Goal: Information Seeking & Learning: Learn about a topic

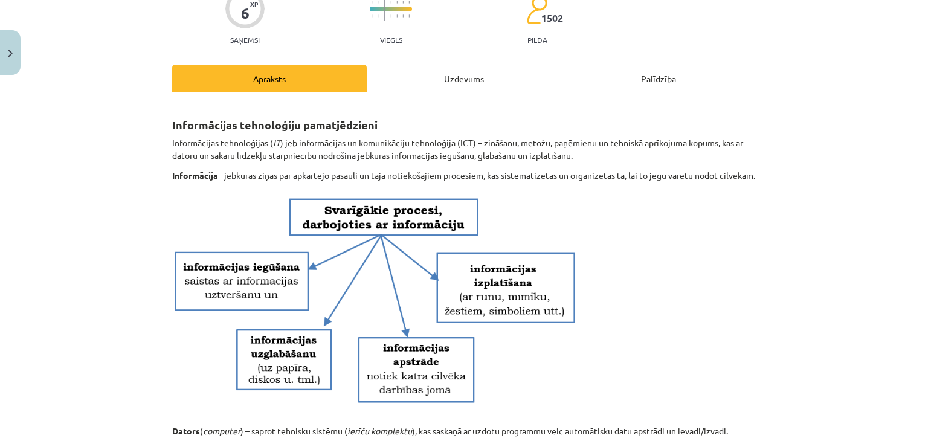
scroll to position [34, 0]
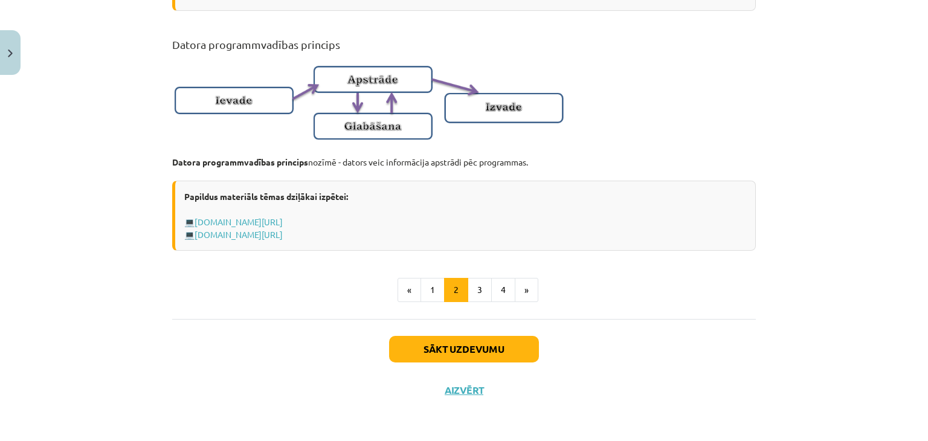
scroll to position [806, 0]
click at [471, 286] on button "3" at bounding box center [480, 290] width 24 height 24
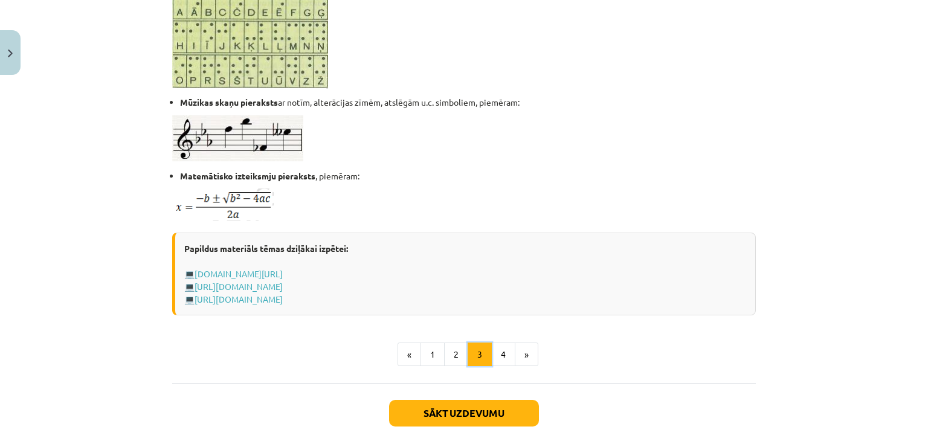
scroll to position [725, 0]
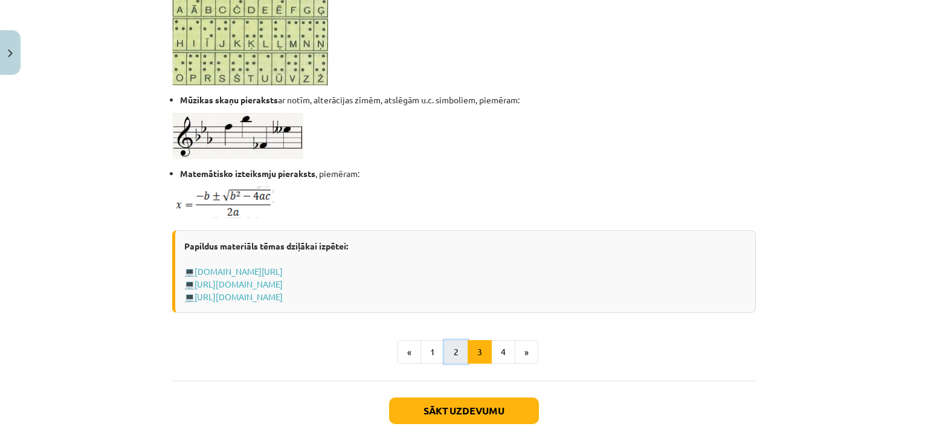
click at [445, 350] on button "2" at bounding box center [456, 352] width 24 height 24
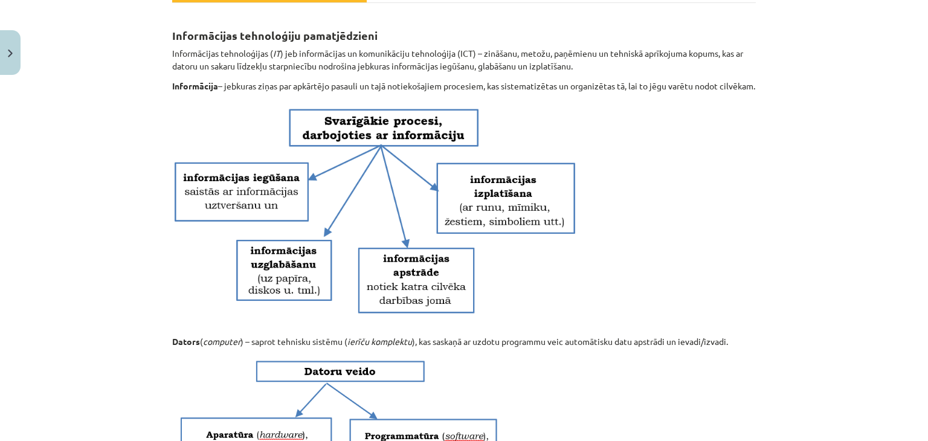
scroll to position [686, 0]
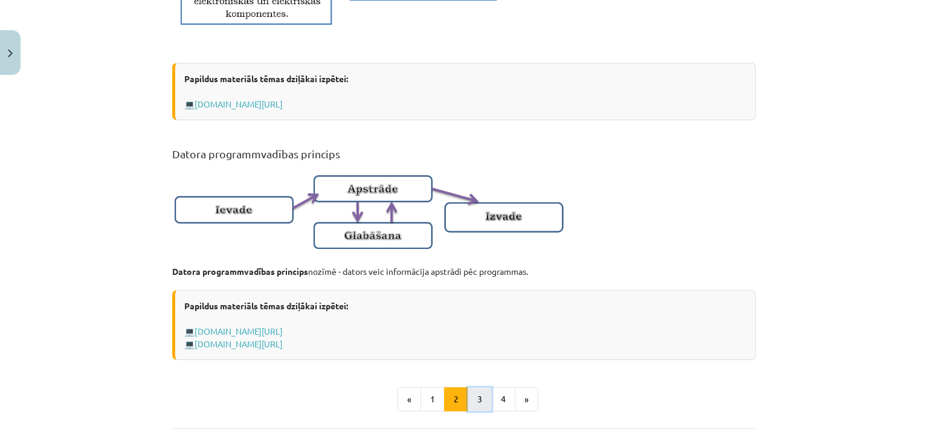
click at [475, 407] on button "3" at bounding box center [480, 399] width 24 height 24
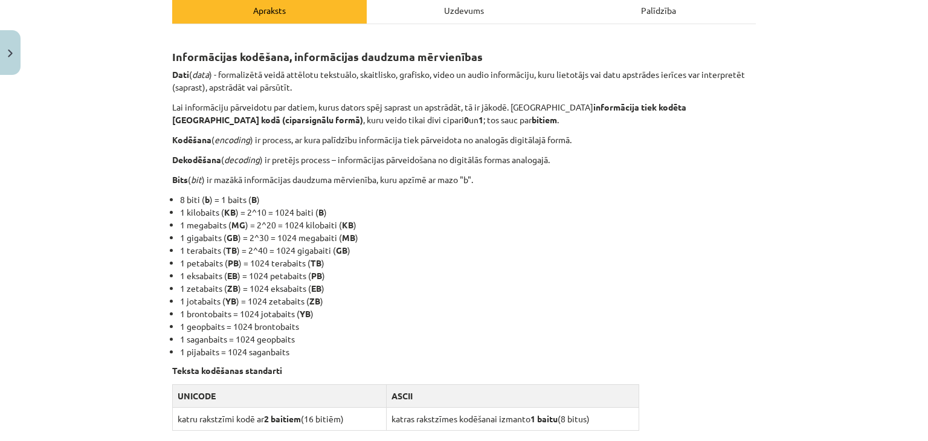
scroll to position [121, 0]
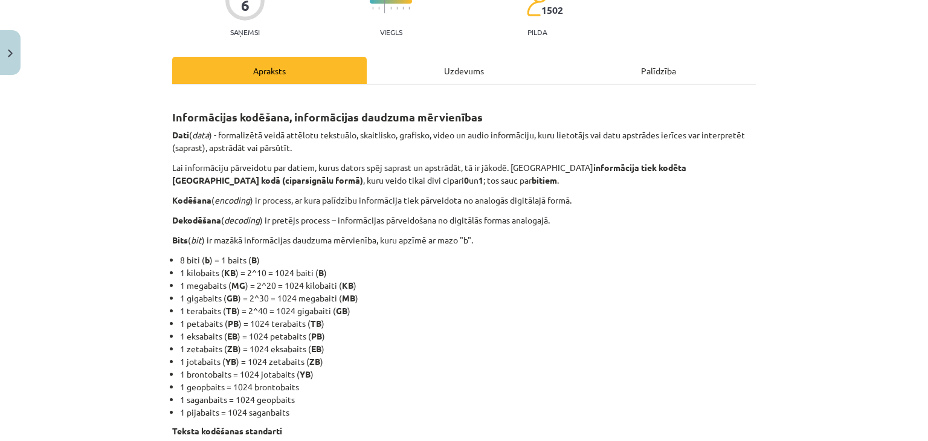
click at [646, 225] on p "Dekodēšana ( decoding ) ir pretējs process – informācijas pārveidošana no digit…" at bounding box center [464, 220] width 584 height 13
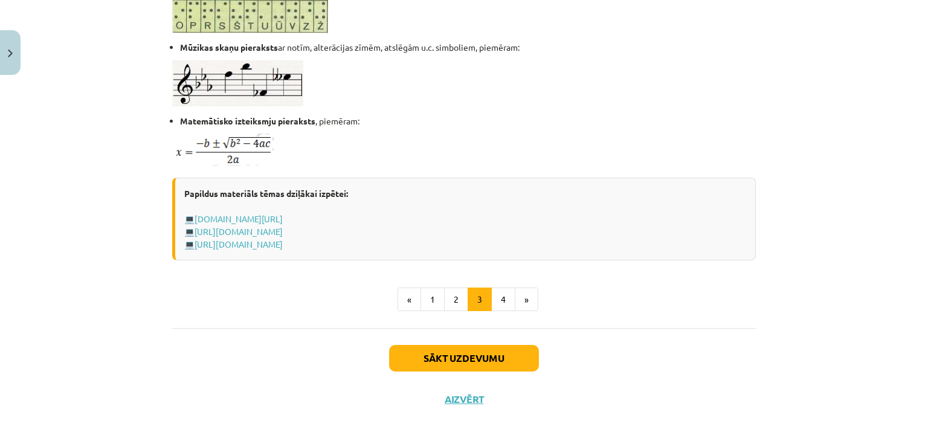
scroll to position [785, 0]
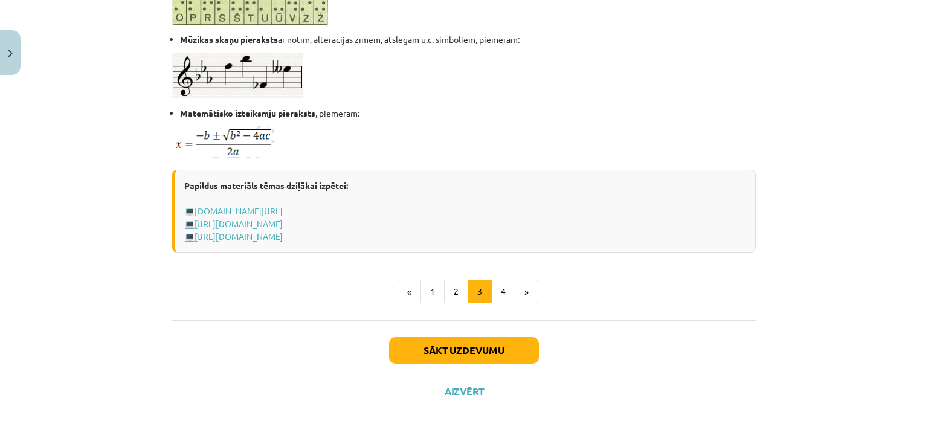
click at [328, 293] on ul "« 1 2 3 4 »" at bounding box center [464, 292] width 584 height 24
click at [501, 290] on button "4" at bounding box center [503, 292] width 24 height 24
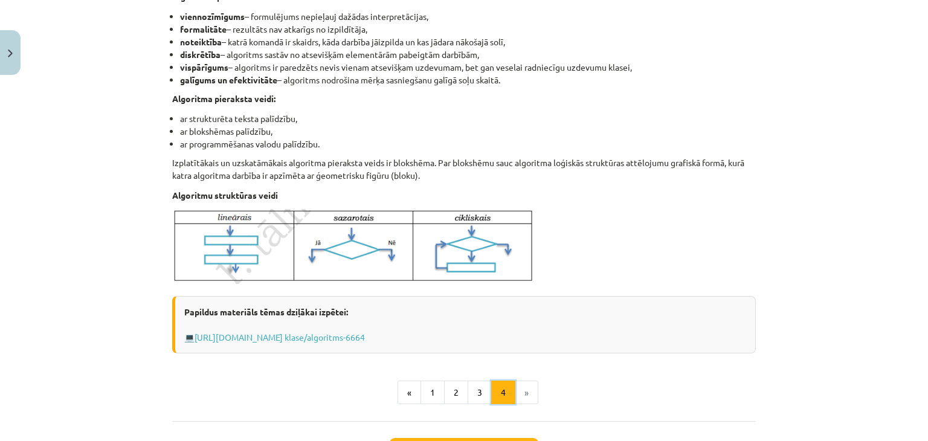
scroll to position [397, 0]
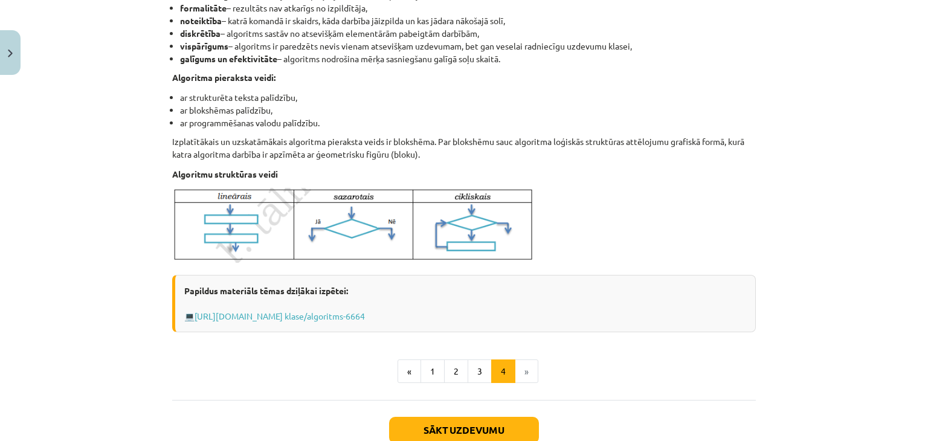
click at [472, 358] on div "Algoritms Algoritms - noteikta darbību virkne, kuras izpildot, tiek iegūts vaja…" at bounding box center [464, 101] width 584 height 564
click at [472, 367] on button "3" at bounding box center [480, 371] width 24 height 24
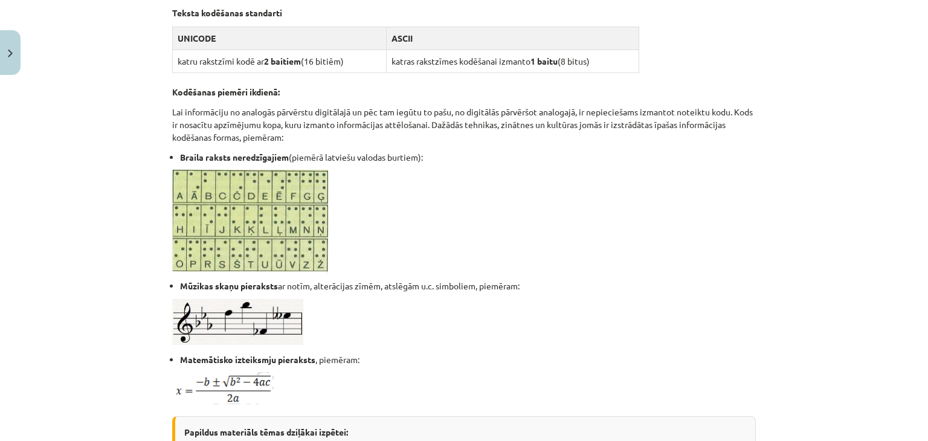
scroll to position [518, 0]
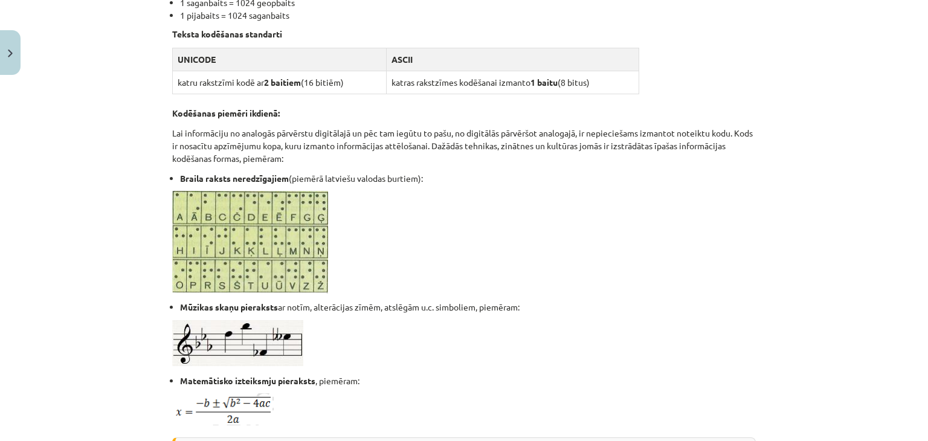
click at [396, 224] on p at bounding box center [464, 242] width 584 height 103
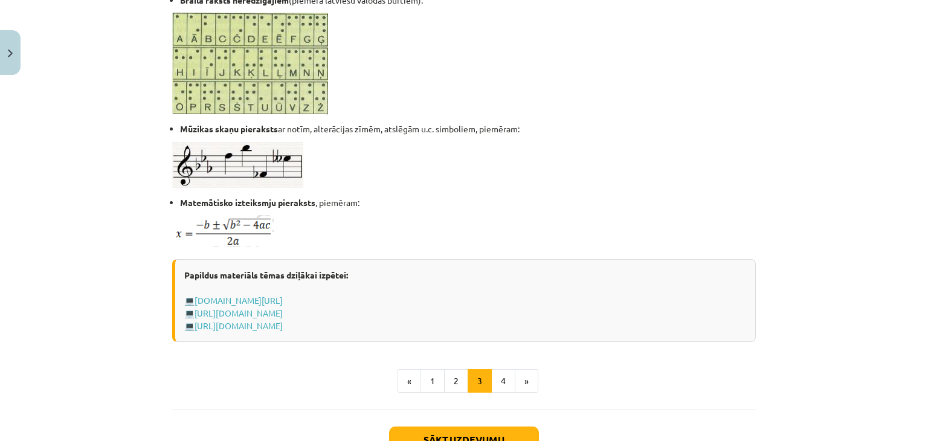
scroll to position [759, 0]
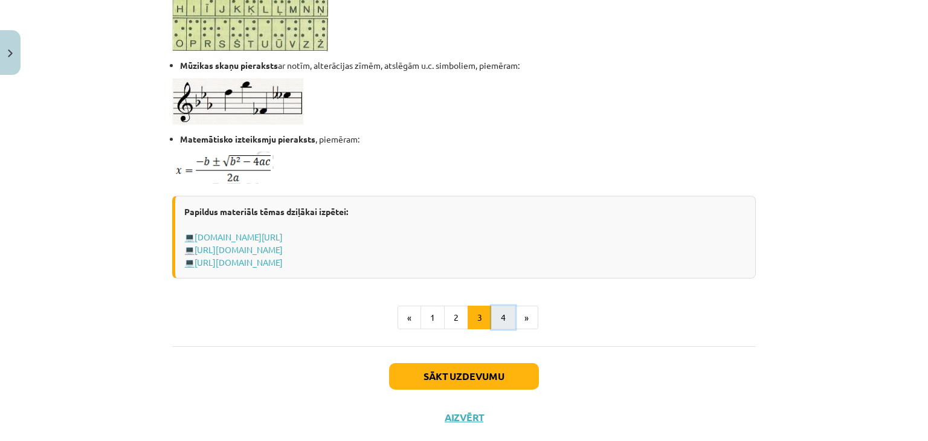
click at [491, 306] on button "4" at bounding box center [503, 318] width 24 height 24
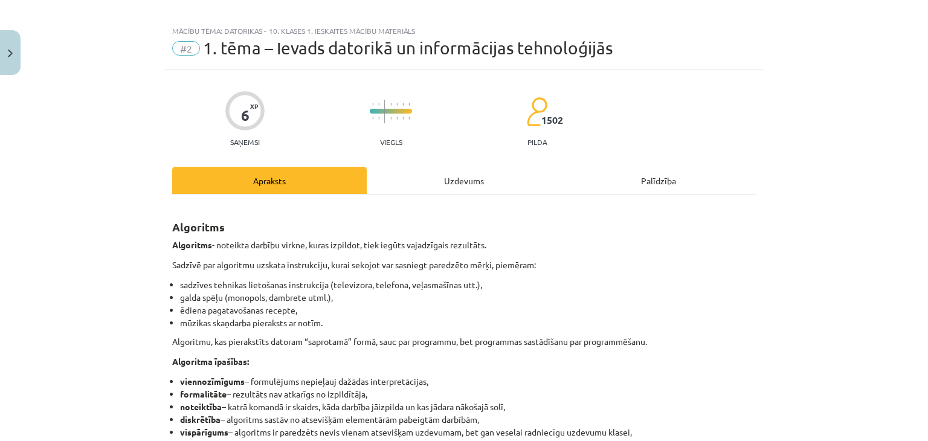
scroll to position [0, 0]
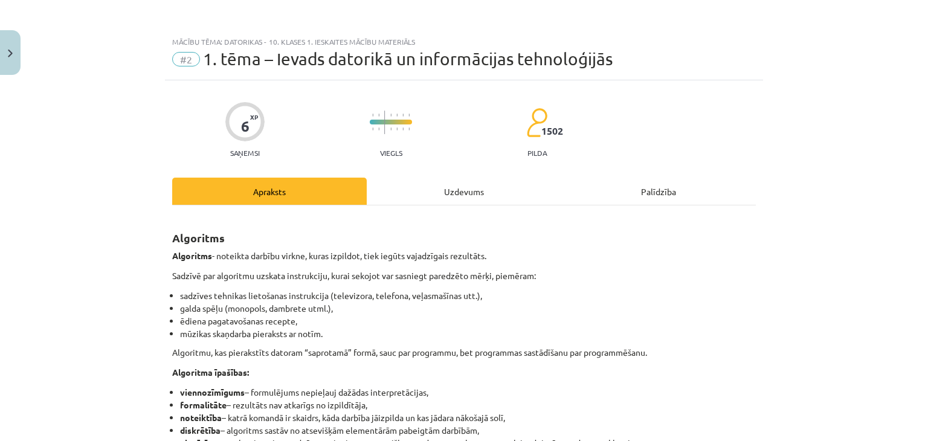
click at [99, 267] on div "Mācību tēma: Datorikas - 10. klases 1. ieskaites mācību materiāls #2 1. tēma – …" at bounding box center [464, 220] width 928 height 441
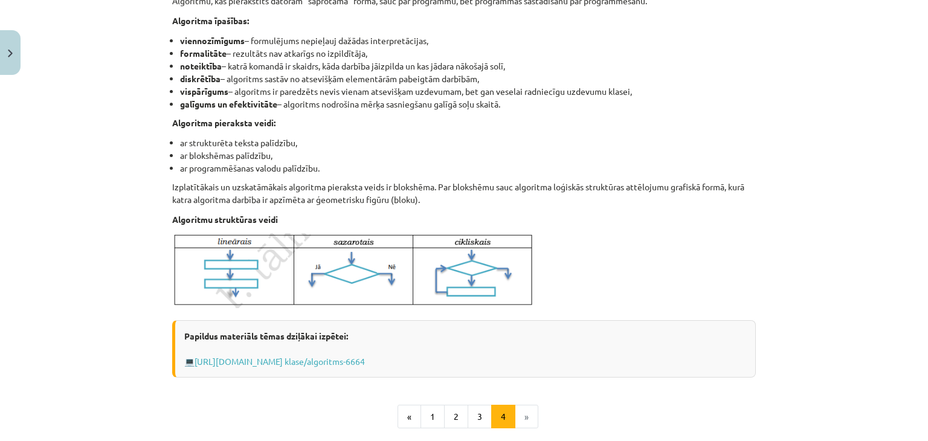
scroll to position [417, 0]
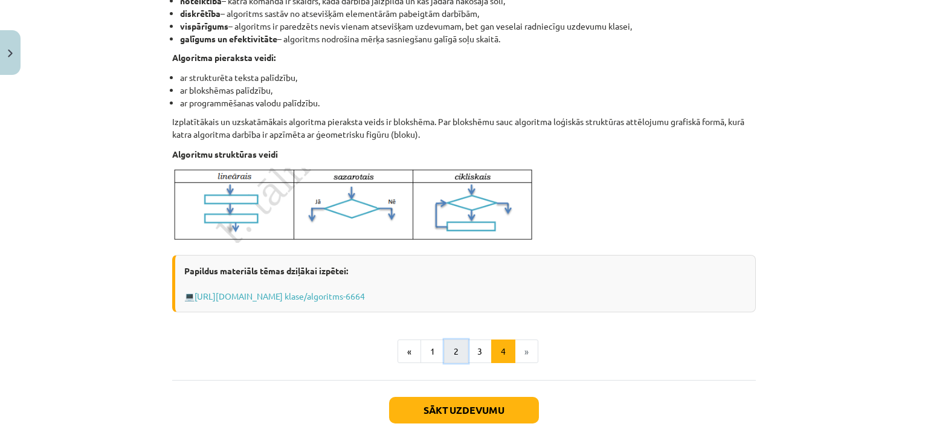
click at [444, 356] on button "2" at bounding box center [456, 351] width 24 height 24
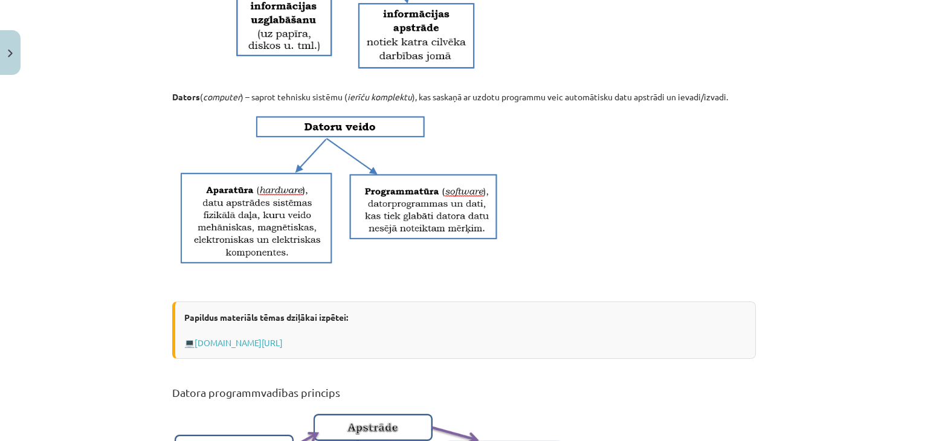
scroll to position [457, 0]
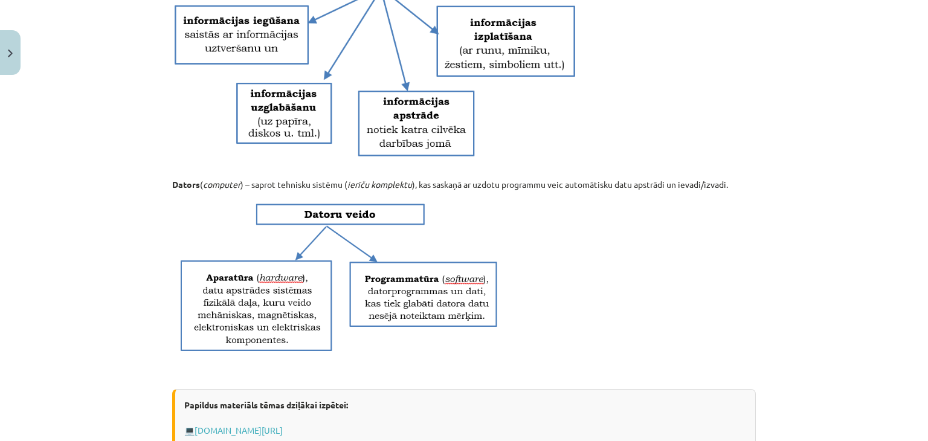
scroll to position [580, 0]
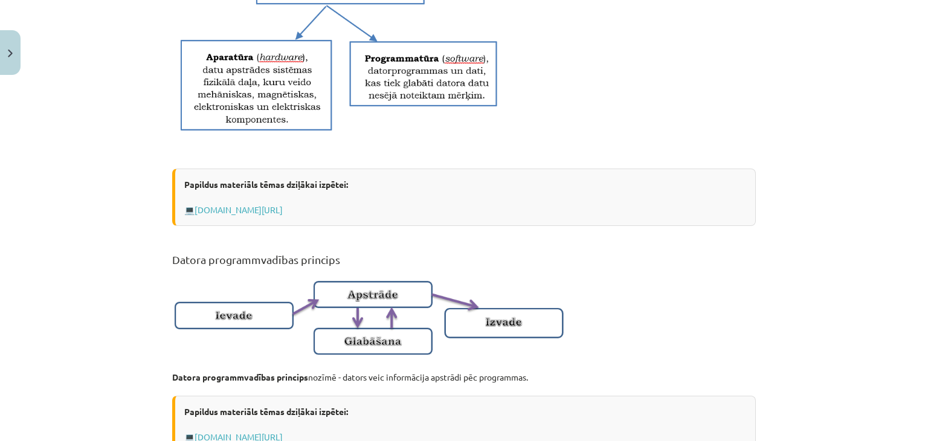
click at [602, 289] on p at bounding box center [464, 317] width 584 height 93
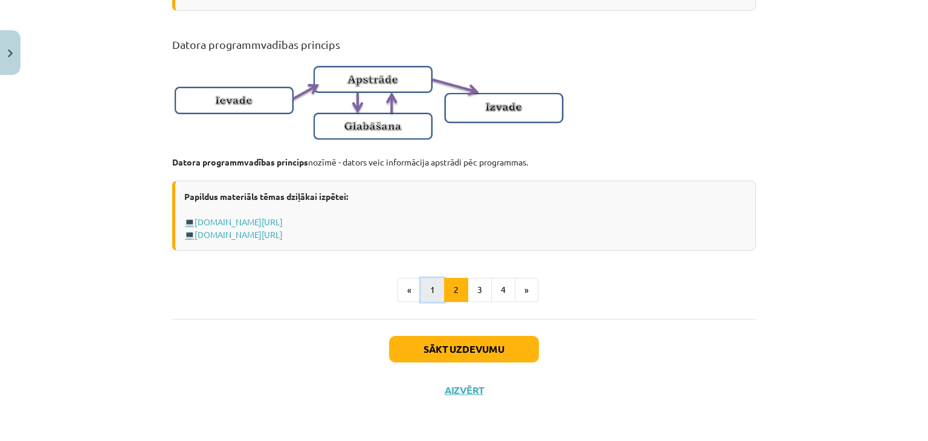
click at [436, 297] on button "1" at bounding box center [432, 290] width 24 height 24
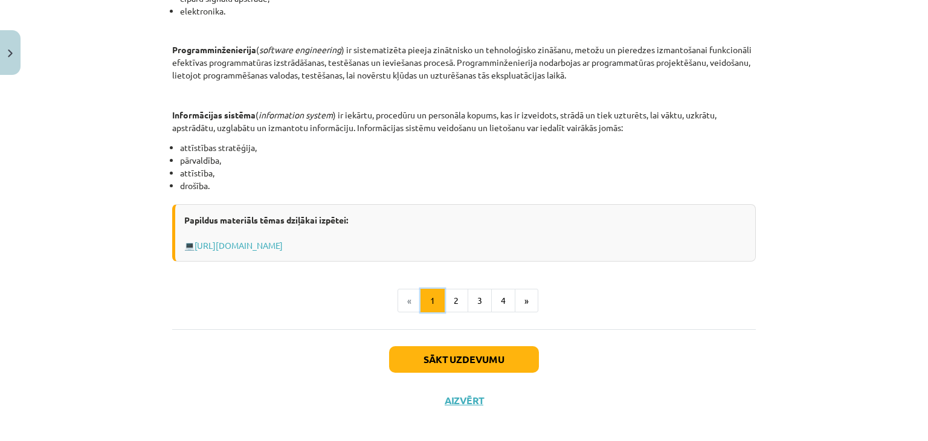
scroll to position [592, 0]
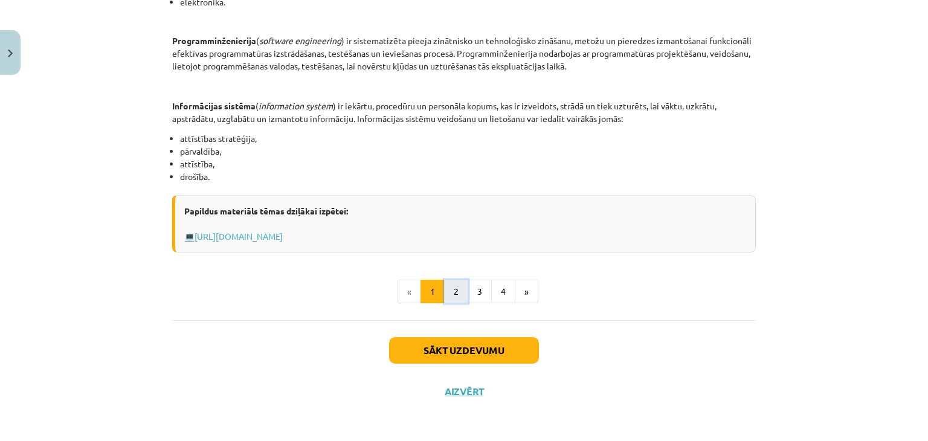
click at [462, 286] on button "2" at bounding box center [456, 292] width 24 height 24
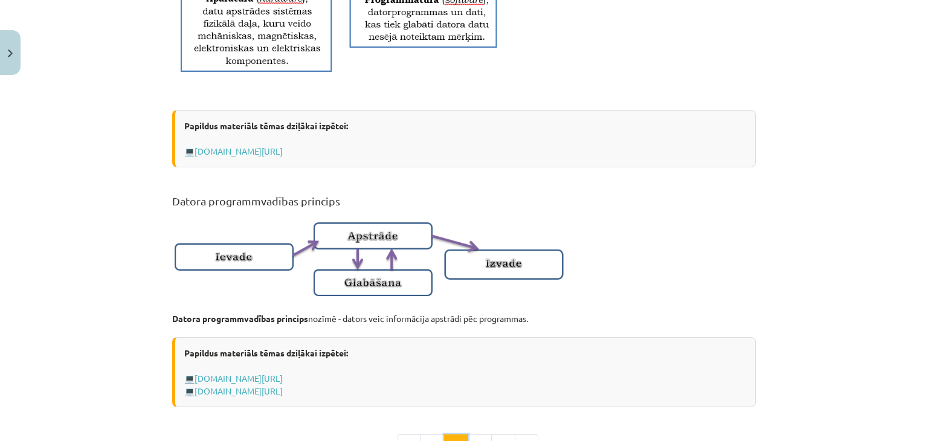
scroll to position [699, 0]
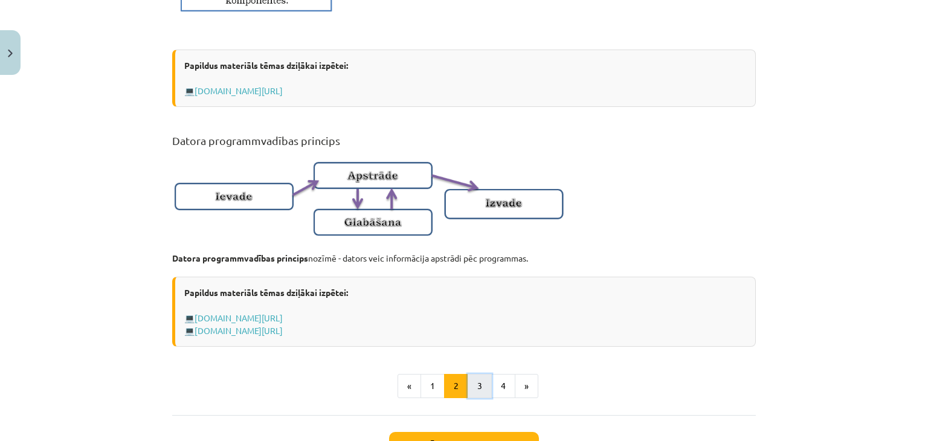
click at [480, 393] on button "3" at bounding box center [480, 386] width 24 height 24
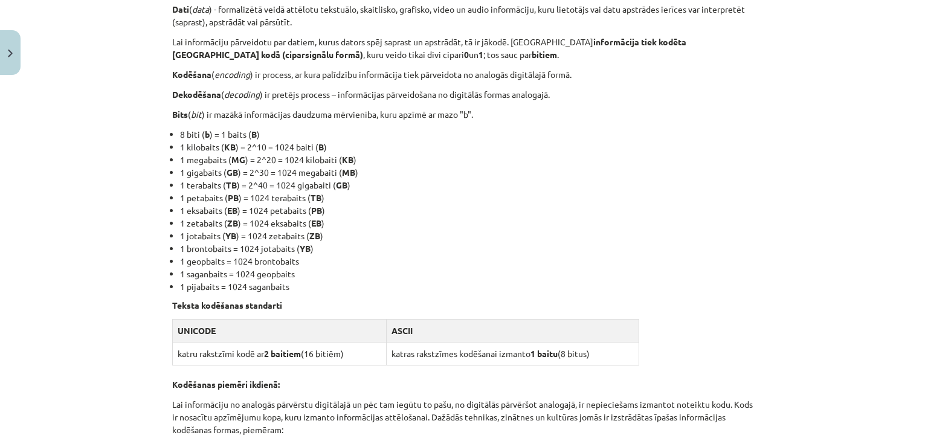
scroll to position [216, 0]
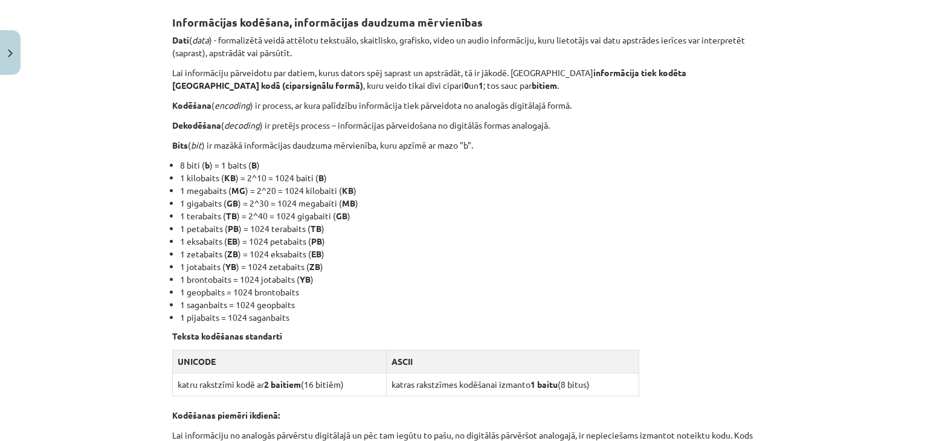
drag, startPoint x: 480, startPoint y: 393, endPoint x: 407, endPoint y: 315, distance: 106.8
click at [408, 315] on li "1 pijabaits = 1024 saganbaits" at bounding box center [468, 317] width 576 height 13
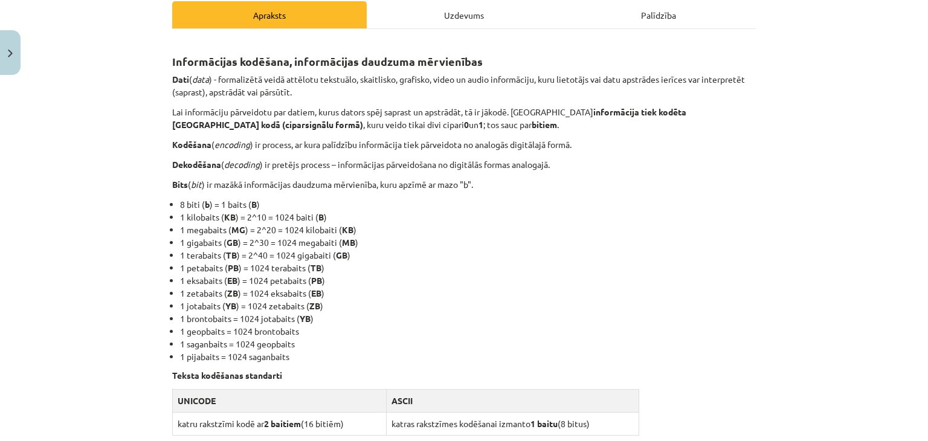
scroll to position [155, 0]
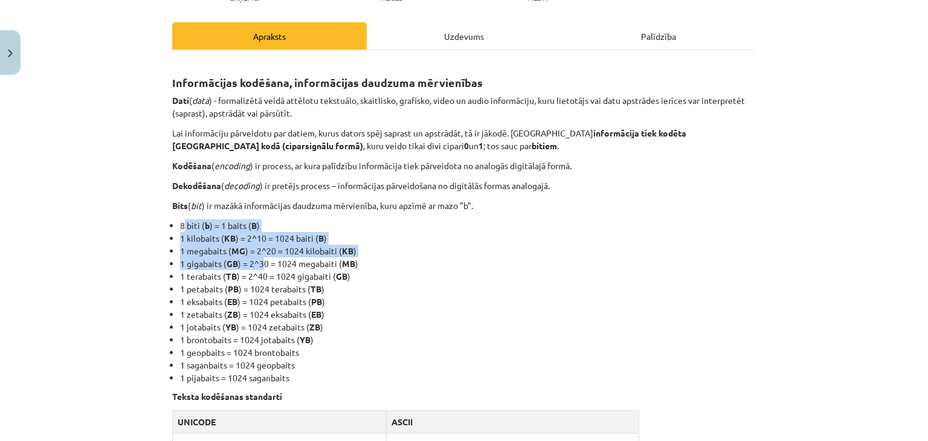
drag, startPoint x: 178, startPoint y: 224, endPoint x: 261, endPoint y: 264, distance: 92.1
click at [261, 264] on ul "8 biti ( b ) = 1 baits ( B ) 1 kilobaits ( KB ) = 2^10 = 1024 baiti ( B ) 1 meg…" at bounding box center [464, 301] width 584 height 165
click at [217, 240] on li "1 kilobaits ( KB ) = 2^10 = 1024 baiti ( B )" at bounding box center [468, 238] width 576 height 13
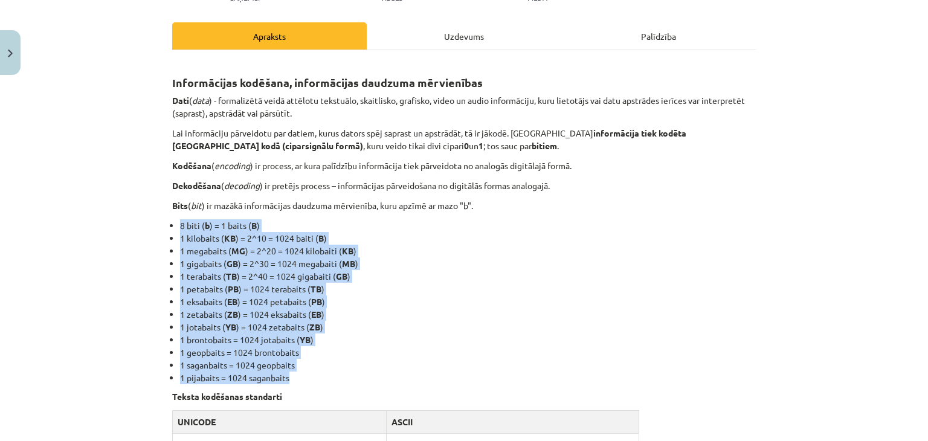
drag, startPoint x: 176, startPoint y: 224, endPoint x: 302, endPoint y: 374, distance: 196.4
click at [302, 374] on ul "8 biti ( b ) = 1 baits ( B ) 1 kilobaits ( KB ) = 2^10 = 1024 baiti ( B ) 1 meg…" at bounding box center [464, 301] width 584 height 165
copy ul "8 biti ( b ) = 1 baits ( B ) 1 kilobaits ( KB ) = 2^10 = 1024 baiti ( B ) 1 meg…"
click at [368, 347] on li "1 geopbaits = 1024 brontobaits" at bounding box center [468, 352] width 576 height 13
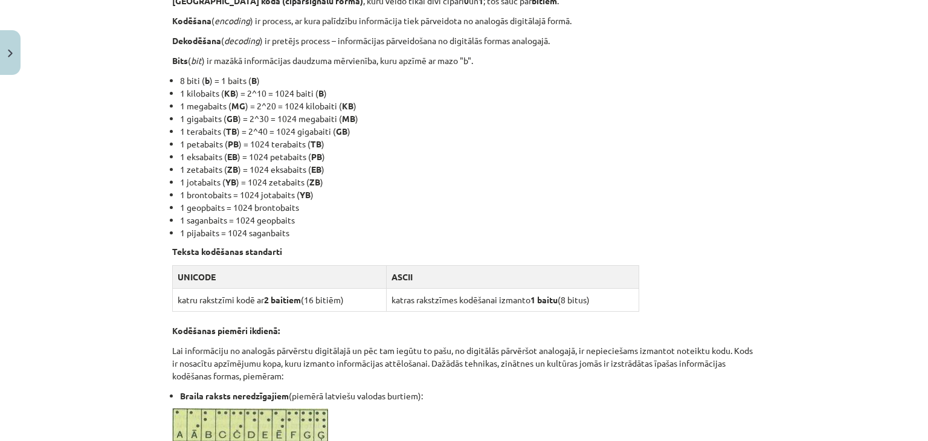
scroll to position [216, 0]
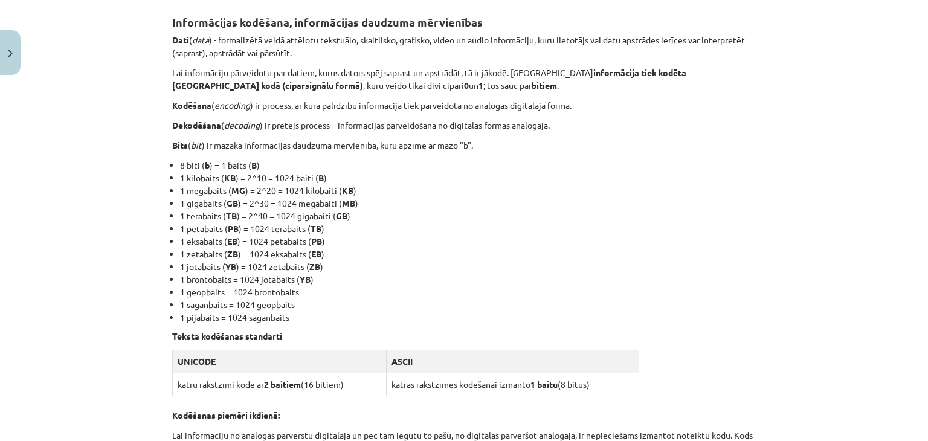
click at [404, 258] on li "1 zetabaits ( ZB ) = 1024 eksabaits ( EB )" at bounding box center [468, 254] width 576 height 13
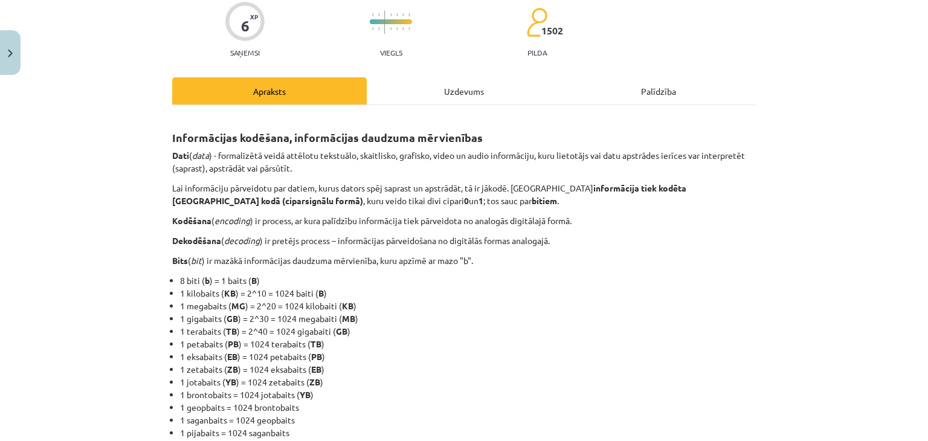
scroll to position [121, 0]
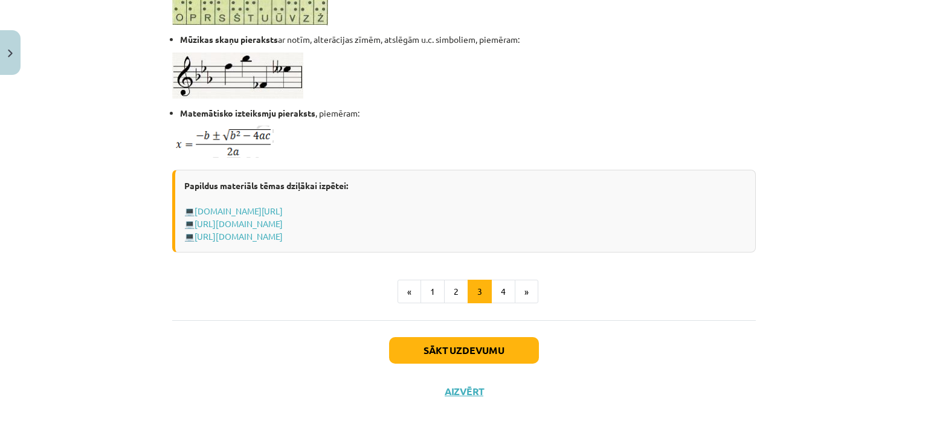
click at [456, 301] on button "2" at bounding box center [456, 292] width 24 height 24
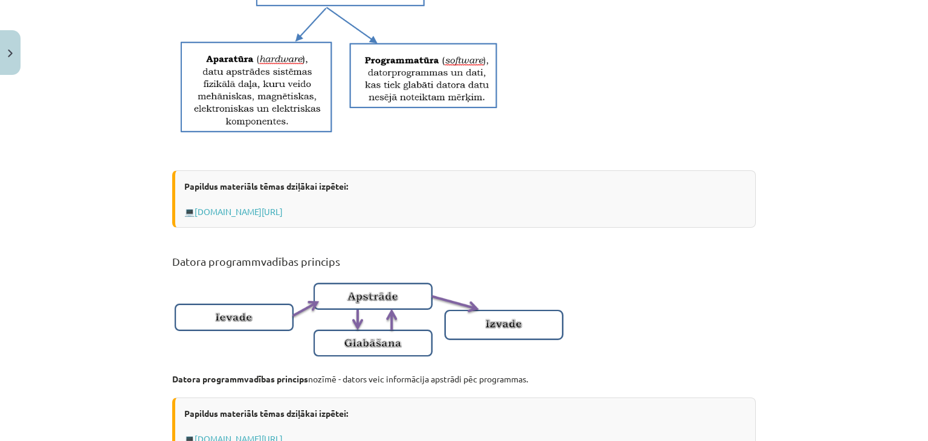
scroll to position [806, 0]
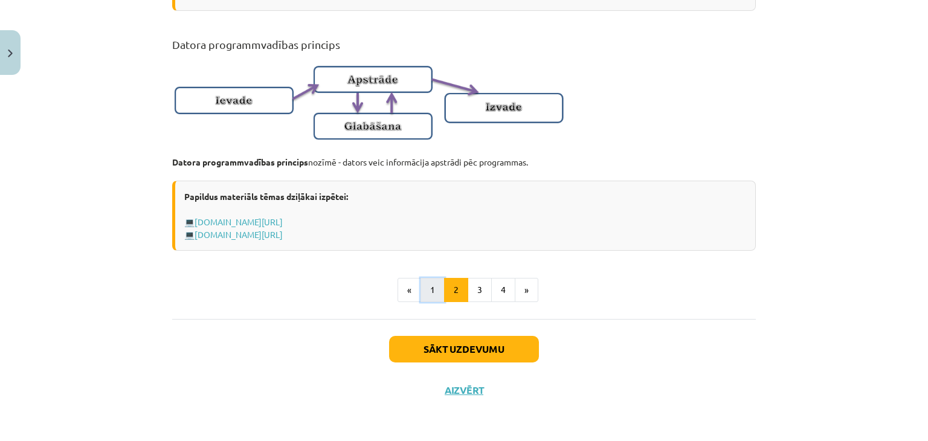
click at [430, 298] on button "1" at bounding box center [432, 290] width 24 height 24
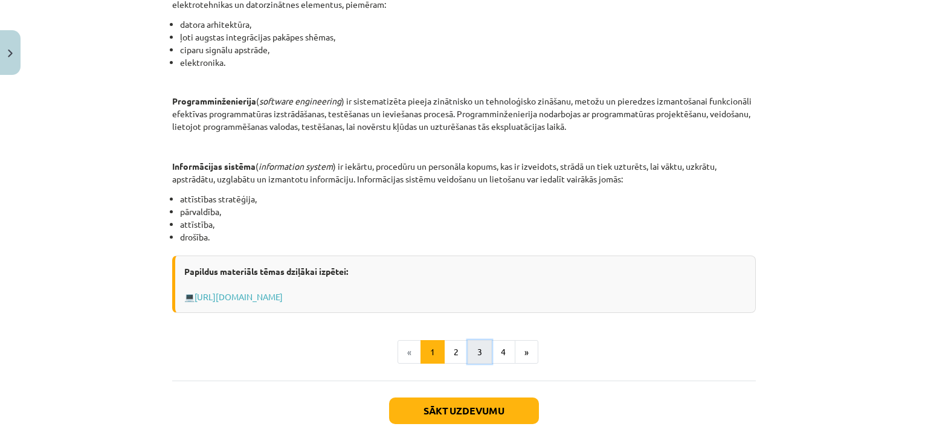
click at [486, 347] on button "3" at bounding box center [480, 352] width 24 height 24
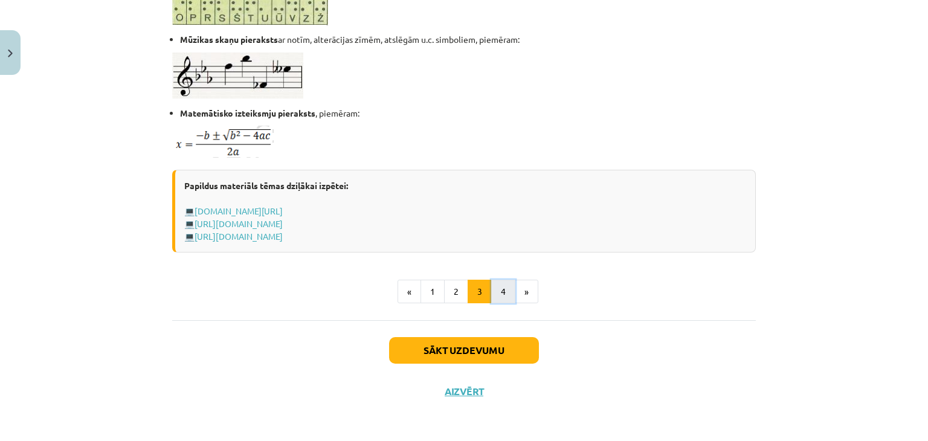
click at [498, 295] on button "4" at bounding box center [503, 292] width 24 height 24
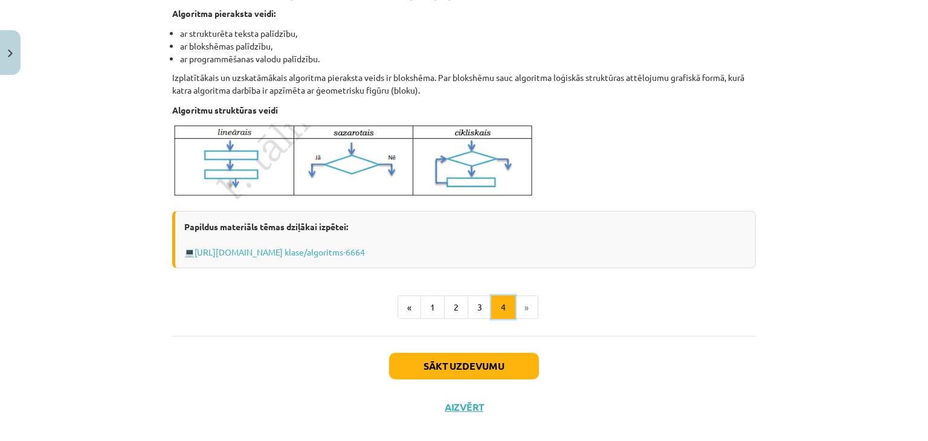
scroll to position [477, 0]
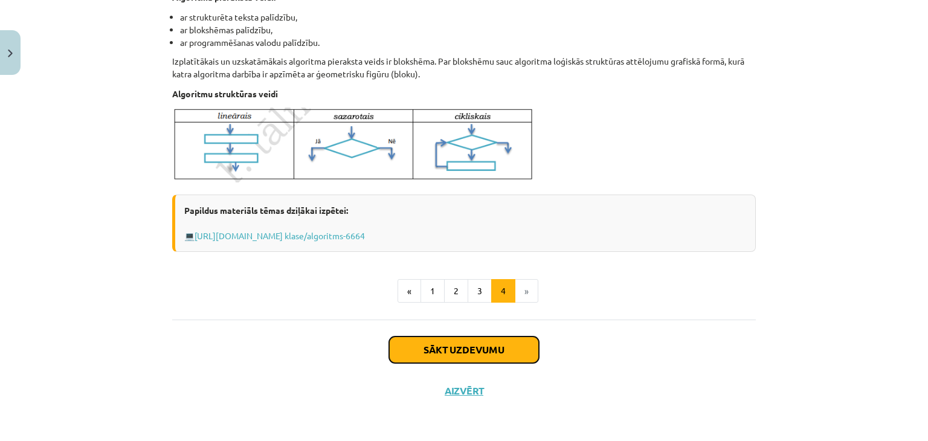
click at [428, 346] on button "Sākt uzdevumu" at bounding box center [464, 349] width 150 height 27
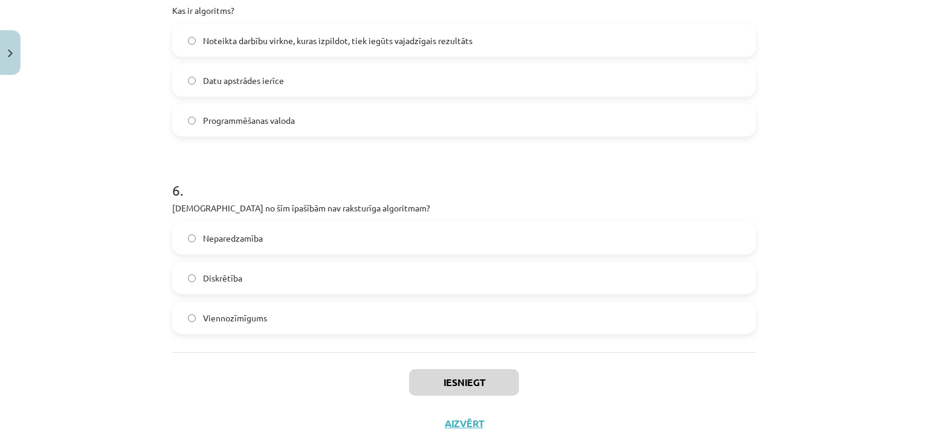
scroll to position [1180, 0]
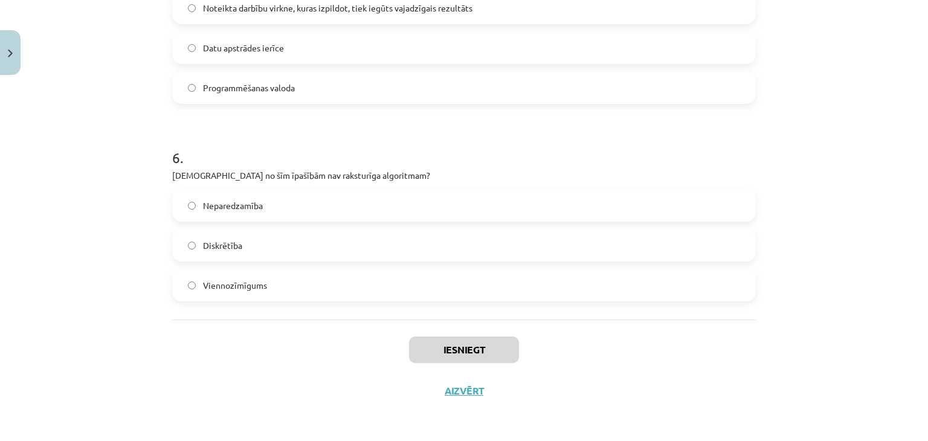
click at [275, 216] on label "Neparedzamība" at bounding box center [463, 205] width 581 height 30
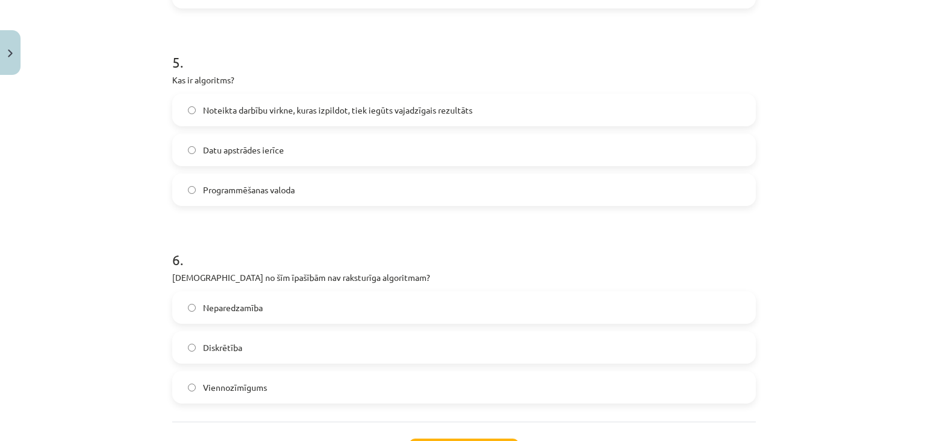
scroll to position [1059, 0]
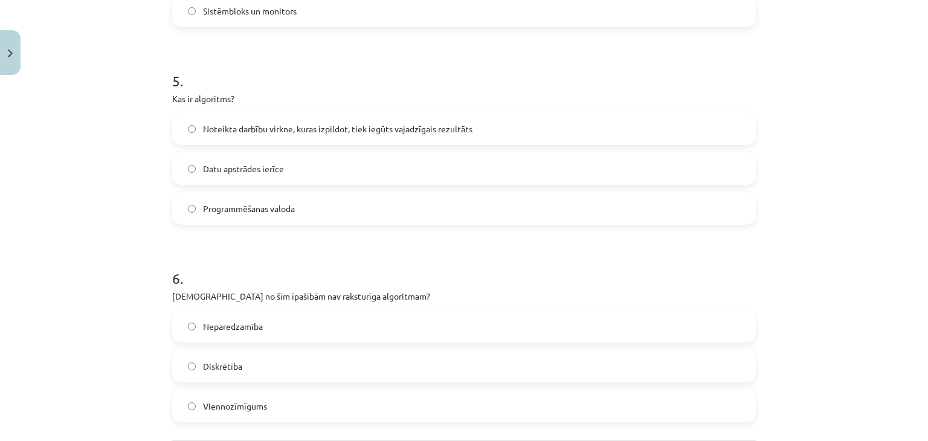
click at [277, 138] on label "Noteikta darbību virkne, kuras izpildot, tiek iegūts vajadzīgais rezultāts" at bounding box center [463, 129] width 581 height 30
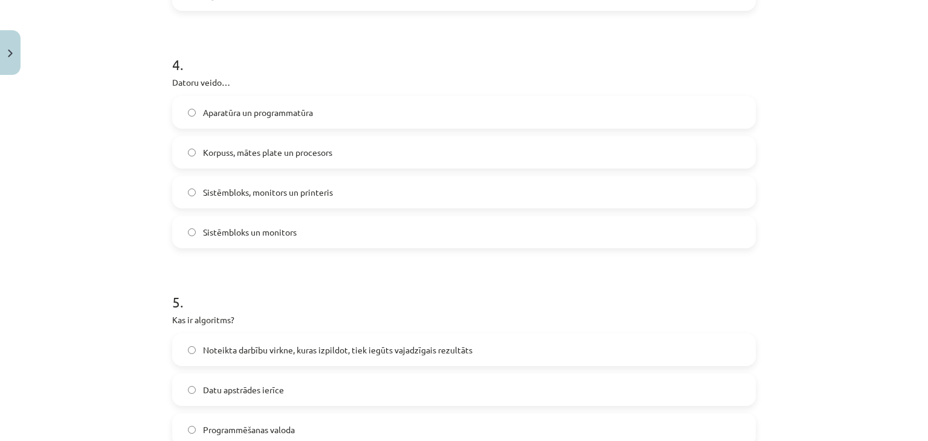
scroll to position [817, 0]
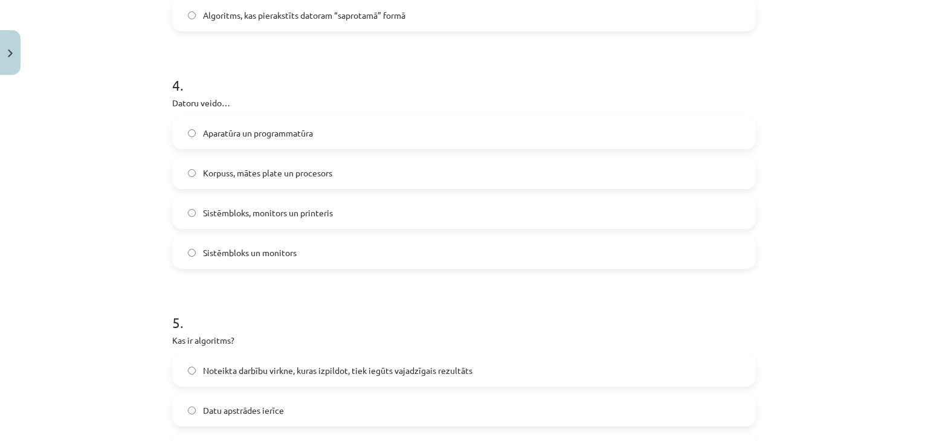
click at [231, 143] on label "Aparatūra un programmatūra" at bounding box center [463, 133] width 581 height 30
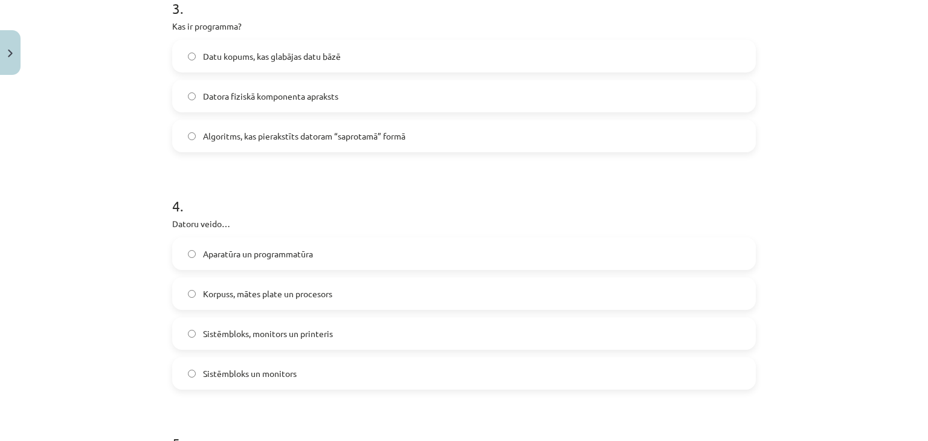
scroll to position [636, 0]
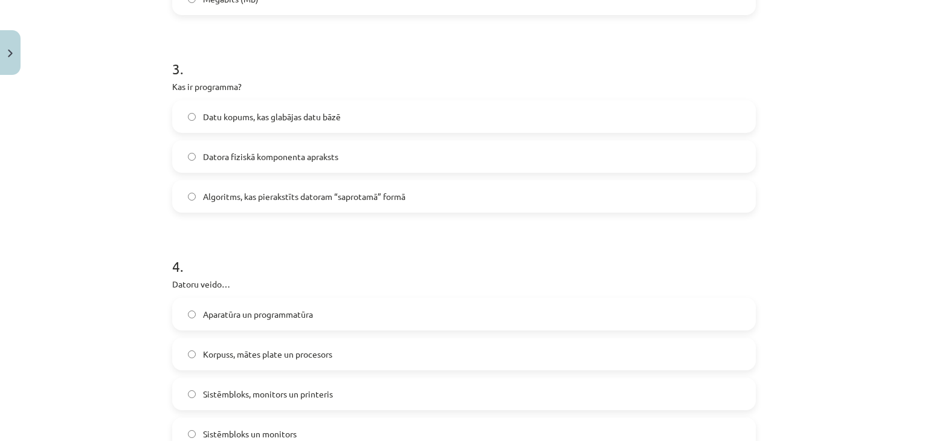
click at [339, 108] on label "Datu kopums, kas glabājas datu bāzē" at bounding box center [463, 116] width 581 height 30
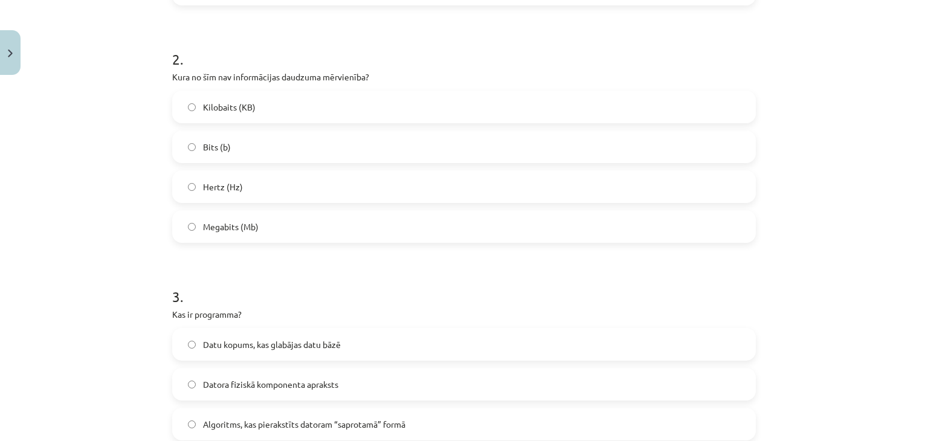
scroll to position [394, 0]
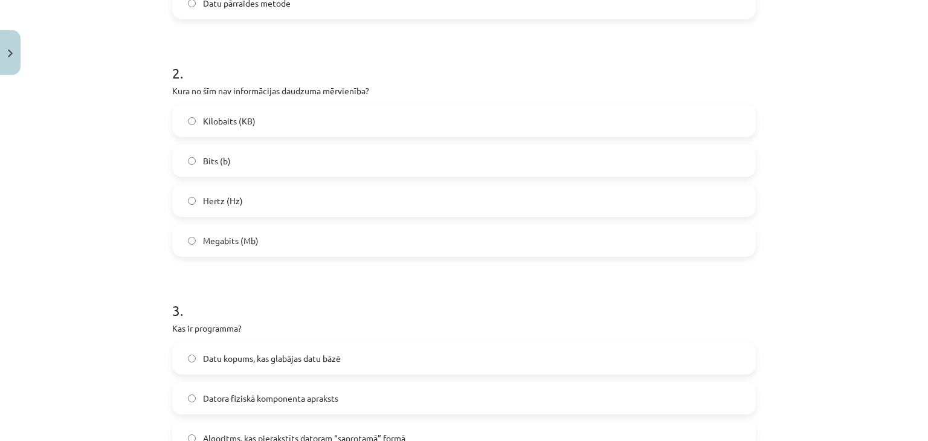
click at [266, 195] on label "Hertz (Hz)" at bounding box center [463, 200] width 581 height 30
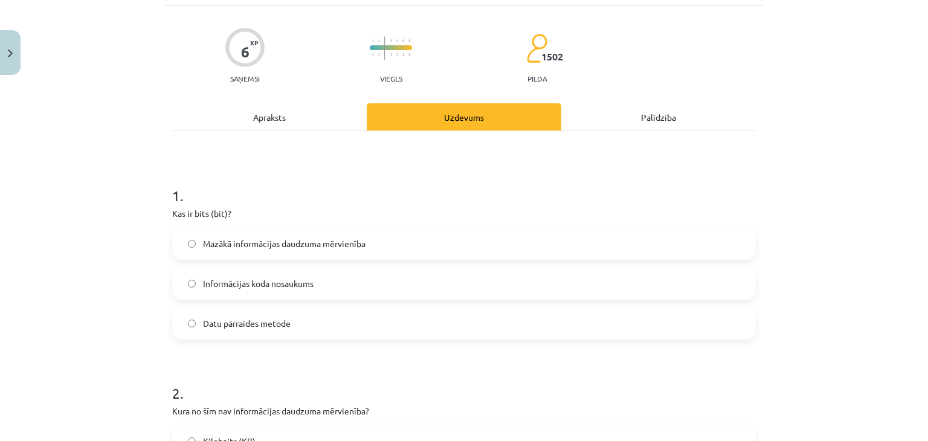
scroll to position [153, 0]
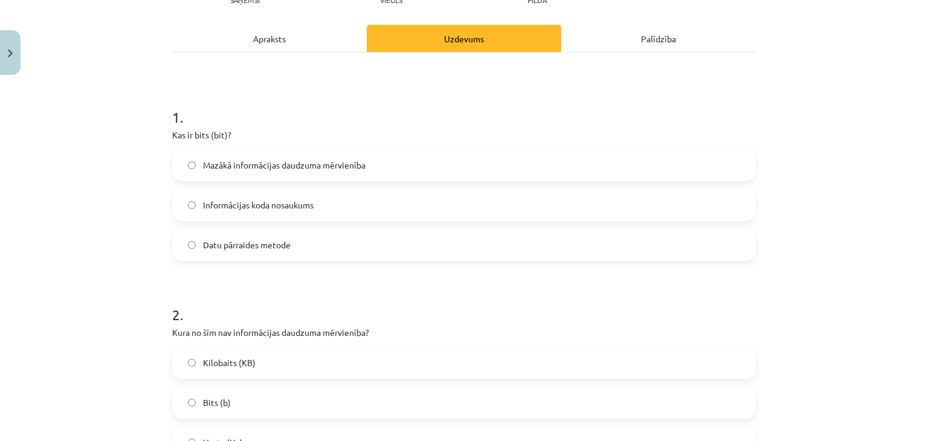
click at [373, 172] on label "Mazākā informācijas daudzuma mērvienība" at bounding box center [463, 165] width 581 height 30
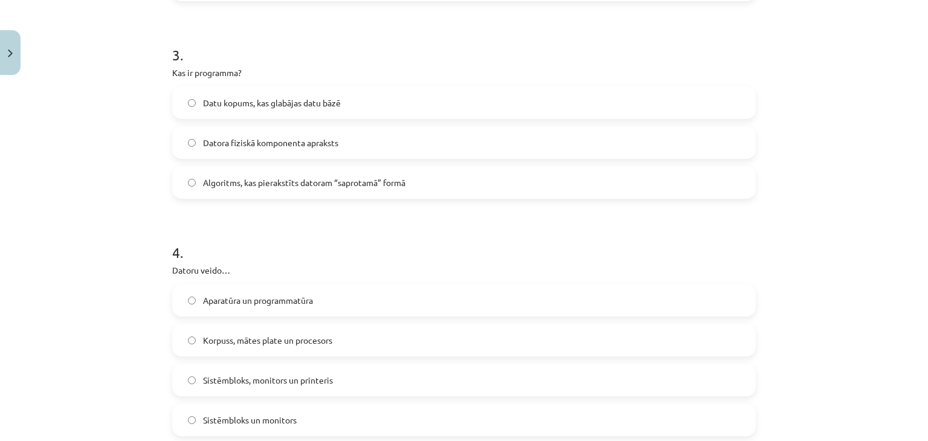
scroll to position [757, 0]
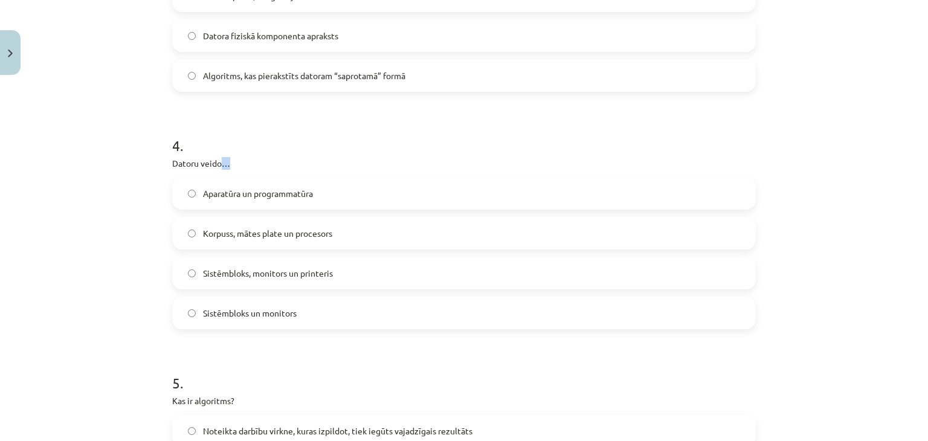
drag, startPoint x: 215, startPoint y: 167, endPoint x: 225, endPoint y: 167, distance: 10.3
click at [225, 167] on p "Datoru veido…" at bounding box center [464, 163] width 584 height 13
click at [248, 167] on p "Datoru veido…" at bounding box center [464, 163] width 584 height 13
click at [153, 191] on div "Mācību tēma: Datorikas - 10. klases 1. ieskaites mācību materiāls #2 1. tēma – …" at bounding box center [464, 220] width 928 height 441
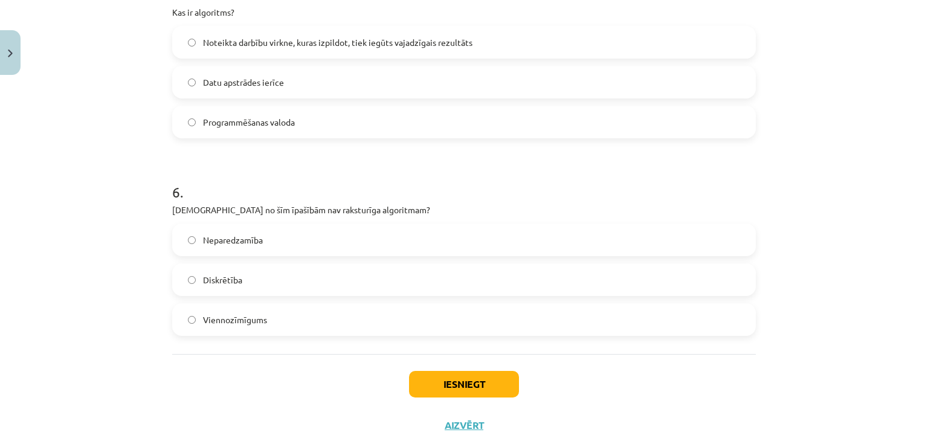
scroll to position [1180, 0]
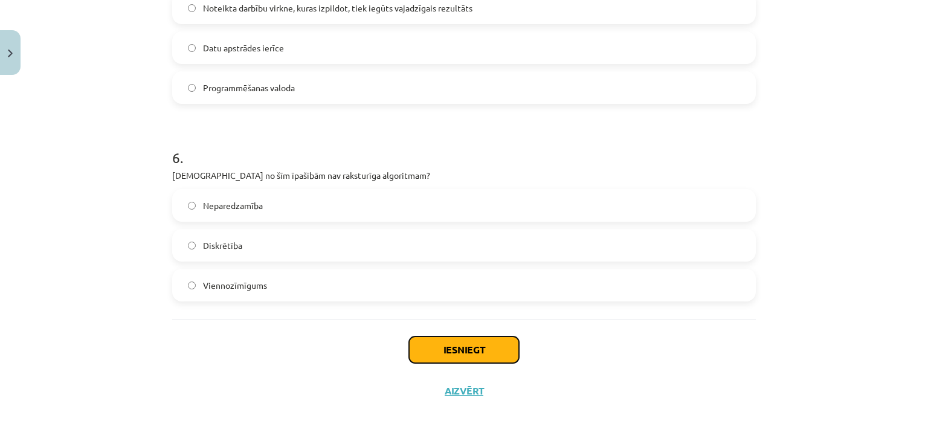
click at [445, 338] on button "Iesniegt" at bounding box center [464, 349] width 110 height 27
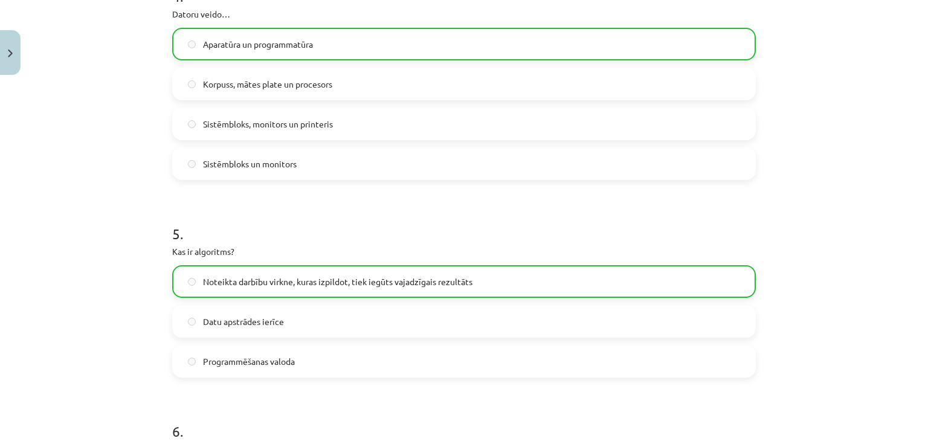
scroll to position [1218, 0]
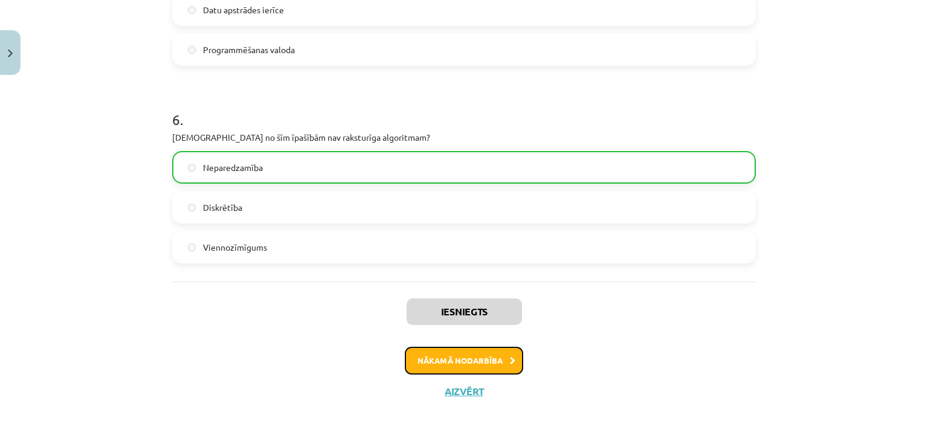
click at [517, 352] on button "Nākamā nodarbība" at bounding box center [464, 361] width 118 height 28
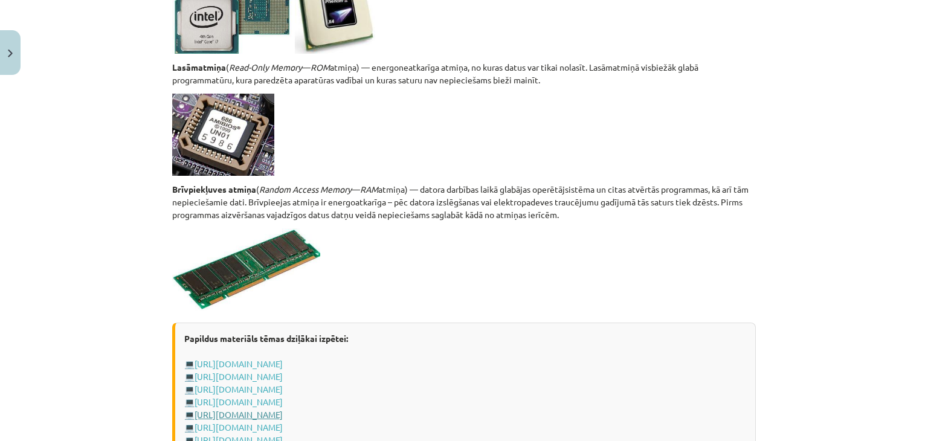
scroll to position [2146, 0]
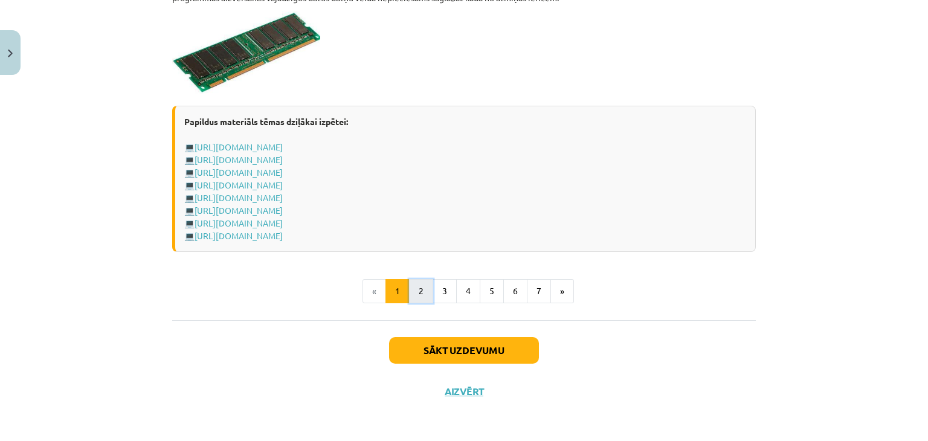
click at [419, 283] on button "2" at bounding box center [421, 291] width 24 height 24
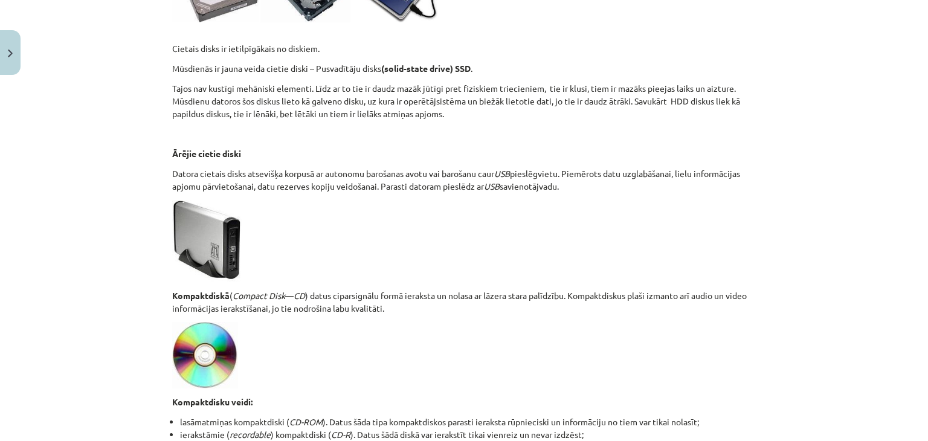
scroll to position [1060, 0]
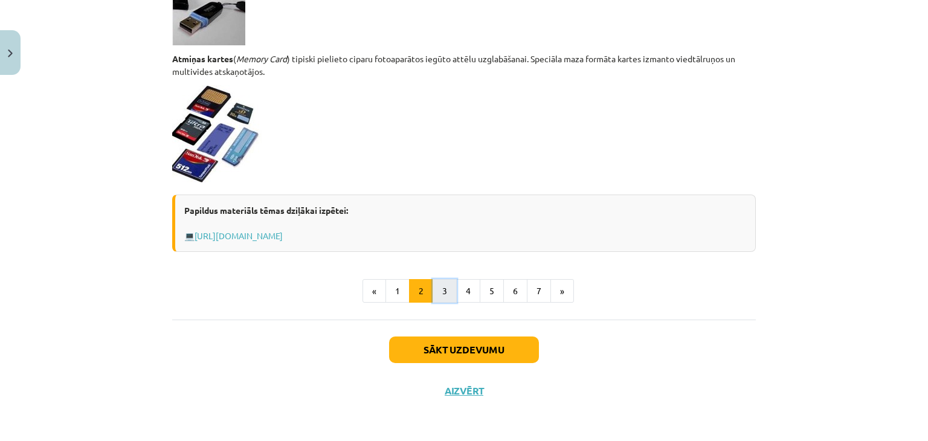
click at [436, 288] on button "3" at bounding box center [445, 291] width 24 height 24
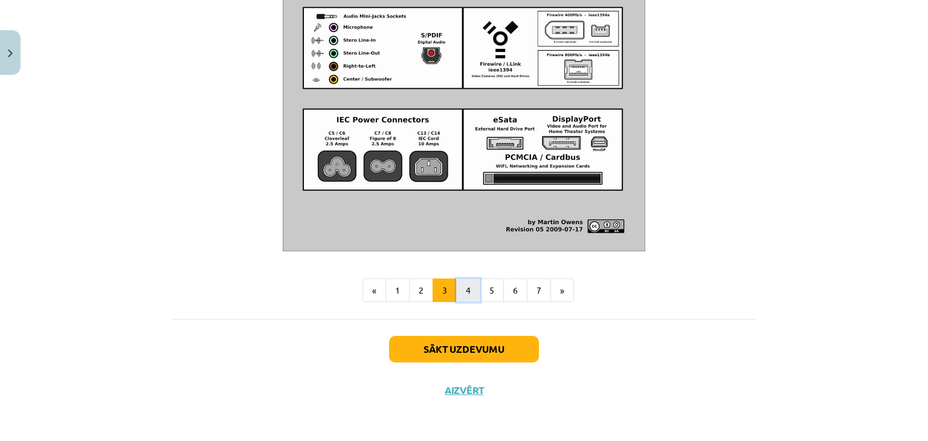
click at [457, 294] on button "4" at bounding box center [468, 290] width 24 height 24
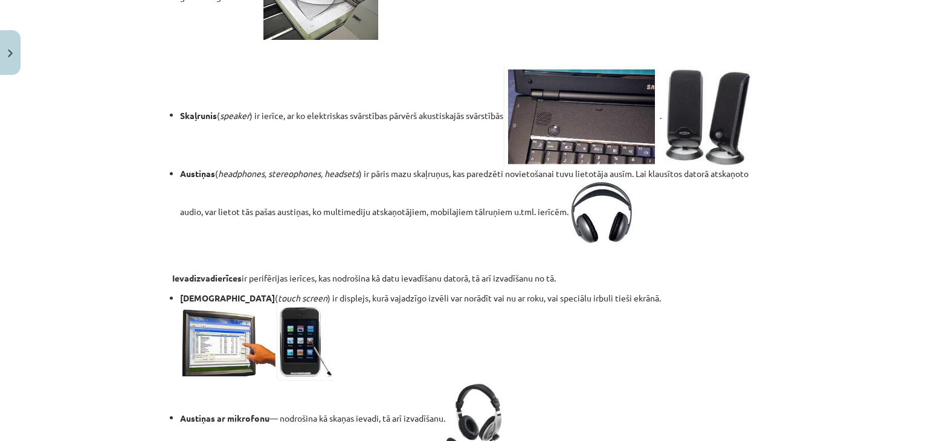
scroll to position [1672, 0]
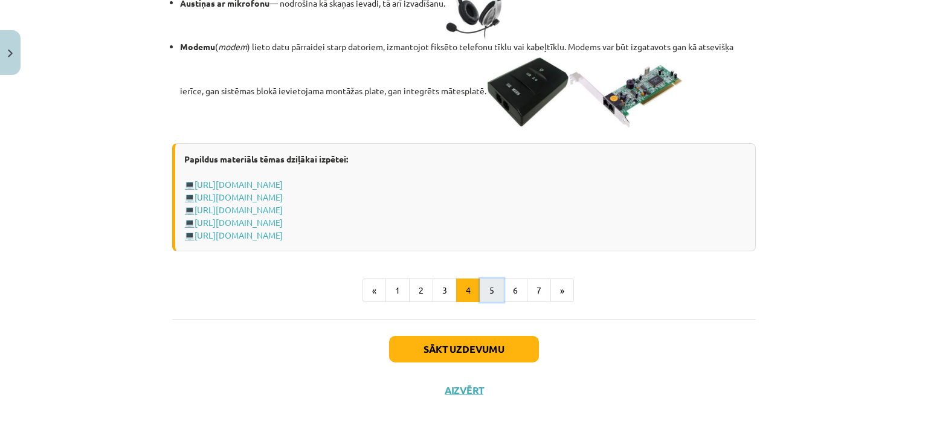
click at [490, 303] on button "5" at bounding box center [492, 290] width 24 height 24
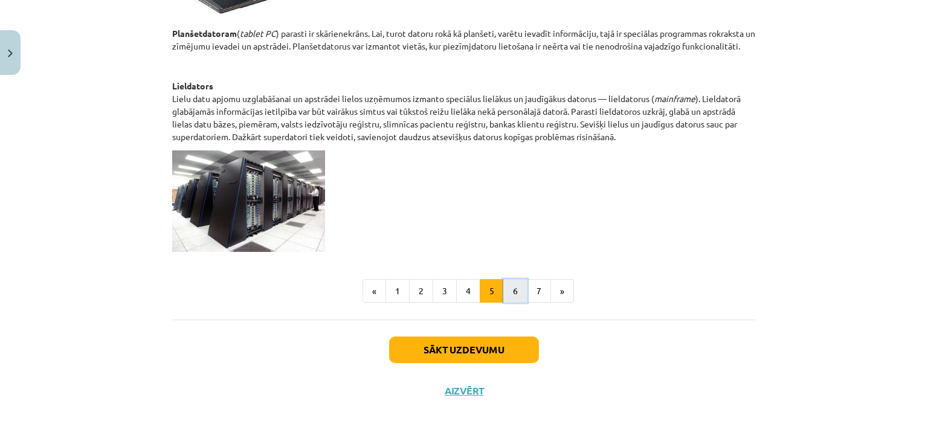
click at [510, 292] on button "6" at bounding box center [515, 291] width 24 height 24
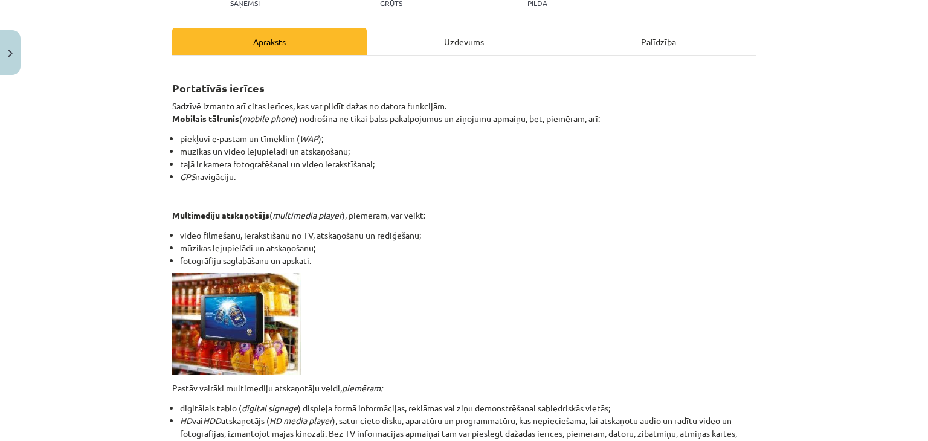
scroll to position [363, 0]
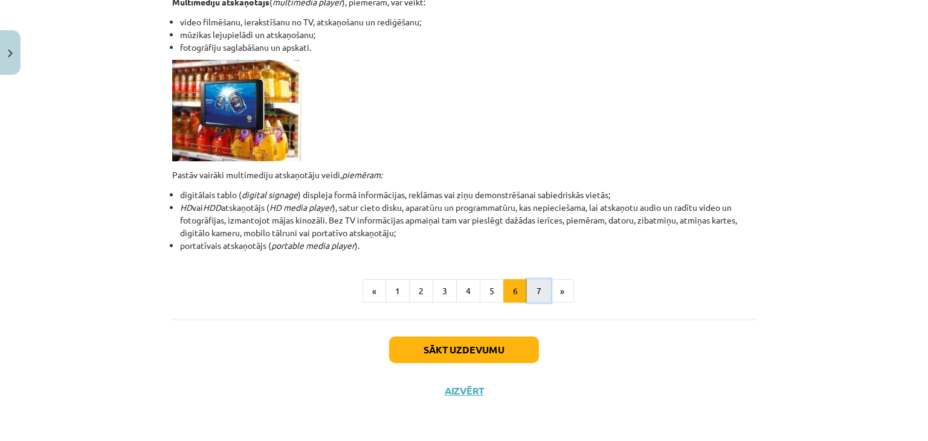
click at [527, 291] on button "7" at bounding box center [539, 291] width 24 height 24
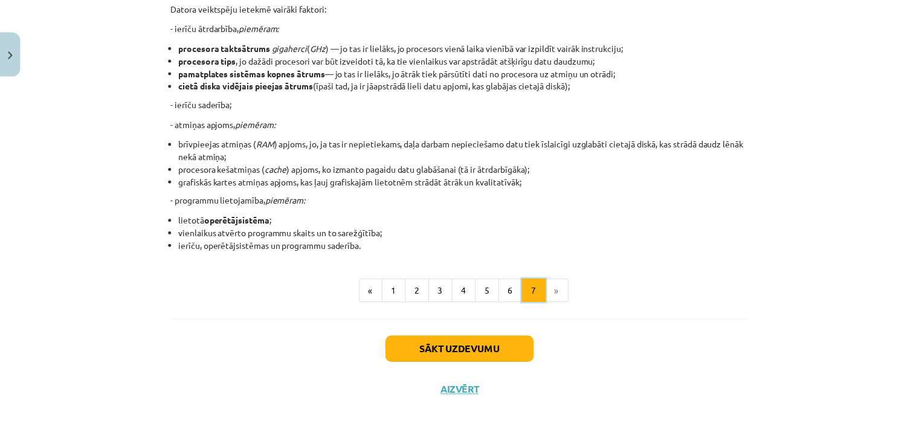
scroll to position [0, 0]
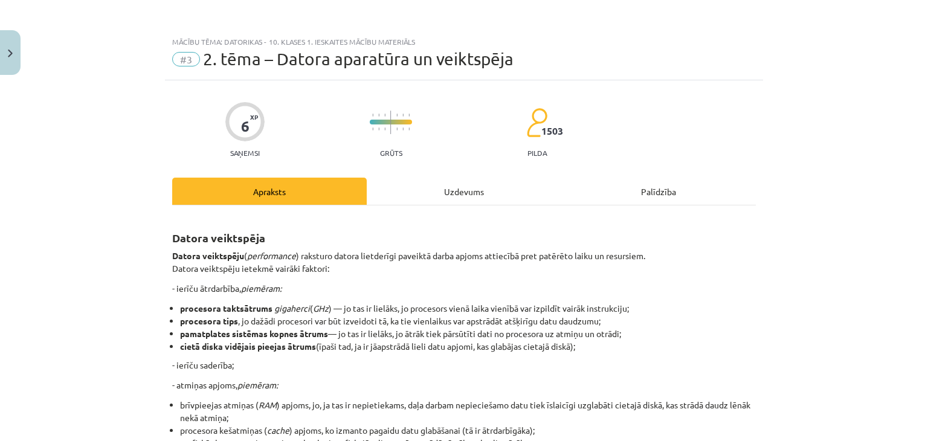
click at [191, 56] on span "#3" at bounding box center [186, 59] width 28 height 14
click at [223, 61] on span "2. tēma – Datora aparatūra un veiktspēja" at bounding box center [358, 59] width 310 height 20
click at [14, 51] on button "Close" at bounding box center [10, 52] width 21 height 45
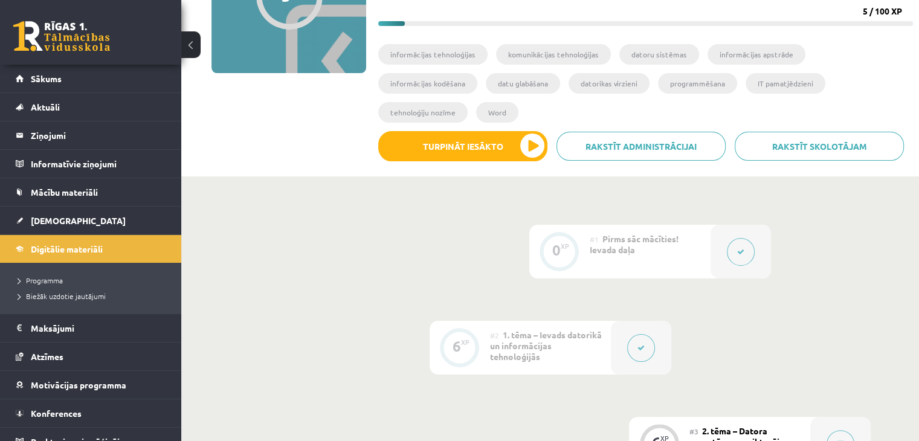
drag, startPoint x: 378, startPoint y: 170, endPoint x: 285, endPoint y: 154, distance: 94.9
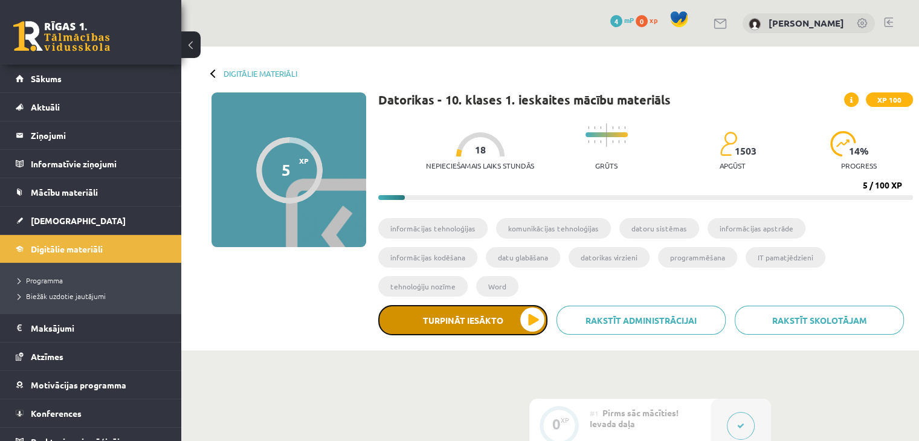
click at [463, 305] on button "Turpināt iesākto" at bounding box center [462, 320] width 169 height 30
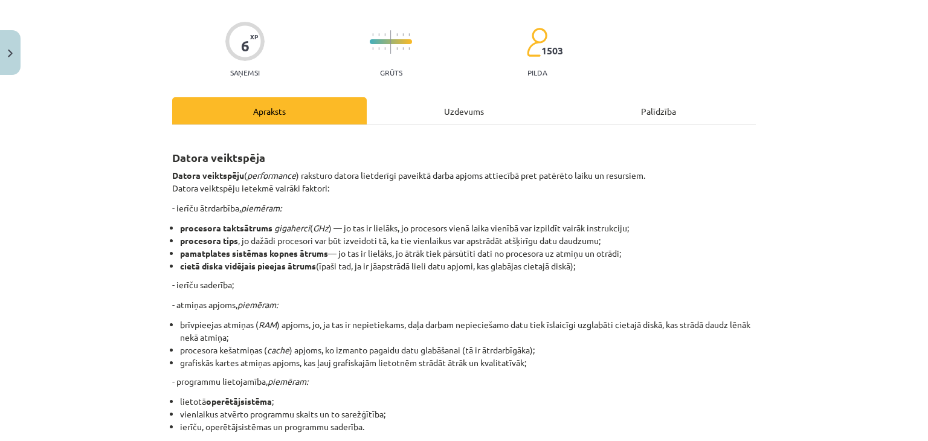
scroll to position [262, 0]
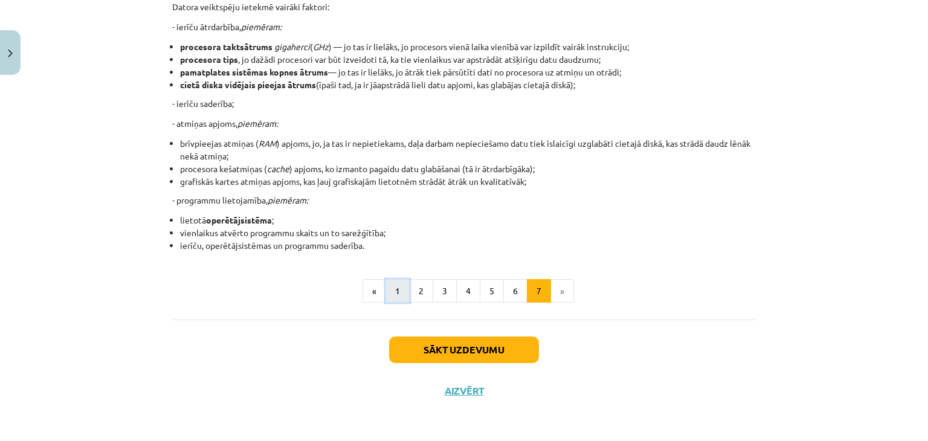
click at [402, 294] on button "1" at bounding box center [397, 291] width 24 height 24
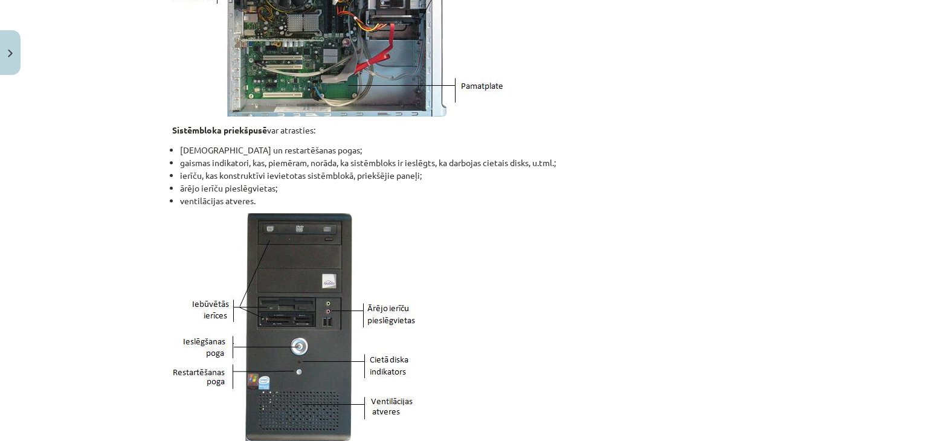
scroll to position [817, 0]
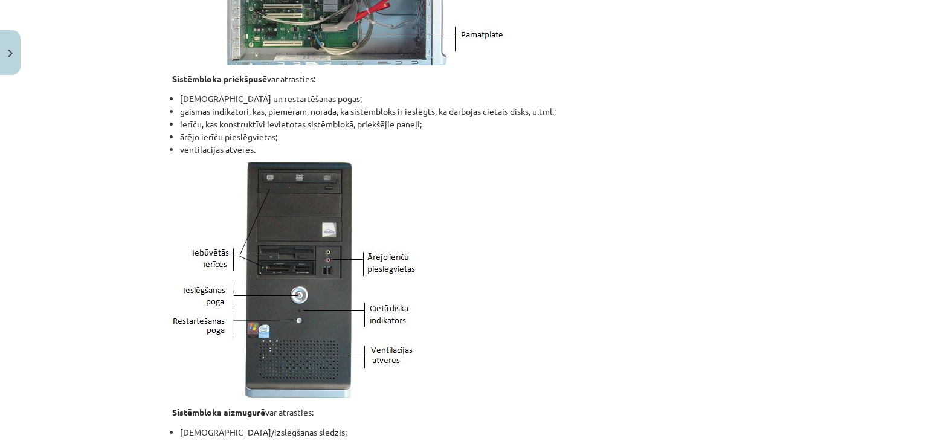
drag, startPoint x: 129, startPoint y: 139, endPoint x: 83, endPoint y: 129, distance: 47.0
click at [83, 129] on div "Mācību tēma: Datorikas - 10. klases 1. ieskaites mācību materiāls #3 2. tēma – …" at bounding box center [464, 220] width 928 height 441
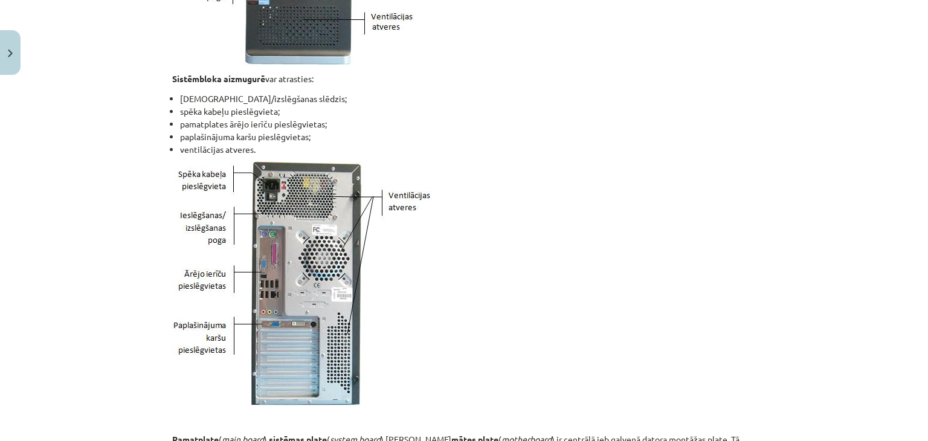
scroll to position [1179, 0]
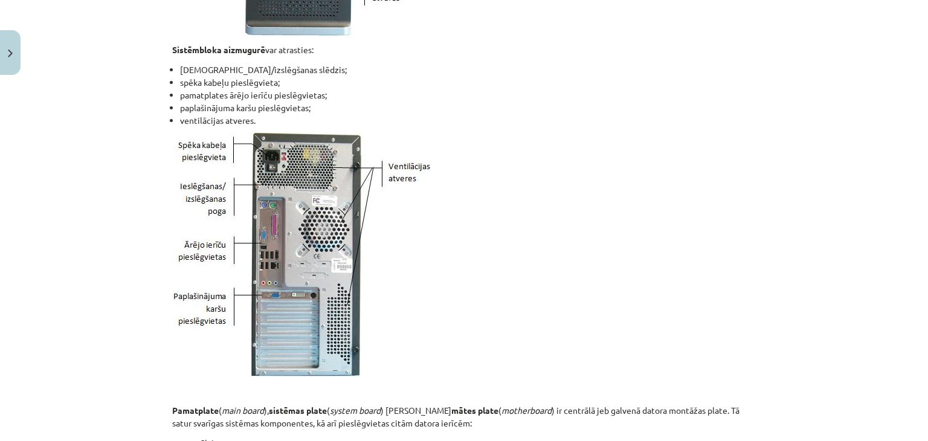
click at [706, 92] on li "pamatplates ārējo ierīču pieslēgvietas;" at bounding box center [468, 95] width 576 height 13
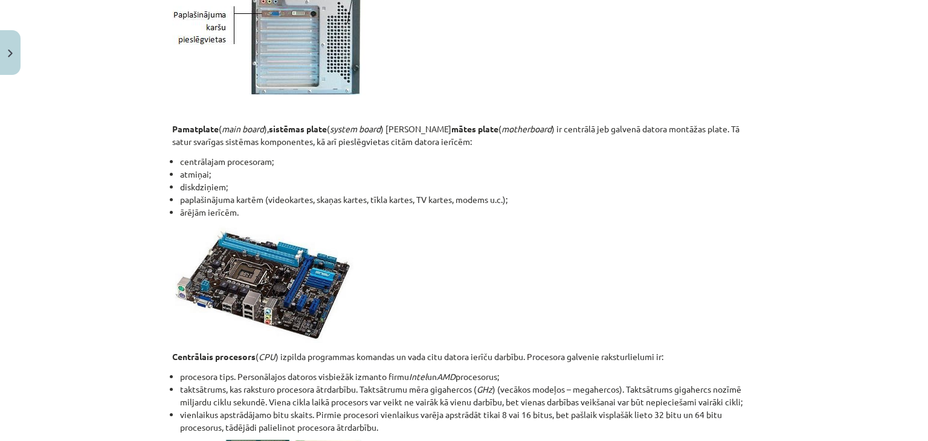
scroll to position [1481, 0]
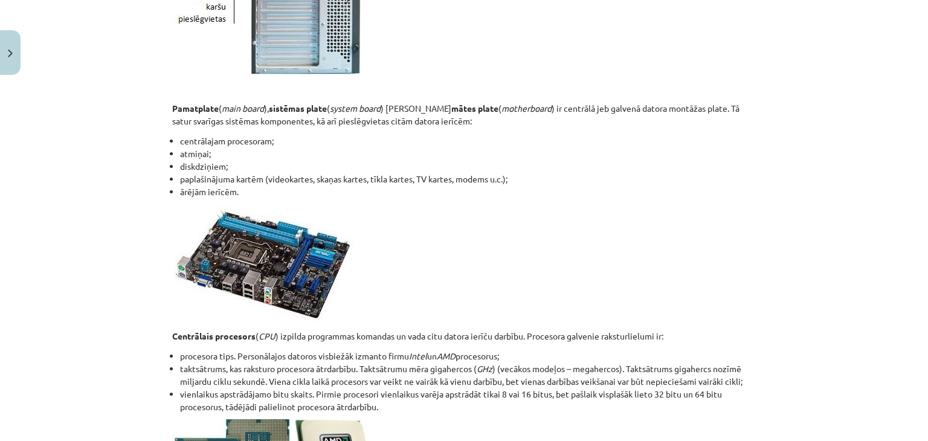
click at [693, 316] on p at bounding box center [464, 263] width 584 height 118
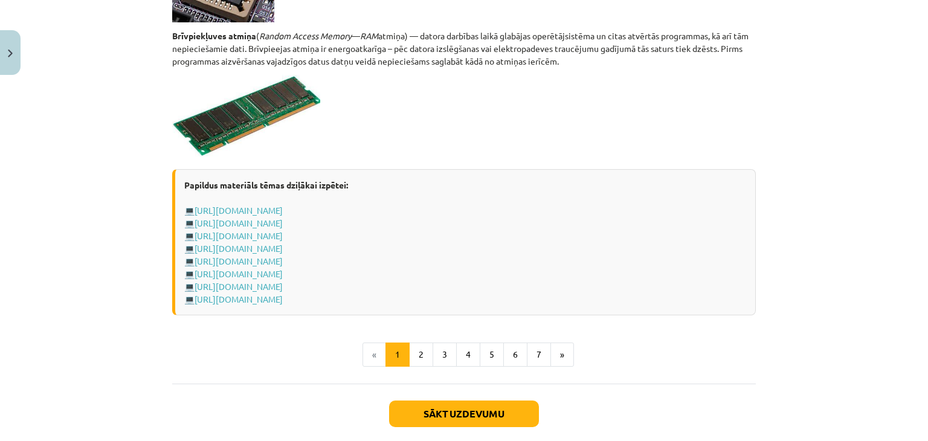
scroll to position [2146, 0]
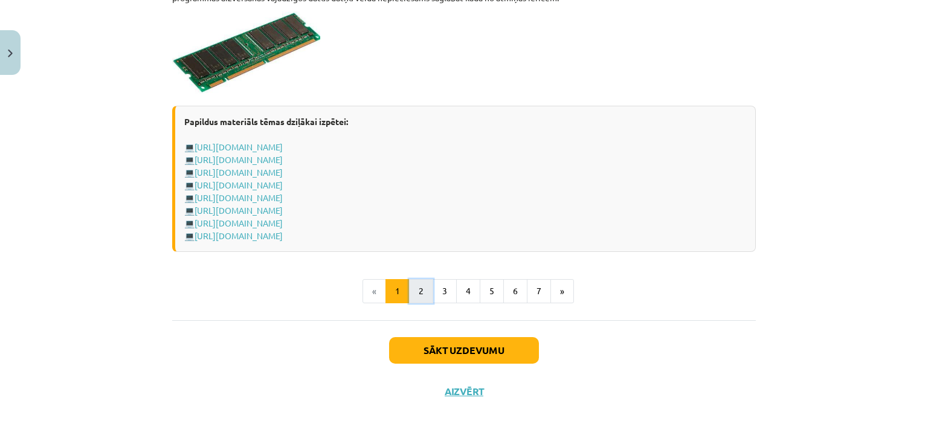
click at [422, 297] on button "2" at bounding box center [421, 291] width 24 height 24
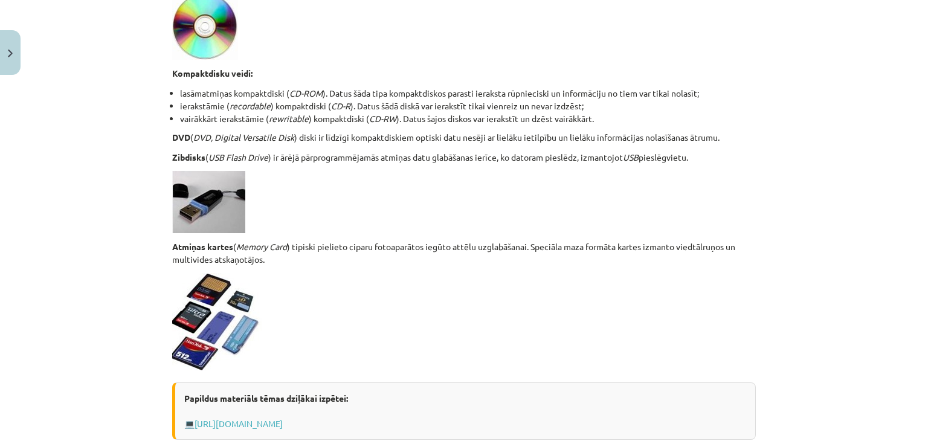
scroll to position [906, 0]
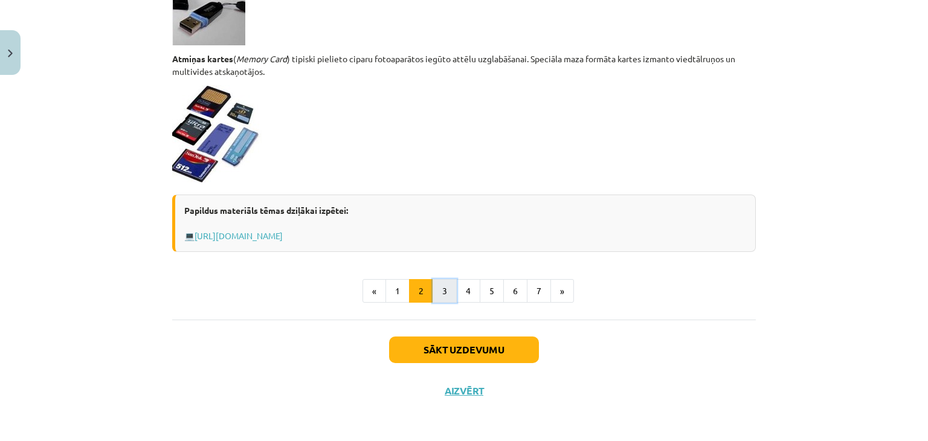
click at [435, 283] on button "3" at bounding box center [445, 291] width 24 height 24
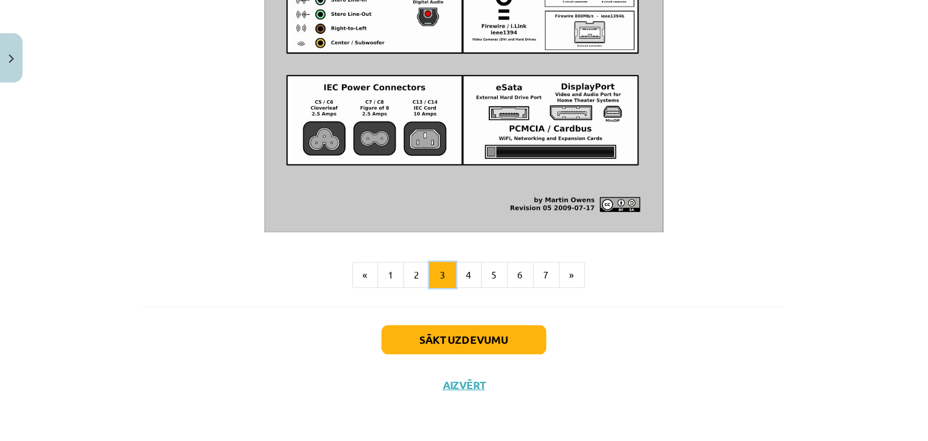
scroll to position [1417, 0]
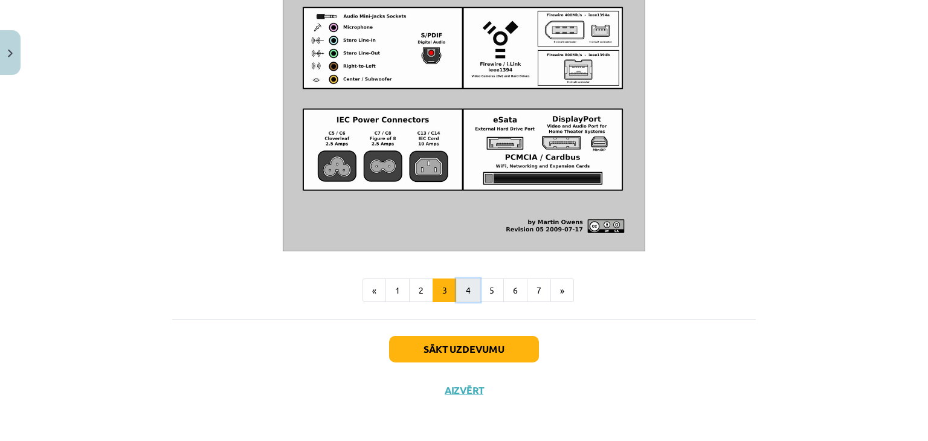
click at [463, 292] on button "4" at bounding box center [468, 290] width 24 height 24
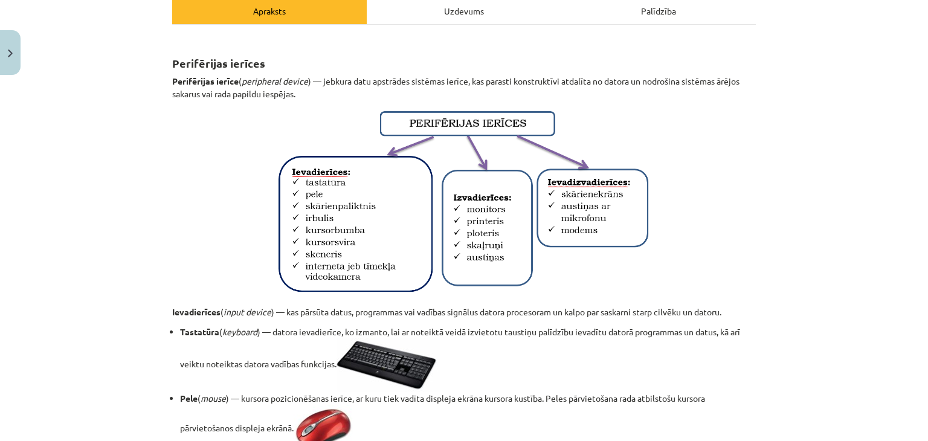
scroll to position [181, 0]
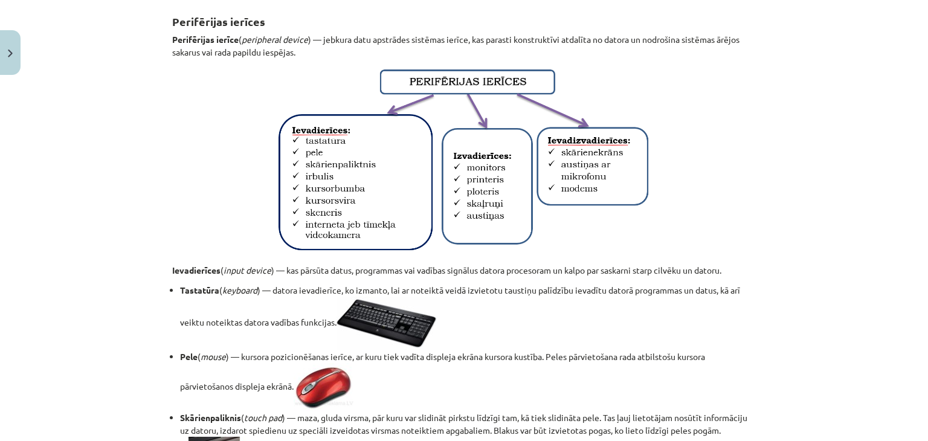
click at [237, 114] on p at bounding box center [464, 161] width 584 height 191
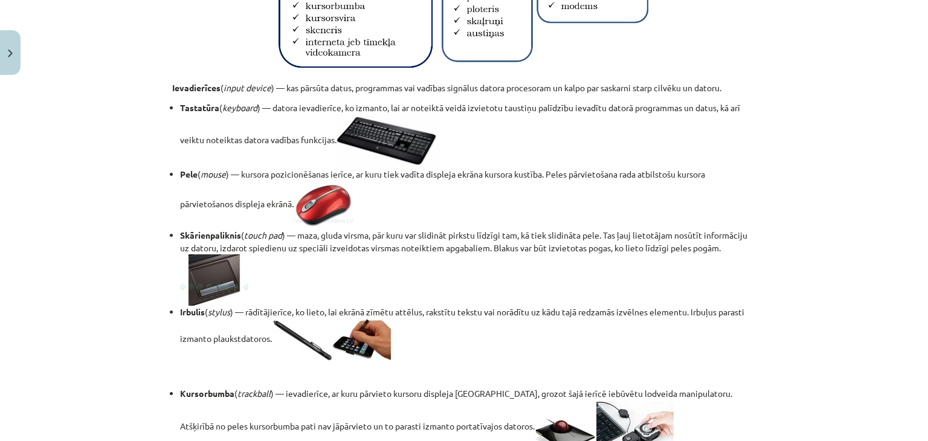
scroll to position [423, 0]
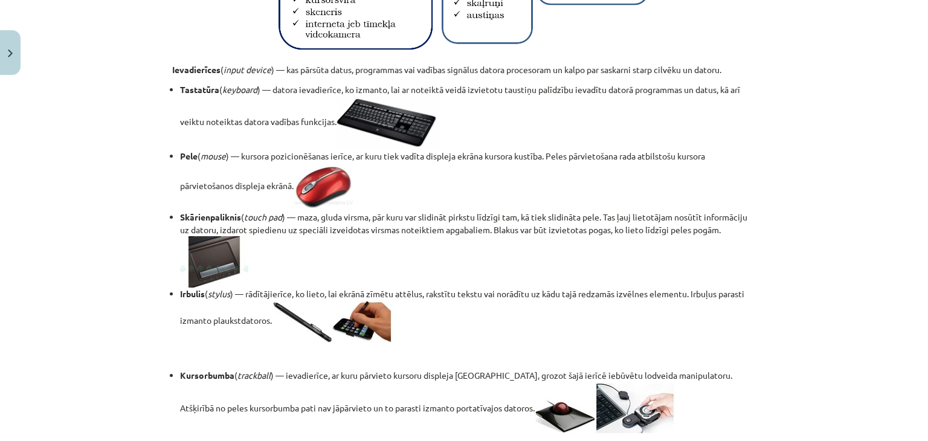
click at [528, 176] on li "Pele ( mouse ) — kursora pozicionēšanas ierīce, ar kuru tiek vadīta displeja ek…" at bounding box center [468, 180] width 576 height 61
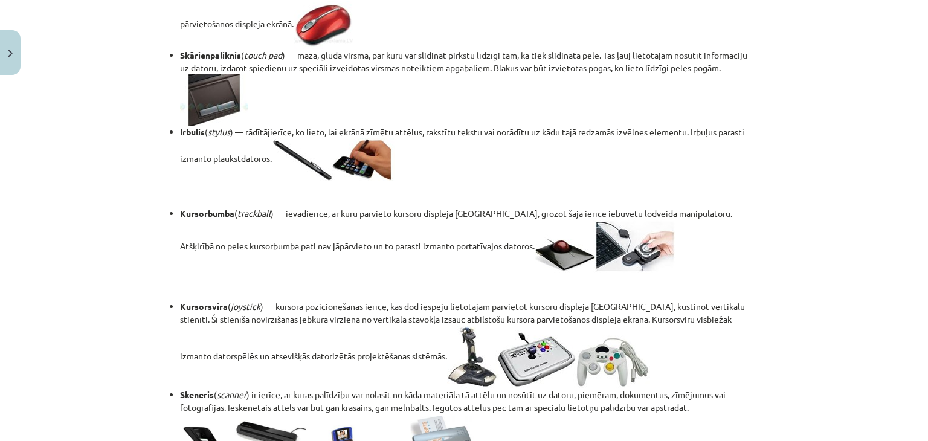
scroll to position [604, 0]
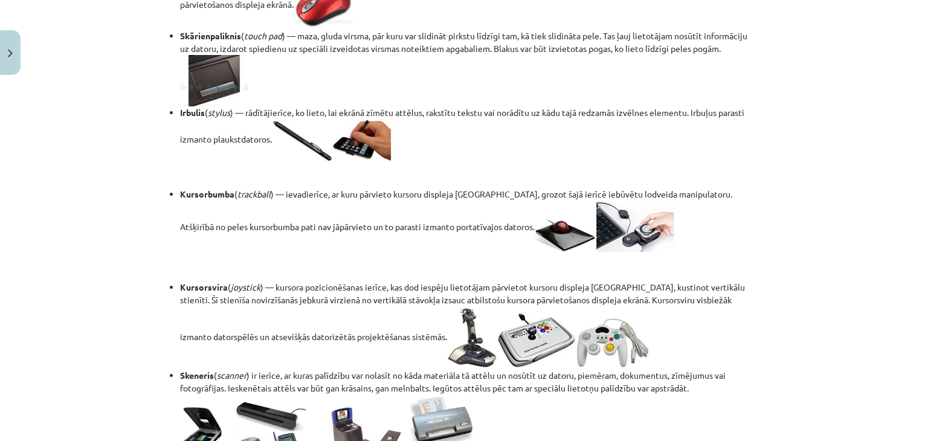
drag, startPoint x: 783, startPoint y: 124, endPoint x: 556, endPoint y: 144, distance: 228.1
click at [556, 144] on li "Irbulis ( stylus ) — rādītājierīce, ko lieto, lai ekrānā zīmētu attēlus, rakstī…" at bounding box center [468, 134] width 576 height 56
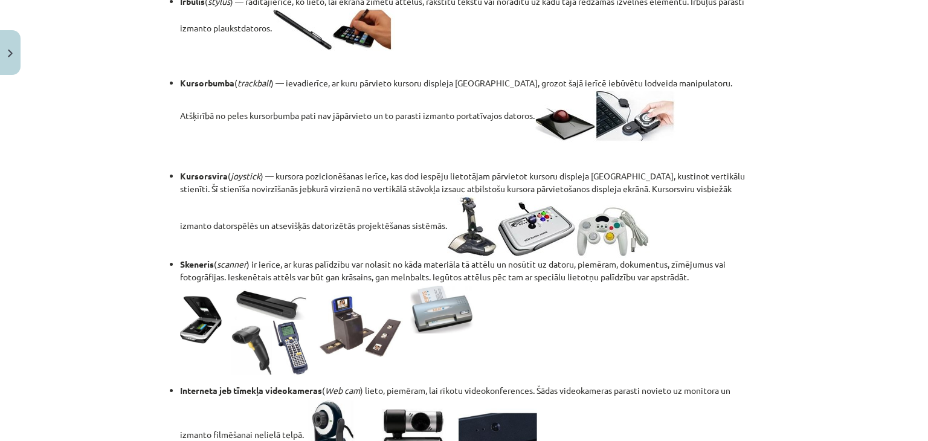
scroll to position [785, 0]
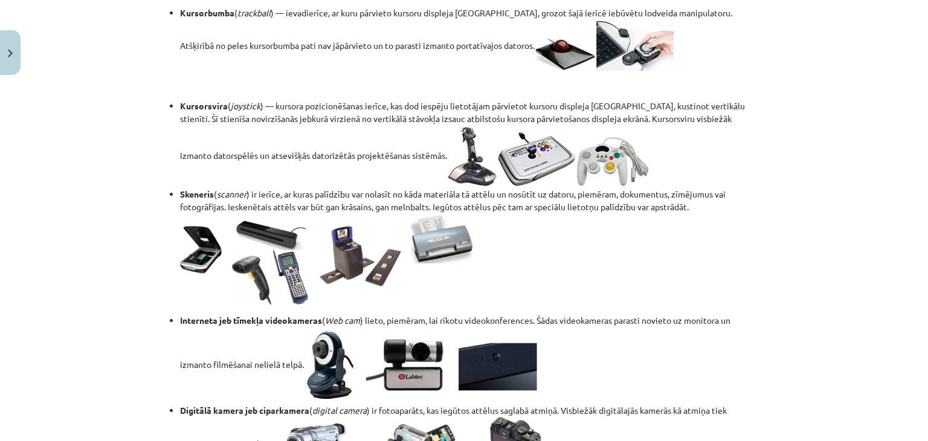
drag, startPoint x: 501, startPoint y: 268, endPoint x: 479, endPoint y: 264, distance: 22.2
click at [479, 264] on li "Skeneris ( scanner ) ir ierīce, ar kuras palīdzību var nolasīt no kāda materiāl…" at bounding box center [468, 251] width 576 height 126
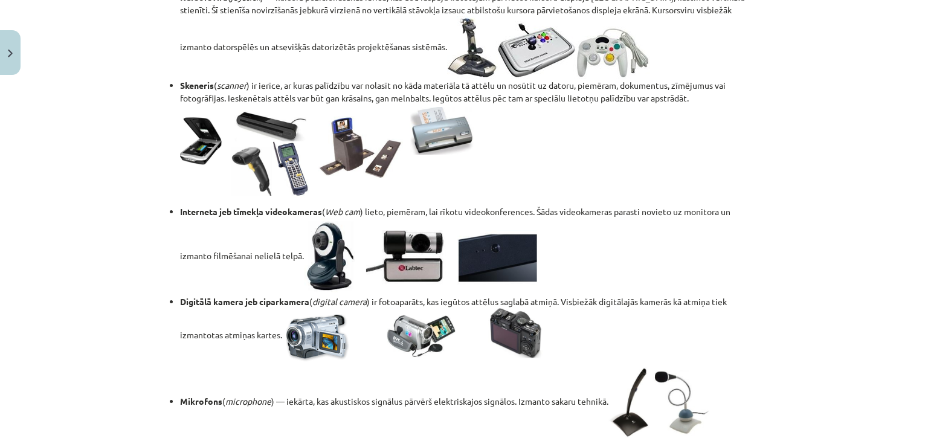
scroll to position [906, 0]
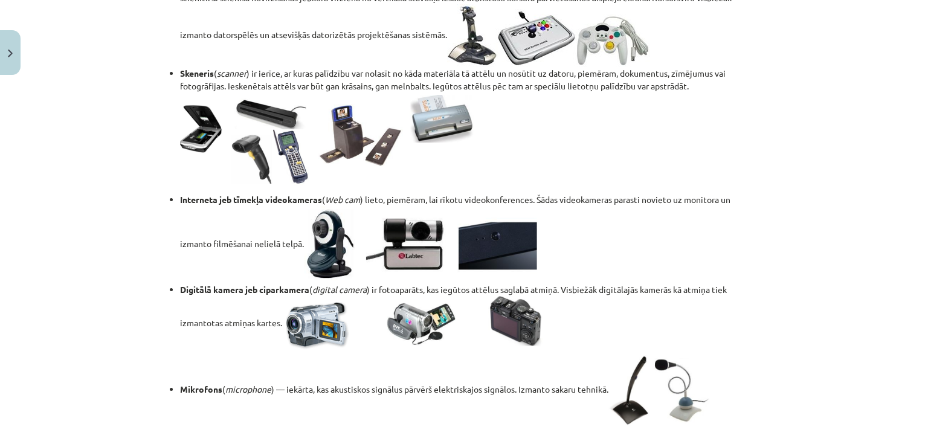
drag, startPoint x: 527, startPoint y: 250, endPoint x: 626, endPoint y: 254, distance: 99.2
drag, startPoint x: 626, startPoint y: 254, endPoint x: 568, endPoint y: 285, distance: 65.1
click at [568, 285] on ul "Kursorsvira ( joystick ) — kursora pozicionēšanas ierīce, kas dod iespēju lieto…" at bounding box center [464, 204] width 584 height 451
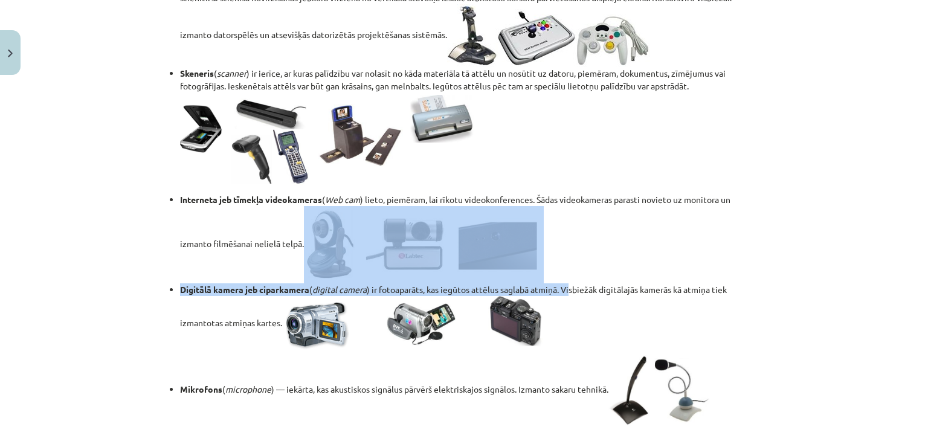
click at [568, 269] on li "Interneta jeb tīmekļa videokameras ( Web cam ) lieto, piemēram, lai rīkotu vide…" at bounding box center [468, 238] width 576 height 90
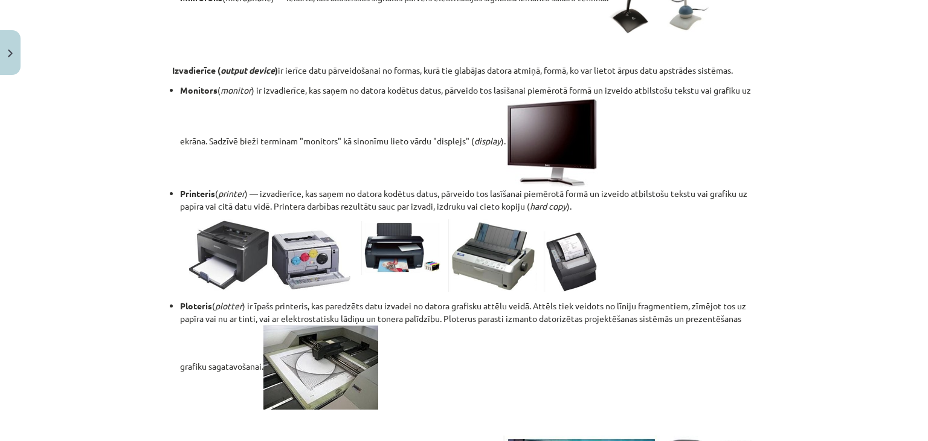
scroll to position [1329, 0]
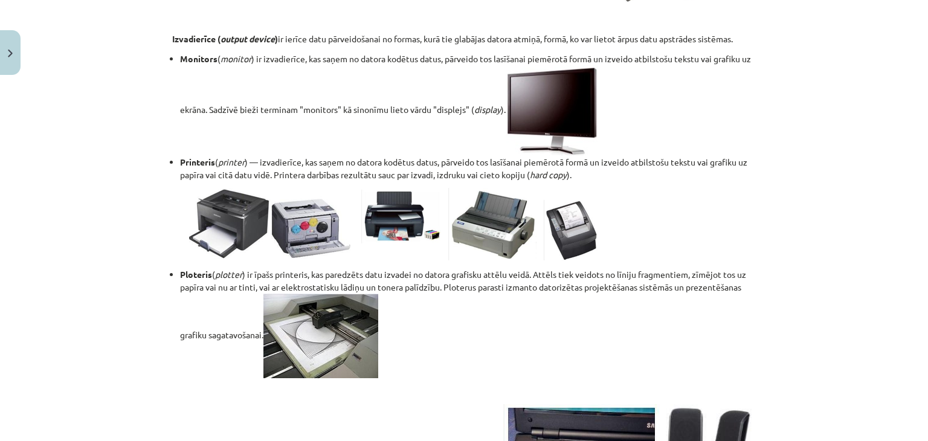
click at [108, 184] on div "Mācību tēma: Datorikas - 10. klases 1. ieskaites mācību materiāls #3 2. tēma – …" at bounding box center [464, 220] width 928 height 441
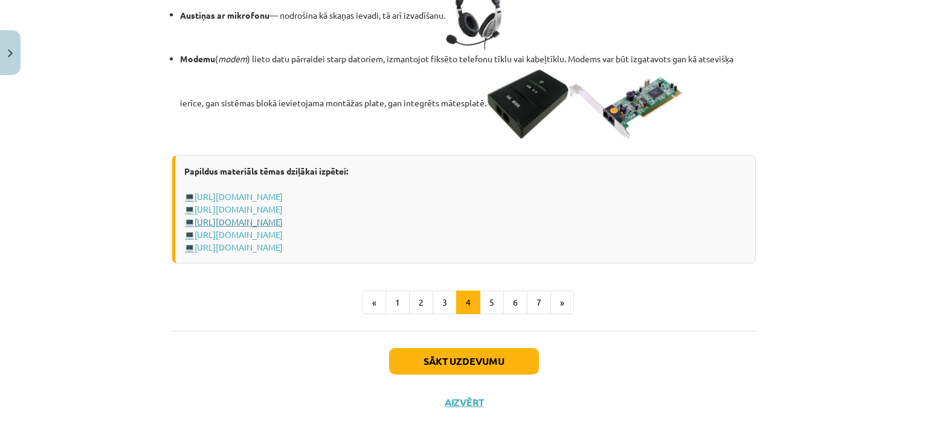
scroll to position [2062, 0]
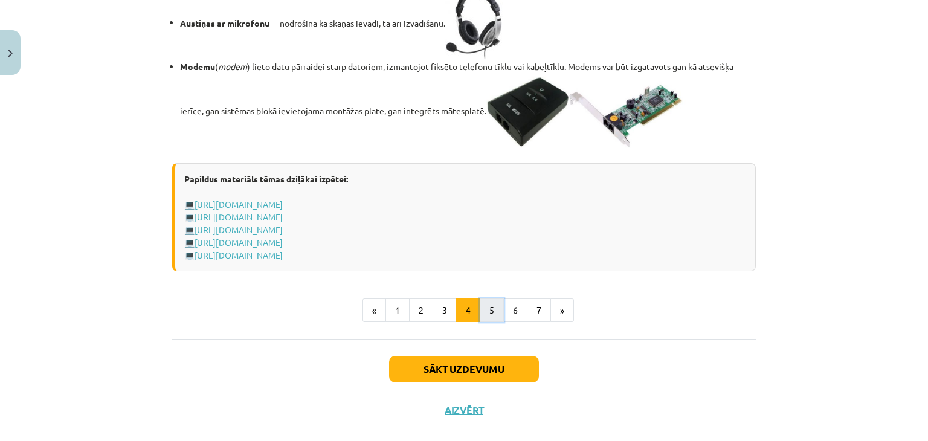
click at [483, 323] on button "5" at bounding box center [492, 310] width 24 height 24
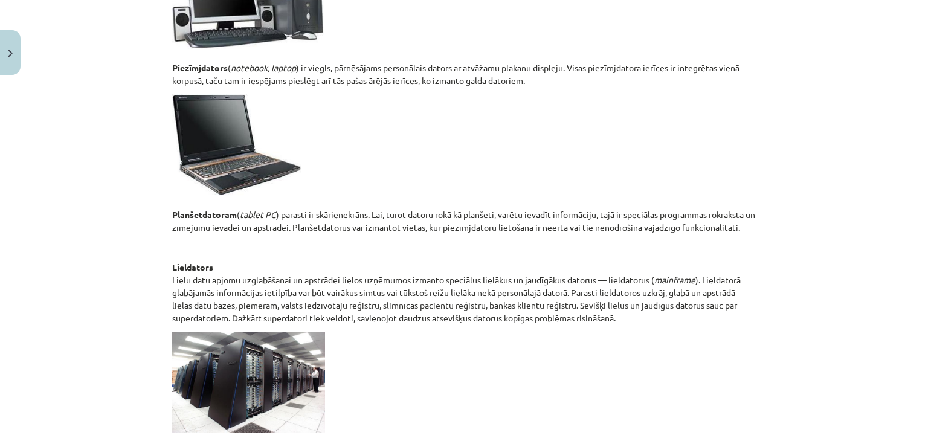
scroll to position [524, 0]
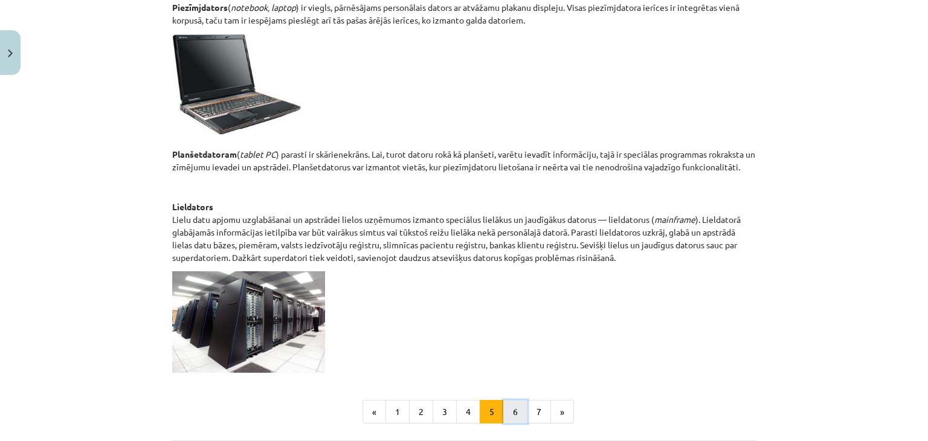
click at [503, 407] on button "6" at bounding box center [515, 412] width 24 height 24
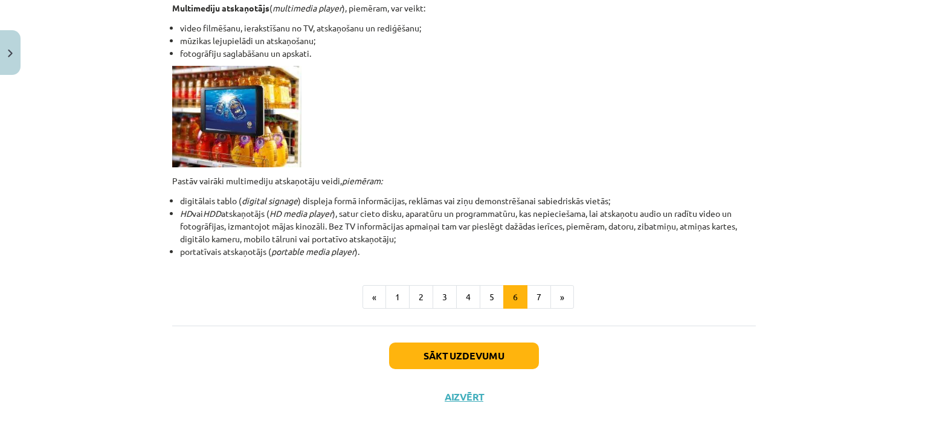
scroll to position [363, 0]
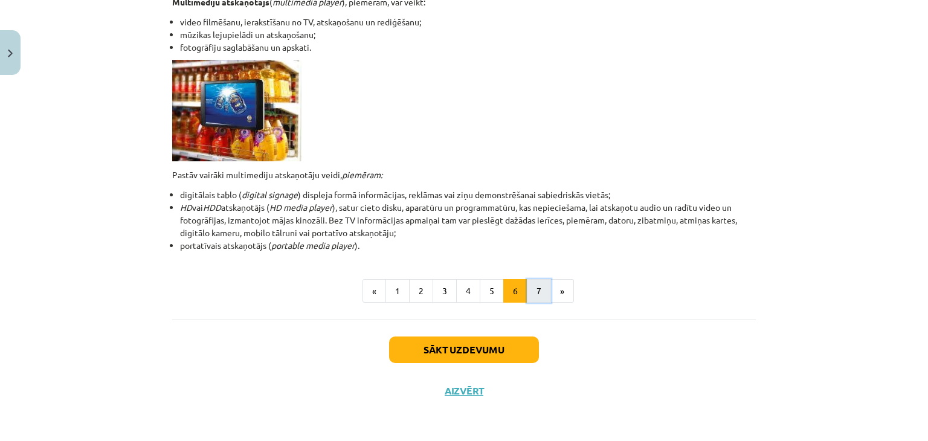
click at [538, 283] on button "7" at bounding box center [539, 291] width 24 height 24
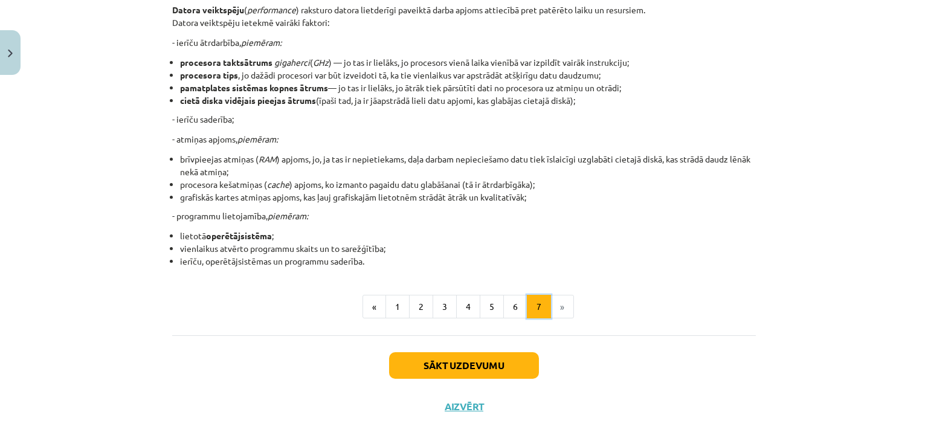
scroll to position [262, 0]
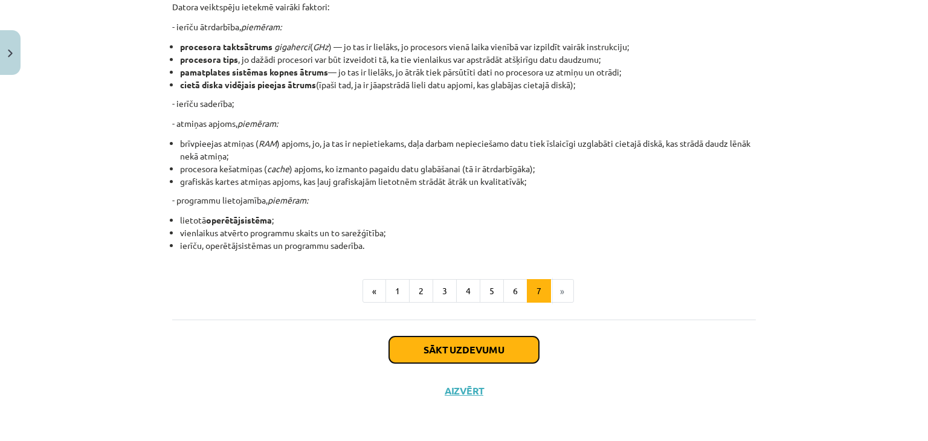
click at [492, 354] on button "Sākt uzdevumu" at bounding box center [464, 349] width 150 height 27
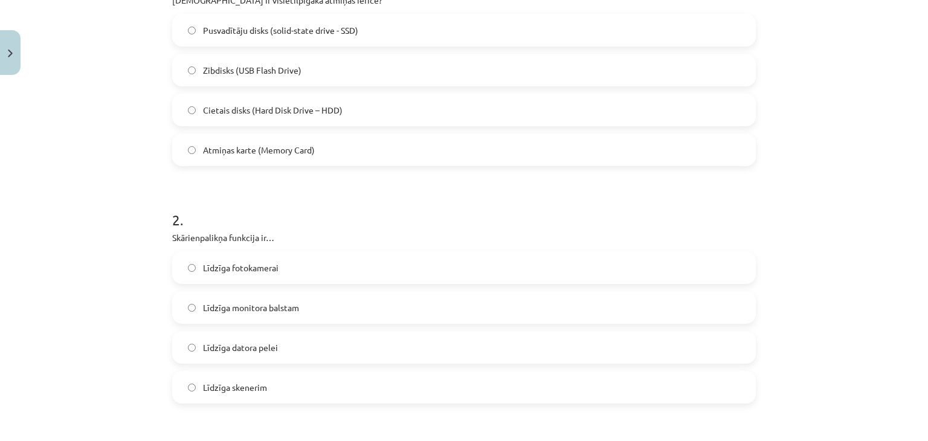
scroll to position [191, 0]
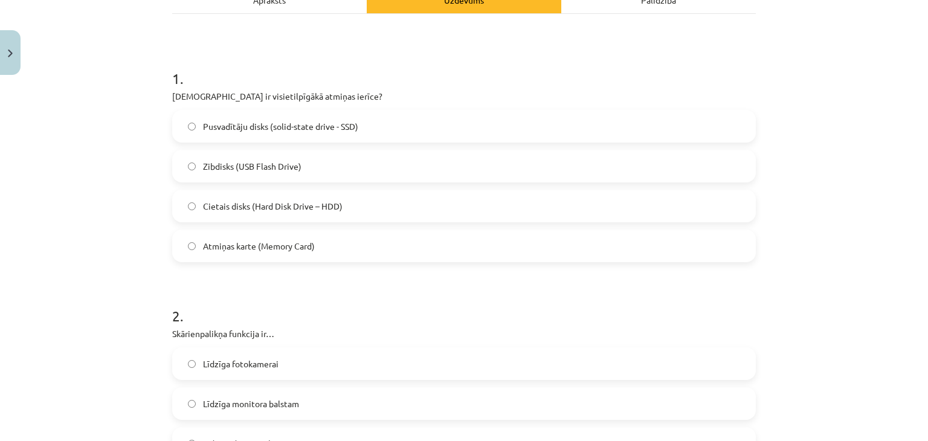
click at [203, 129] on span "Pusvadītāju disks (solid-state drive - SSD)" at bounding box center [280, 126] width 155 height 13
click at [231, 204] on span "Cietais disks (Hard Disk Drive – HDD)" at bounding box center [273, 206] width 140 height 13
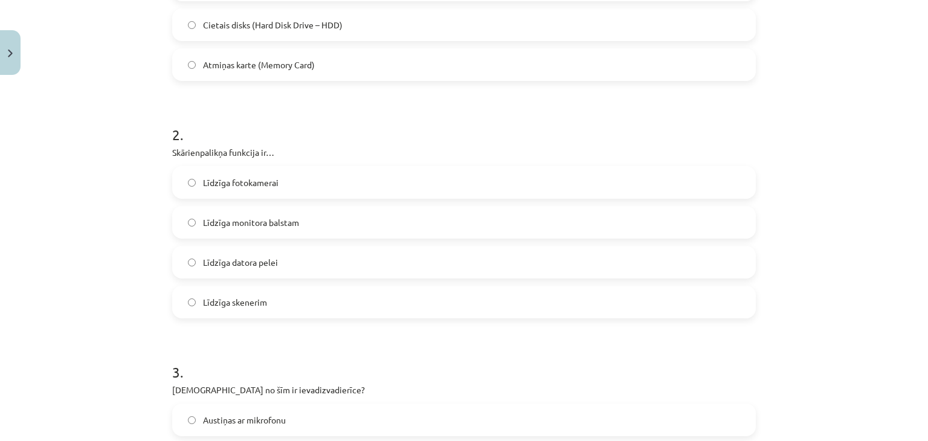
scroll to position [433, 0]
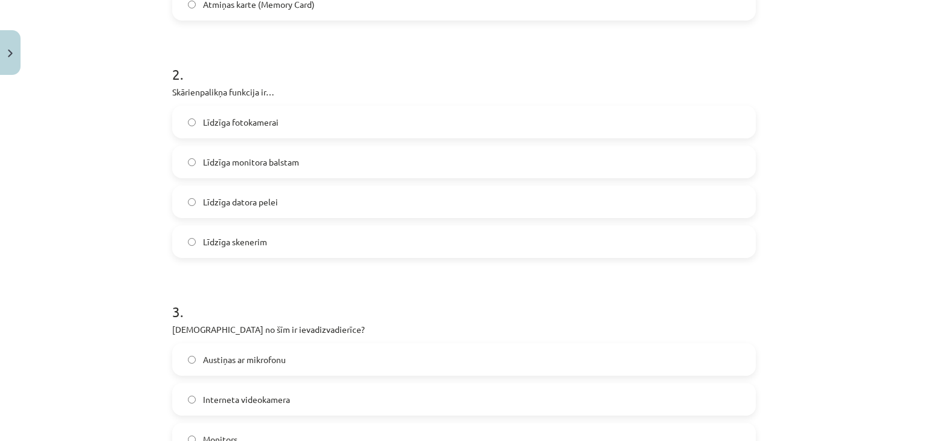
click at [222, 193] on label "Līdzīga datora pelei" at bounding box center [463, 202] width 581 height 30
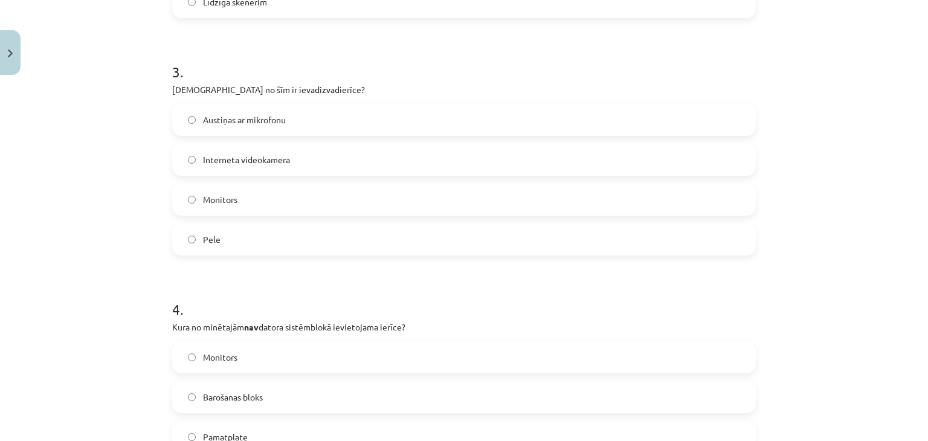
scroll to position [675, 0]
click at [212, 103] on label "Austiņas ar mikrofonu" at bounding box center [463, 118] width 581 height 30
click at [195, 151] on label "Interneta videokamera" at bounding box center [463, 158] width 581 height 30
click at [220, 123] on span "Austiņas ar mikrofonu" at bounding box center [244, 118] width 83 height 13
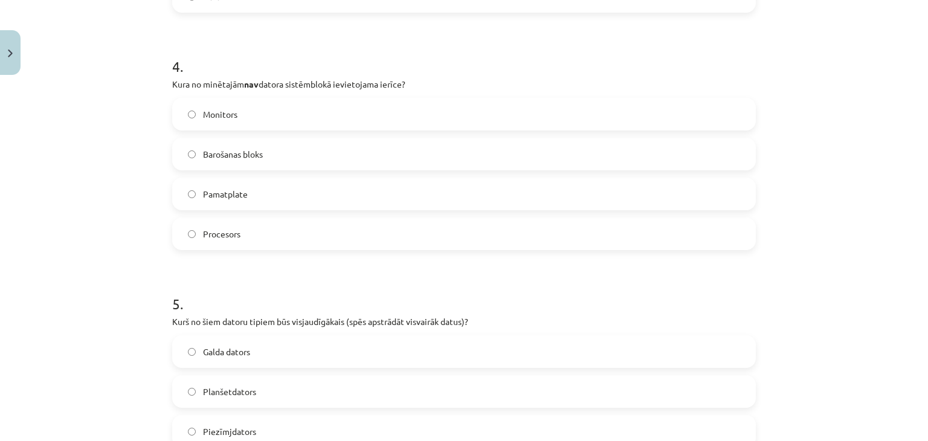
scroll to position [916, 0]
click at [179, 111] on label "Monitors" at bounding box center [463, 113] width 581 height 30
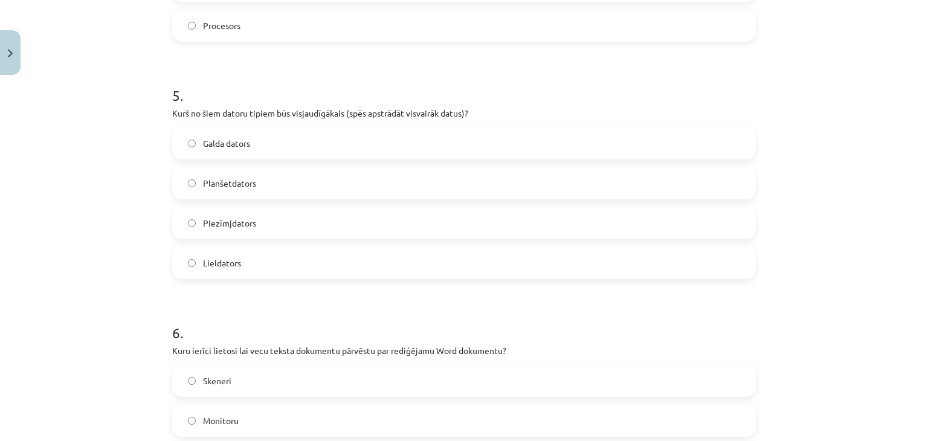
scroll to position [1158, 0]
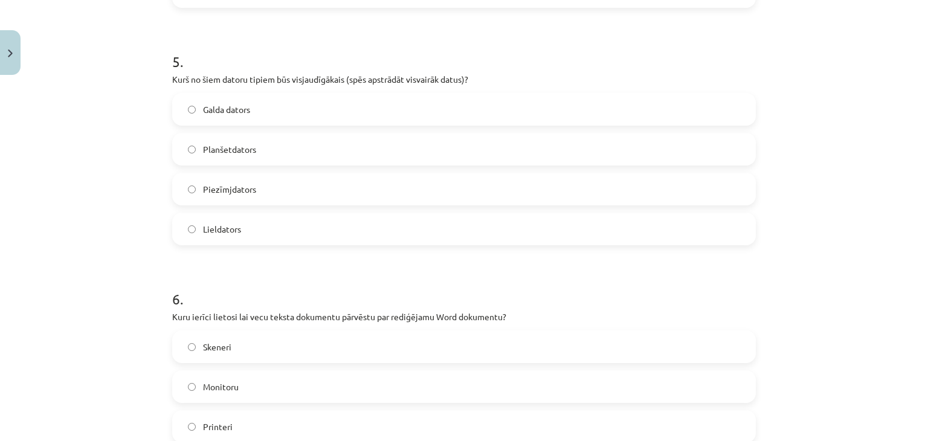
click at [241, 243] on label "Lieldators" at bounding box center [463, 229] width 581 height 30
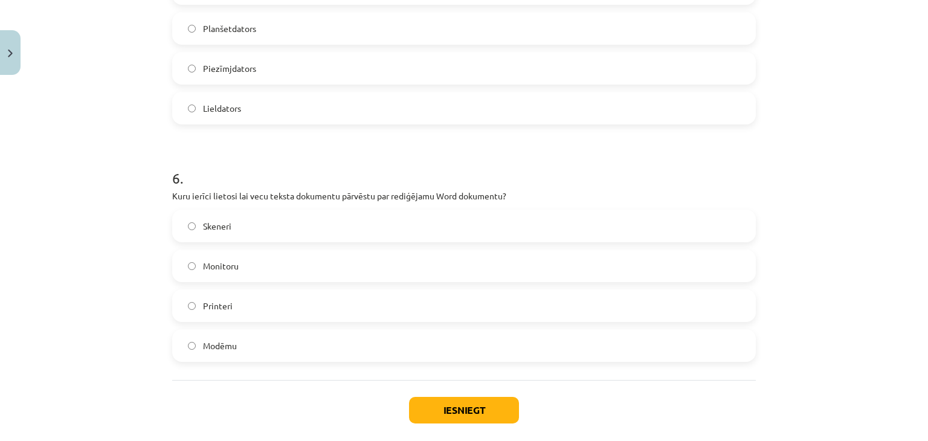
scroll to position [1339, 0]
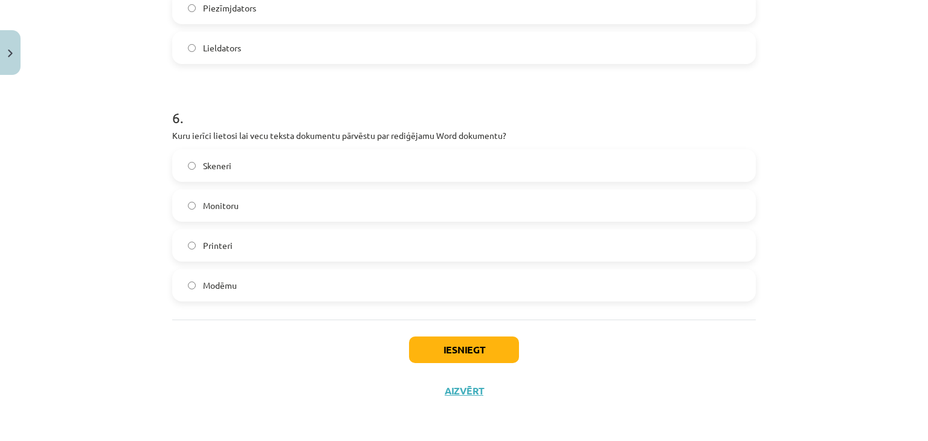
click at [260, 276] on label "Modēmu" at bounding box center [463, 285] width 581 height 30
drag, startPoint x: 75, startPoint y: 201, endPoint x: 51, endPoint y: 148, distance: 58.1
click at [53, 148] on div "Mācību tēma: Datorikas - 10. klases 1. ieskaites mācību materiāls #3 2. tēma – …" at bounding box center [464, 220] width 928 height 441
click at [426, 339] on button "Iesniegt" at bounding box center [464, 349] width 110 height 27
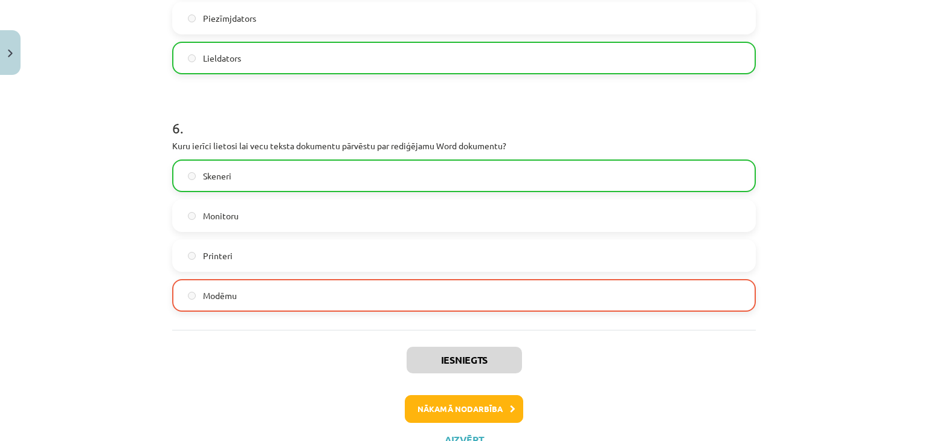
scroll to position [1377, 0]
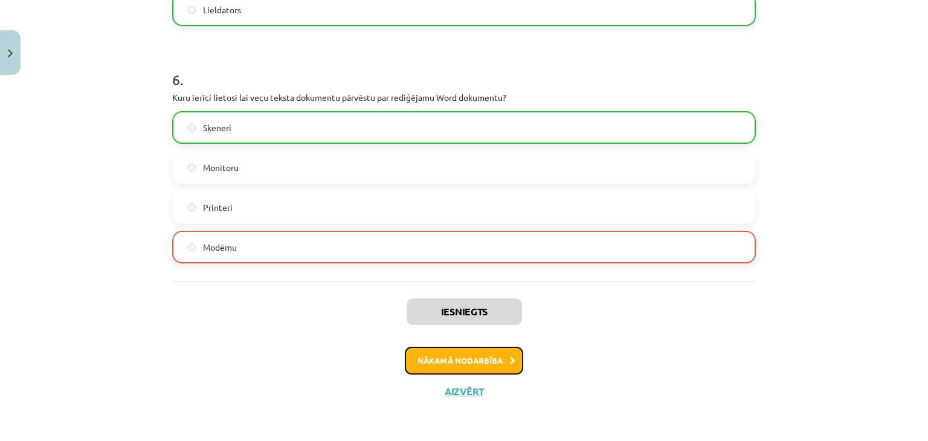
click at [477, 362] on button "Nākamā nodarbība" at bounding box center [464, 361] width 118 height 28
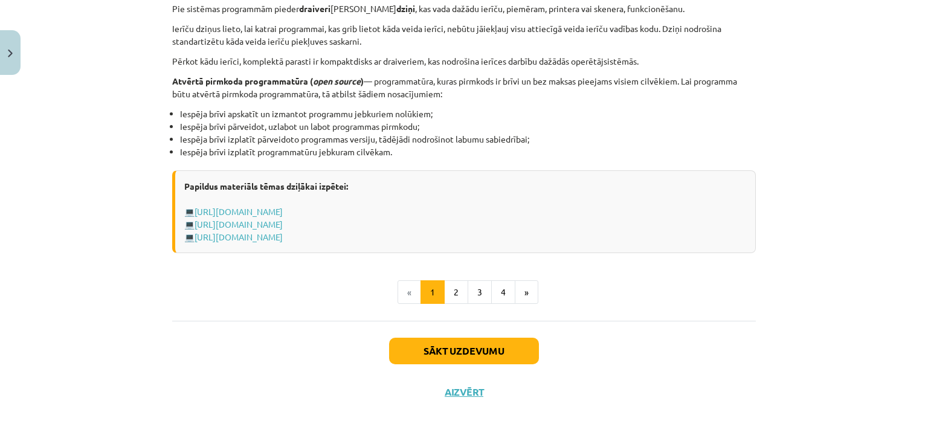
click at [455, 295] on button "2" at bounding box center [456, 292] width 24 height 24
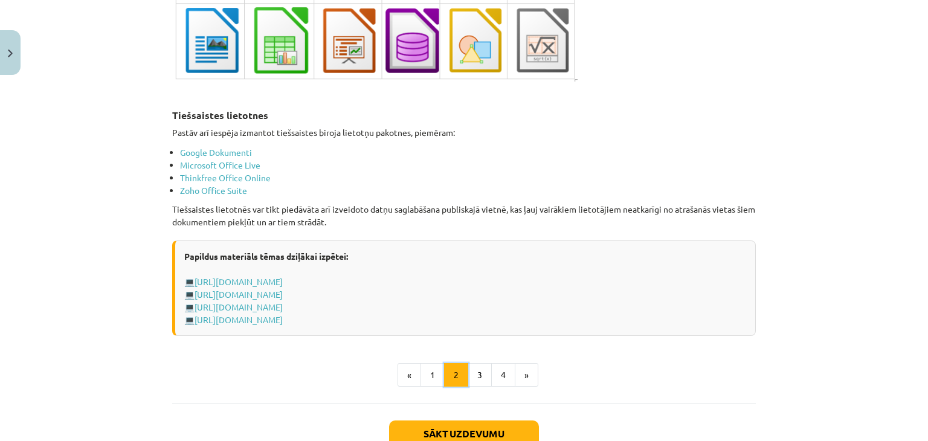
scroll to position [2054, 0]
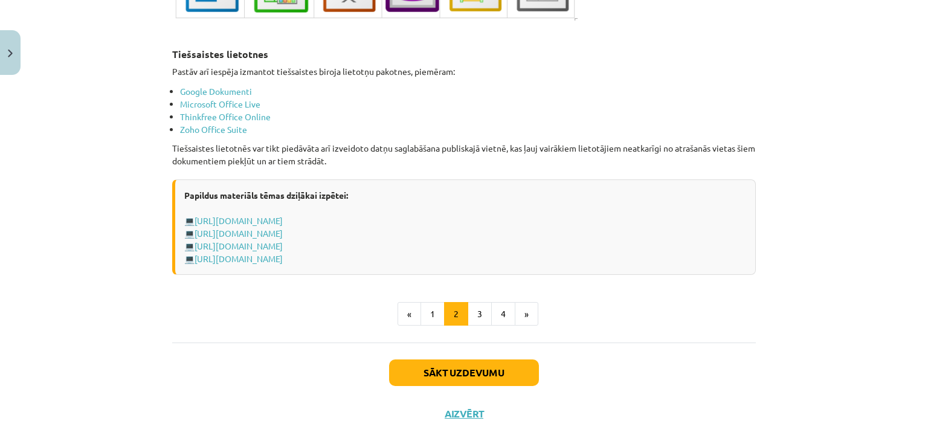
click at [483, 317] on button "3" at bounding box center [480, 314] width 24 height 24
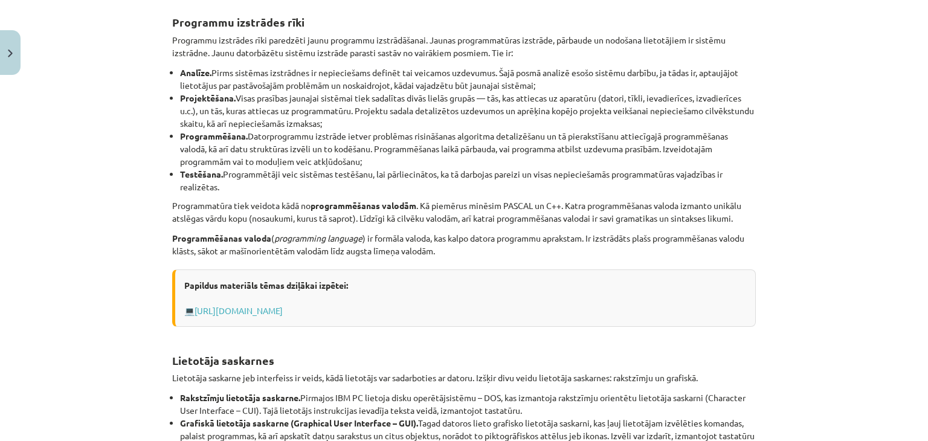
scroll to position [0, 0]
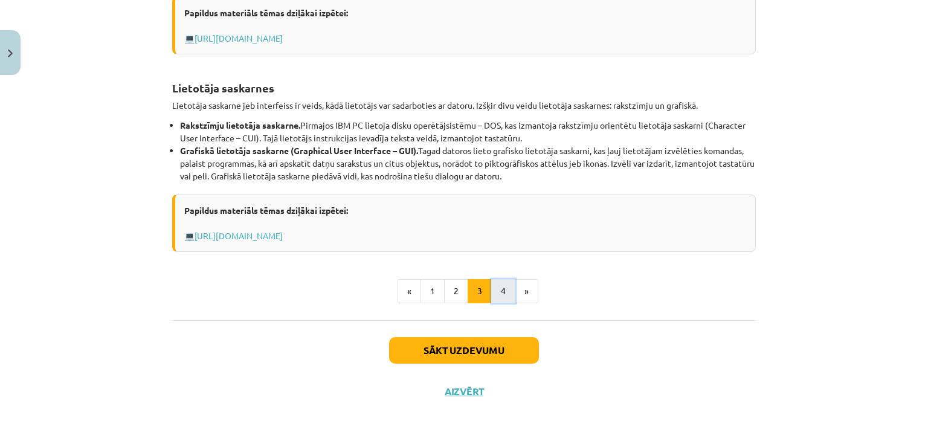
click at [491, 291] on button "4" at bounding box center [503, 291] width 24 height 24
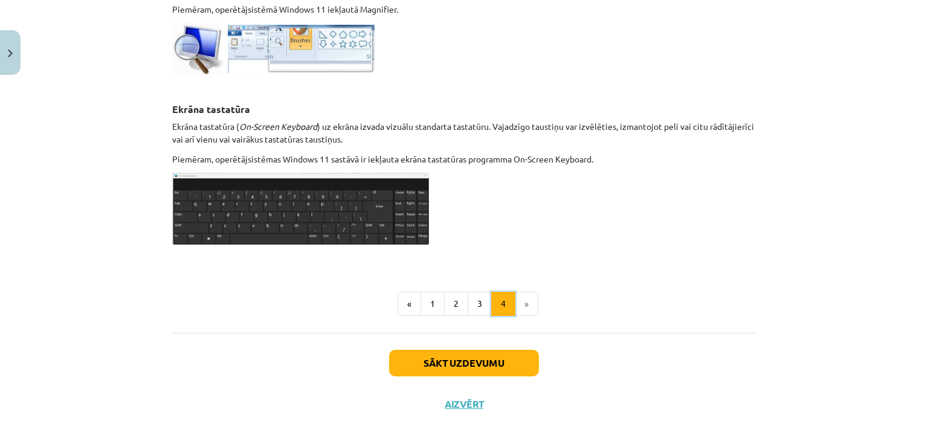
scroll to position [651, 0]
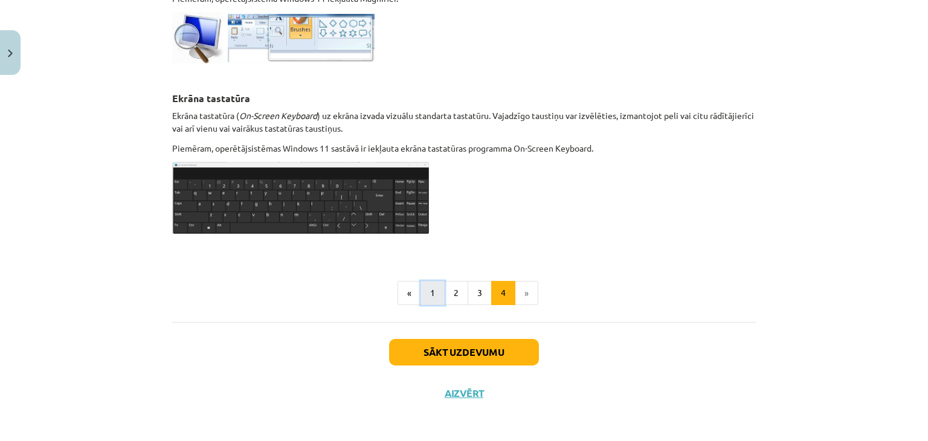
click at [437, 295] on button "1" at bounding box center [432, 293] width 24 height 24
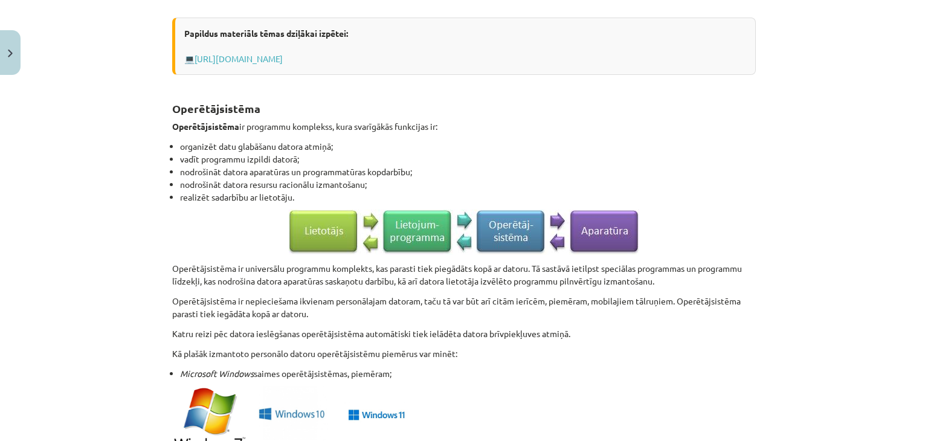
scroll to position [506, 0]
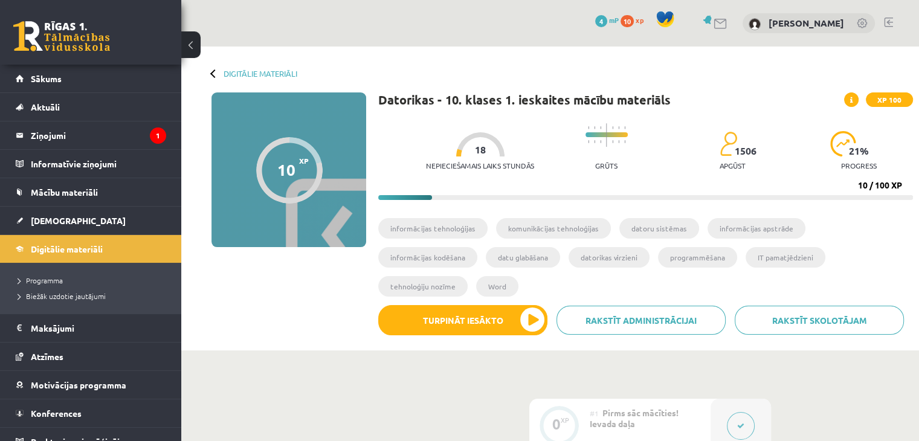
click at [636, 66] on div "Digitālie materiāli 10 XP XP 100 10 / 100 XP Datorikas - 10. klases 1. ieskaite…" at bounding box center [550, 199] width 738 height 304
click at [136, 132] on legend "Ziņojumi 1" at bounding box center [98, 135] width 135 height 28
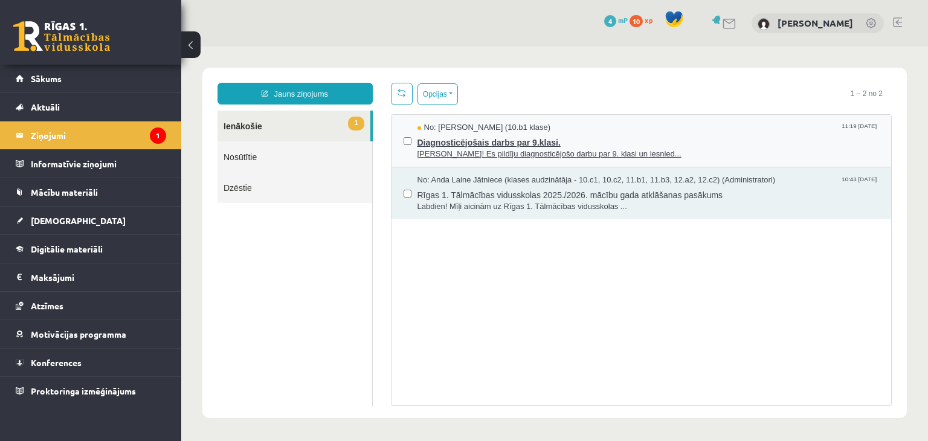
click at [611, 126] on div "No: Līva Grosa (10.b1 klase) 11:19 01/09/2025" at bounding box center [648, 127] width 462 height 11
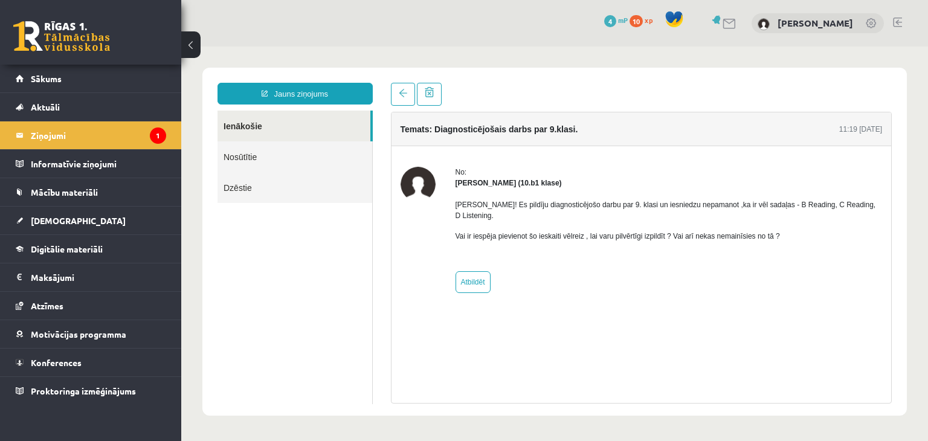
click at [233, 156] on link "Nosūtītie" at bounding box center [294, 156] width 155 height 31
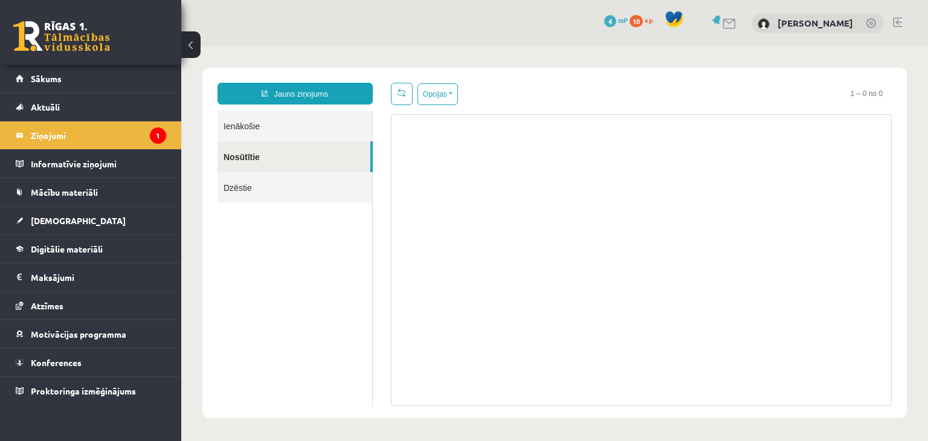
click at [254, 136] on link "Ienākošie" at bounding box center [294, 126] width 155 height 31
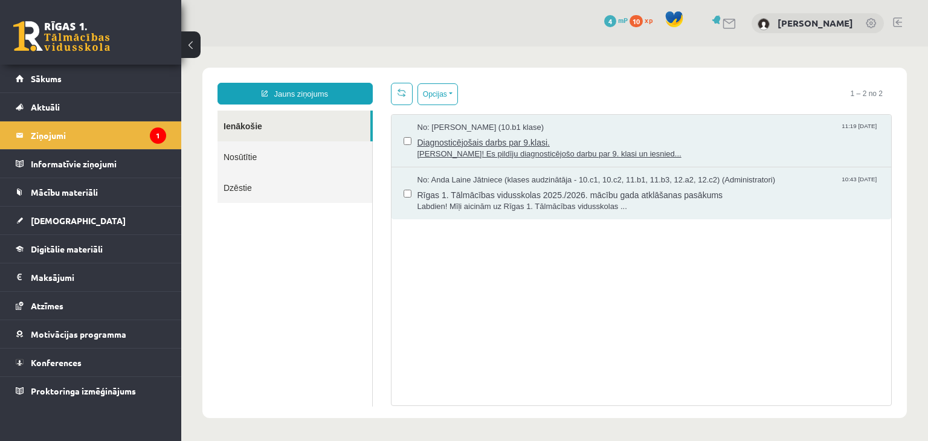
click at [563, 137] on span "Diagnosticējošais darbs par 9.klasi." at bounding box center [648, 140] width 462 height 15
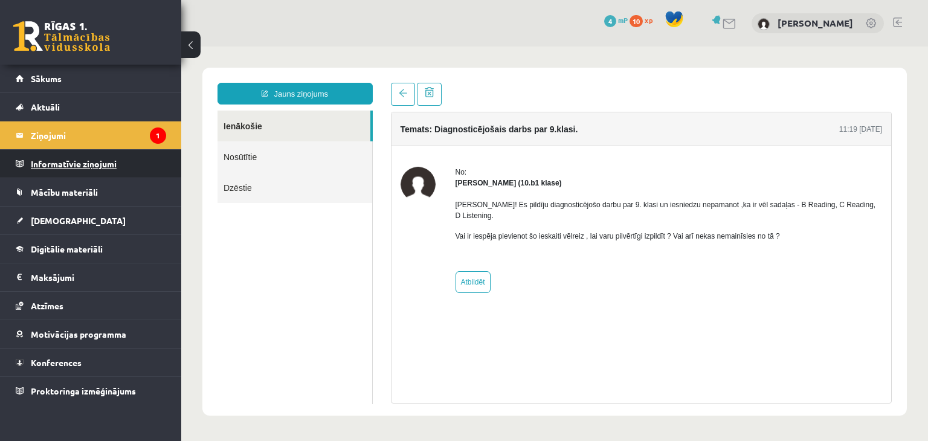
click at [126, 157] on legend "Informatīvie ziņojumi 0" at bounding box center [98, 164] width 135 height 28
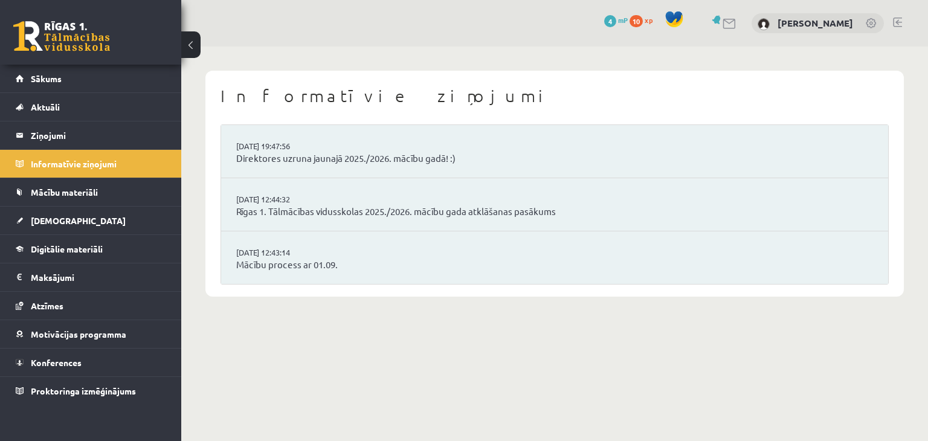
click at [246, 245] on li "29.08.2025 12:43:14 Mācību process ar 01.09." at bounding box center [554, 257] width 667 height 53
click at [253, 259] on link "Mācību process ar 01.09." at bounding box center [554, 265] width 637 height 14
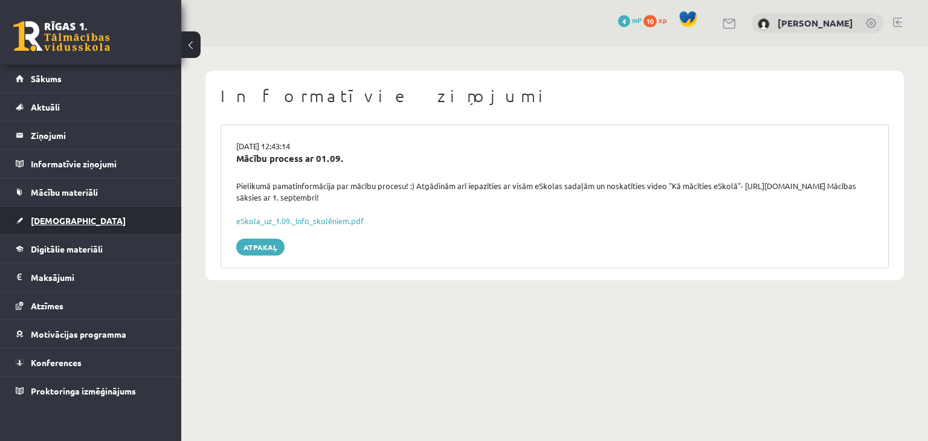
click at [118, 214] on link "[DEMOGRAPHIC_DATA]" at bounding box center [91, 221] width 150 height 28
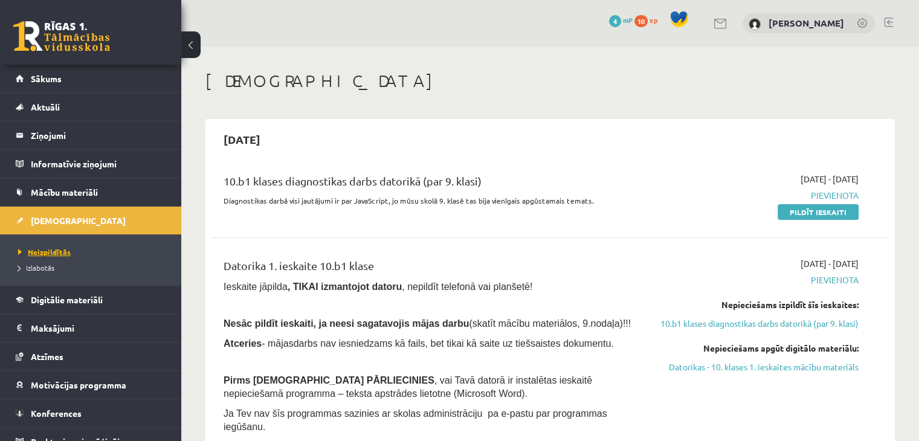
click at [59, 251] on span "Neizpildītās" at bounding box center [44, 252] width 53 height 10
click at [819, 194] on span "Pievienota" at bounding box center [758, 195] width 199 height 13
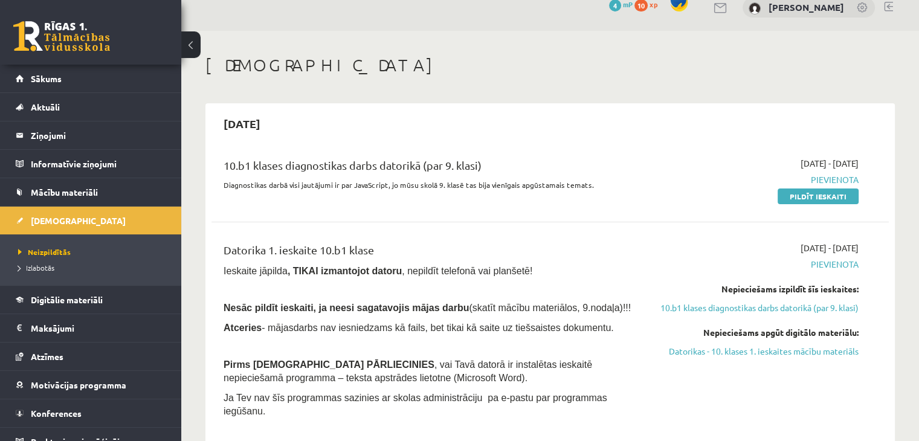
scroll to position [60, 0]
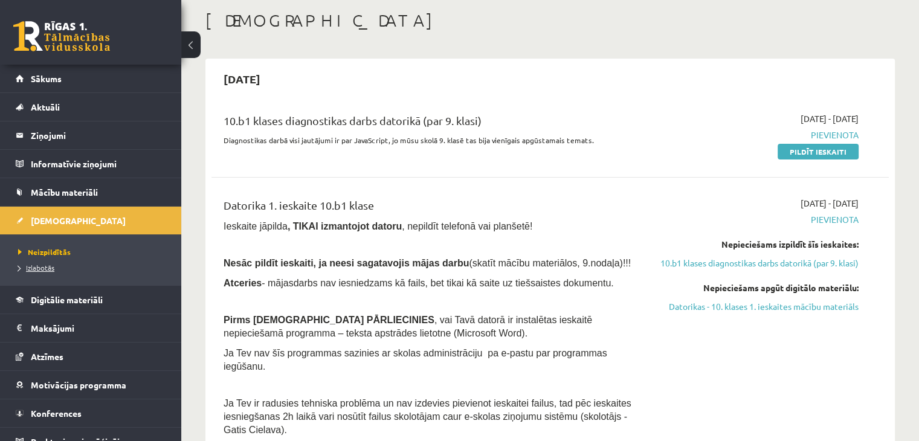
click at [48, 263] on span "Izlabotās" at bounding box center [36, 268] width 36 height 10
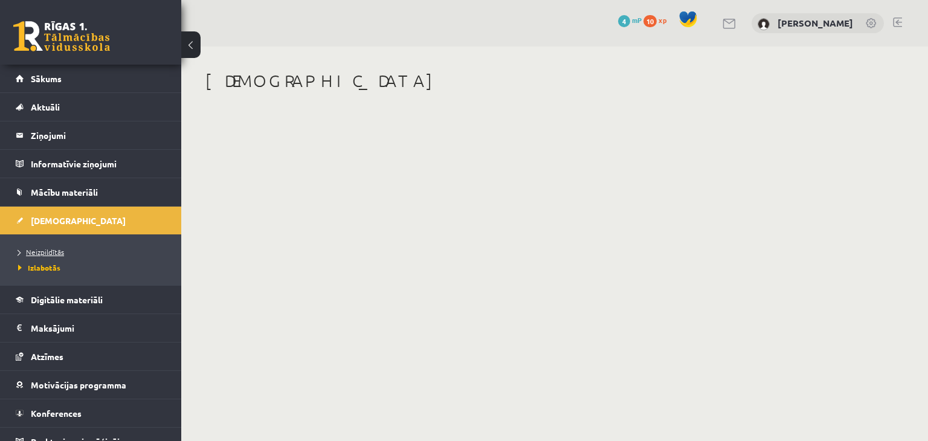
click at [43, 249] on span "Neizpildītās" at bounding box center [41, 252] width 46 height 10
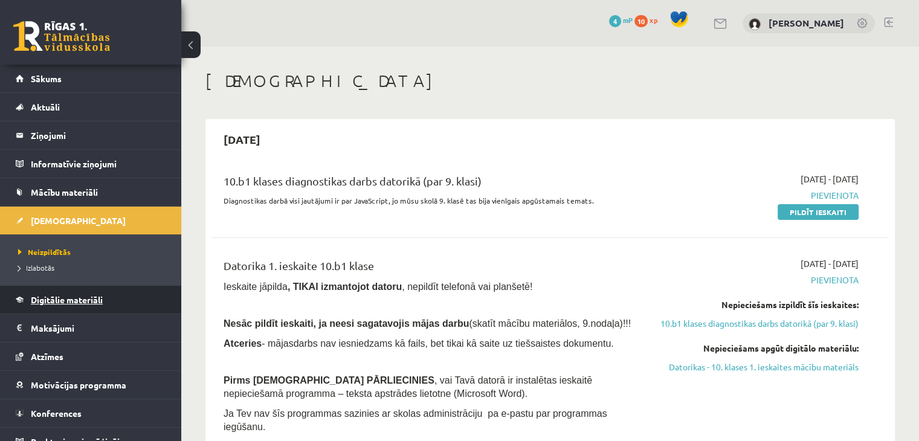
click at [114, 291] on link "Digitālie materiāli" at bounding box center [91, 300] width 150 height 28
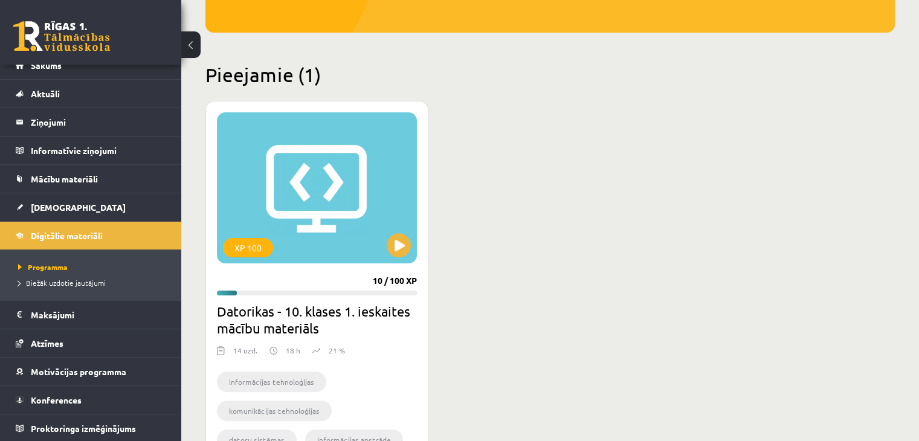
scroll to position [248, 0]
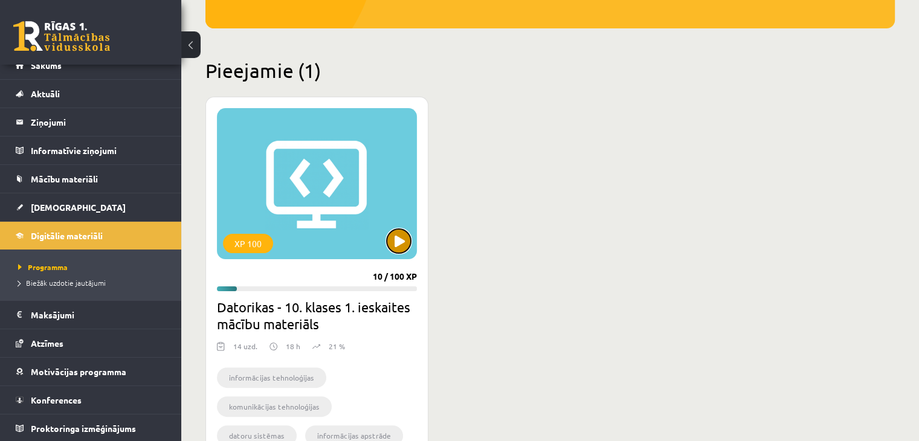
click at [410, 238] on button at bounding box center [399, 241] width 24 height 24
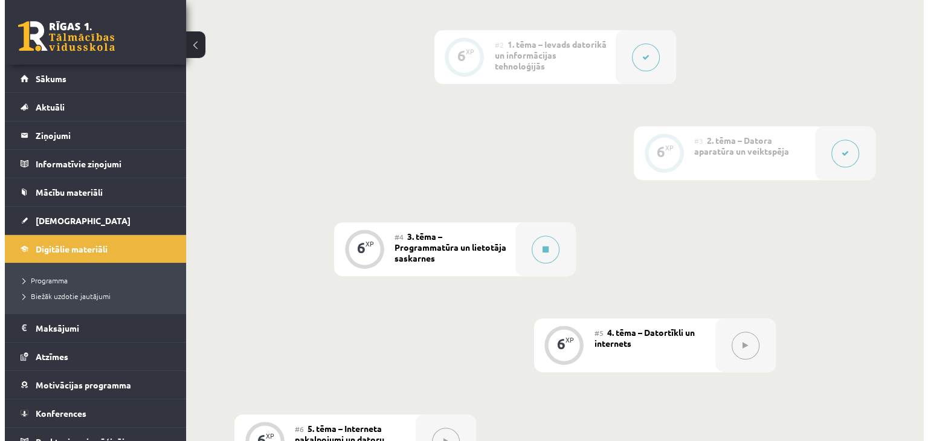
scroll to position [483, 0]
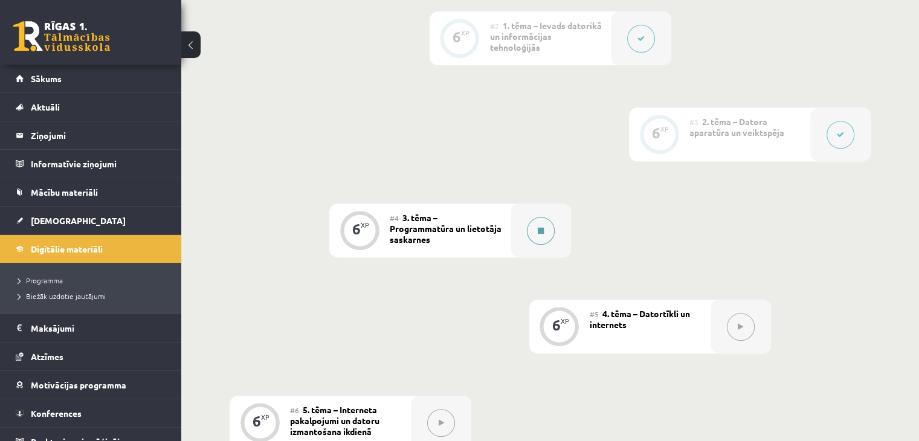
click at [526, 204] on div at bounding box center [540, 231] width 60 height 54
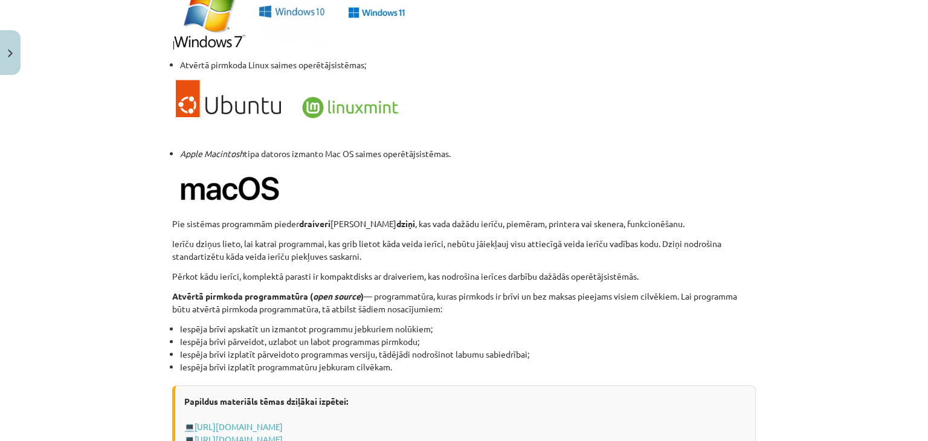
scroll to position [1087, 0]
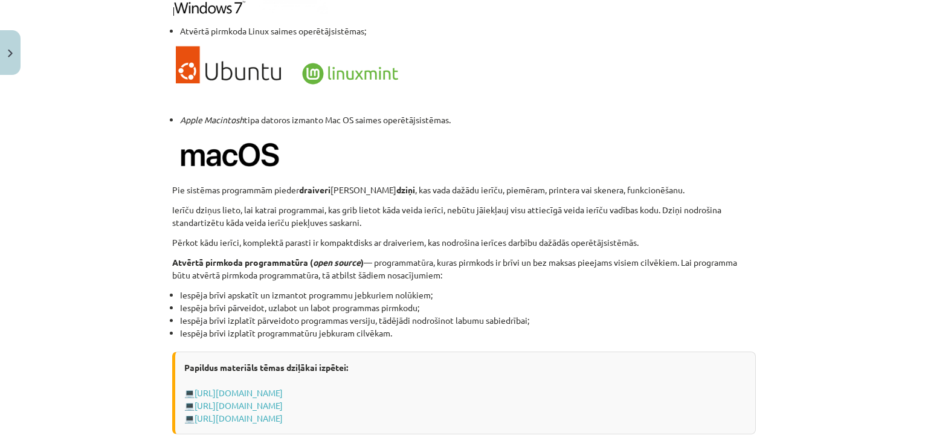
click at [588, 141] on p at bounding box center [464, 154] width 584 height 44
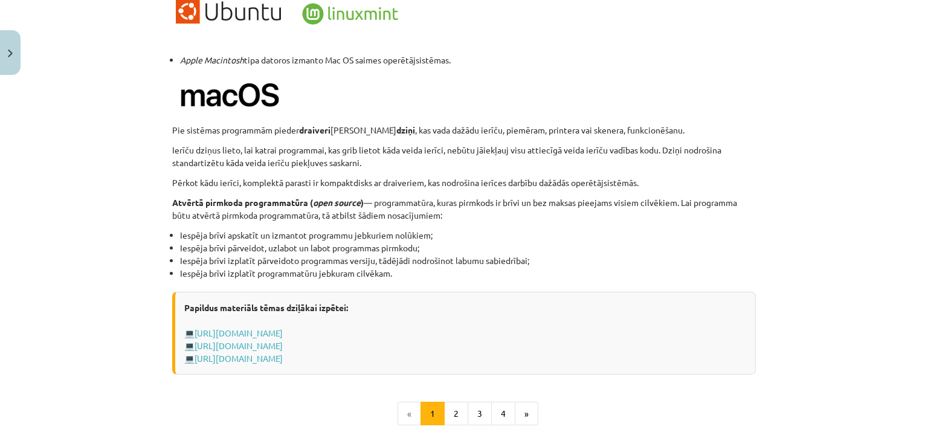
scroll to position [1148, 0]
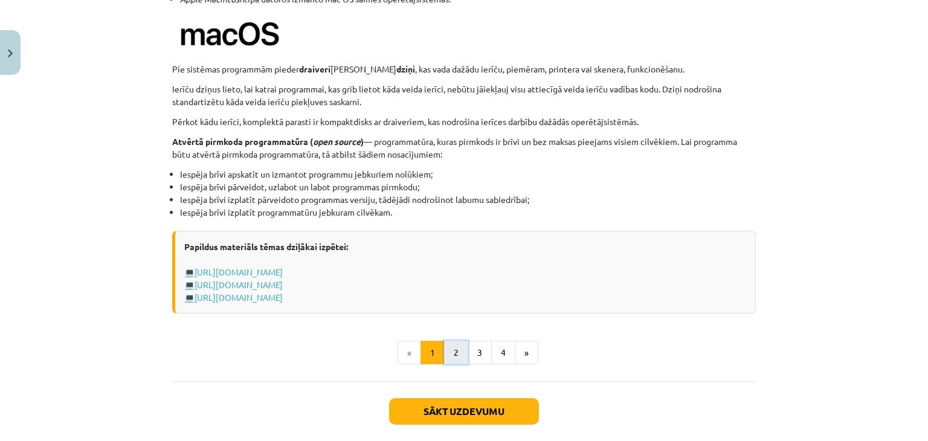
click at [455, 354] on button "2" at bounding box center [456, 353] width 24 height 24
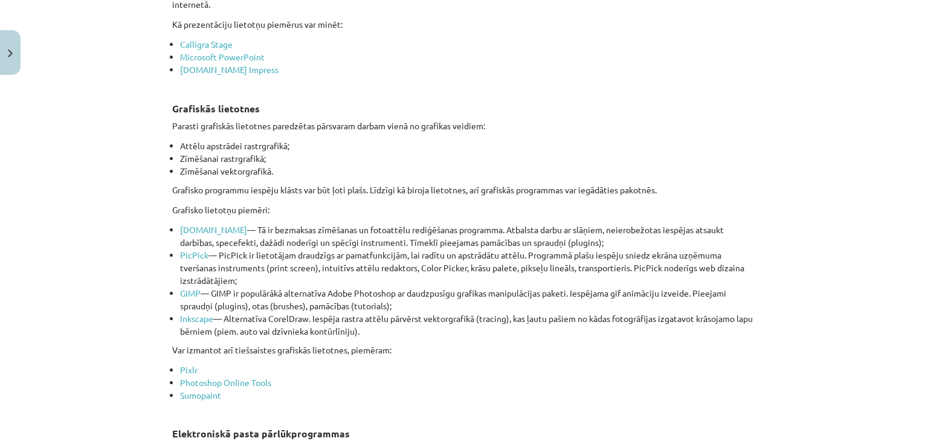
scroll to position [1105, 0]
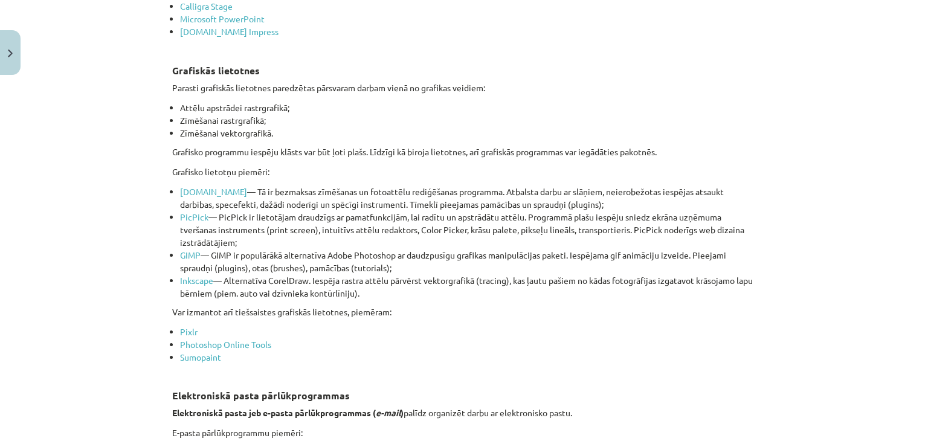
click at [500, 166] on p "Grafisko lietotņu piemēri:" at bounding box center [464, 172] width 584 height 13
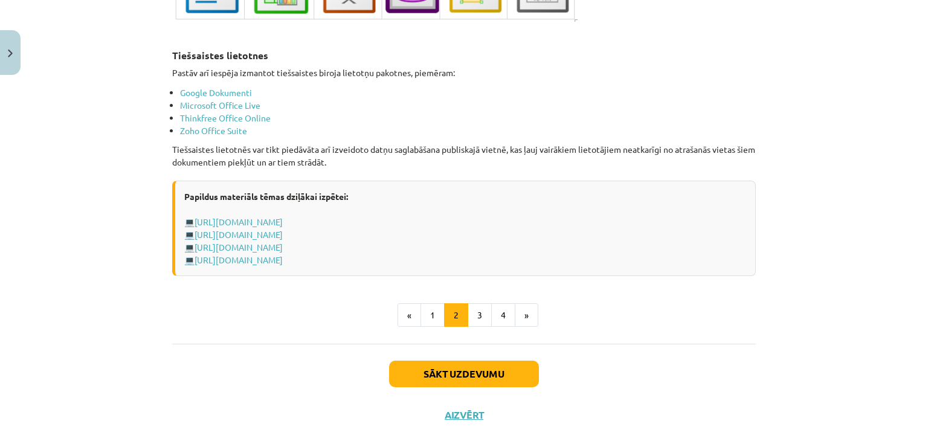
scroll to position [2071, 0]
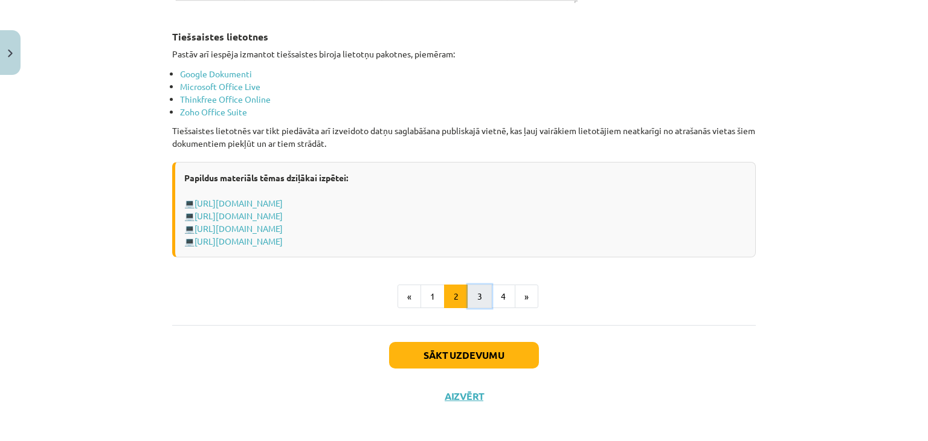
click at [481, 297] on button "3" at bounding box center [480, 297] width 24 height 24
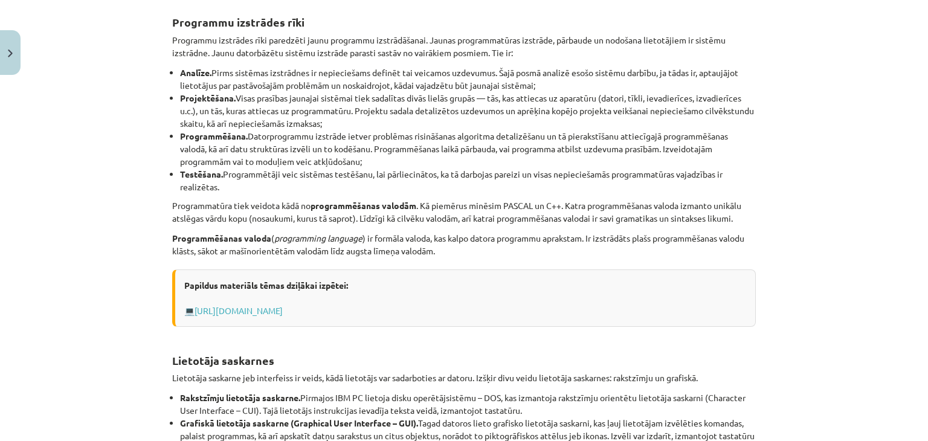
scroll to position [457, 0]
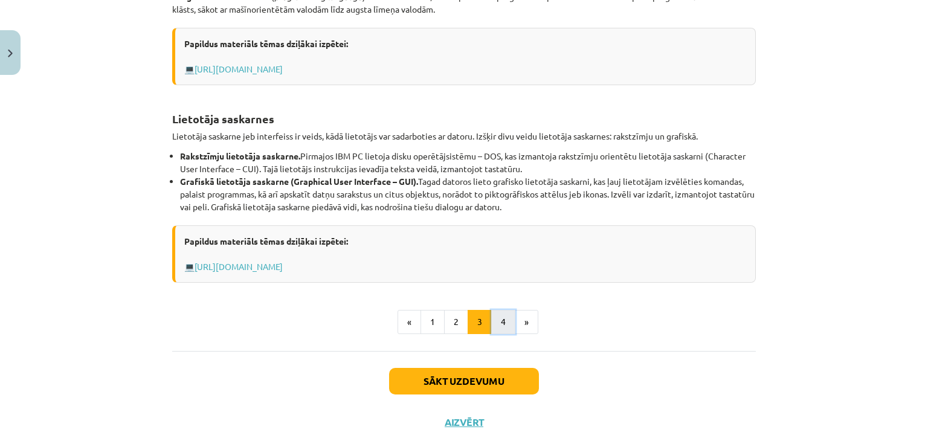
click at [494, 318] on button "4" at bounding box center [503, 322] width 24 height 24
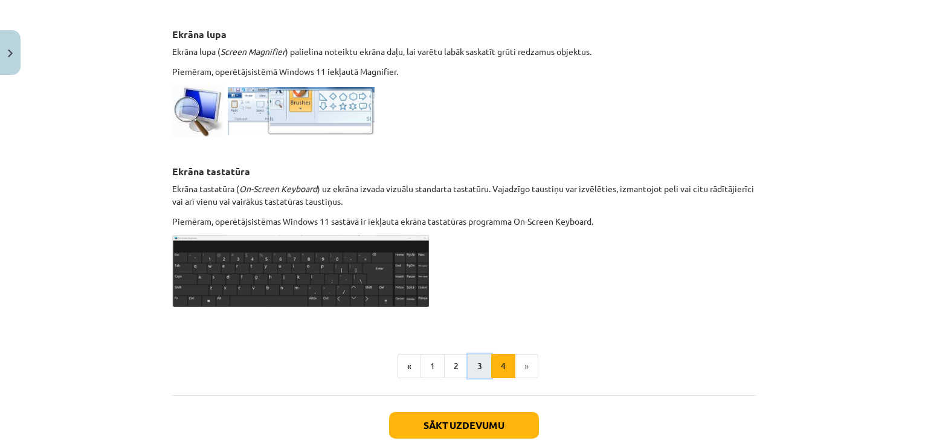
click at [481, 356] on button "3" at bounding box center [480, 366] width 24 height 24
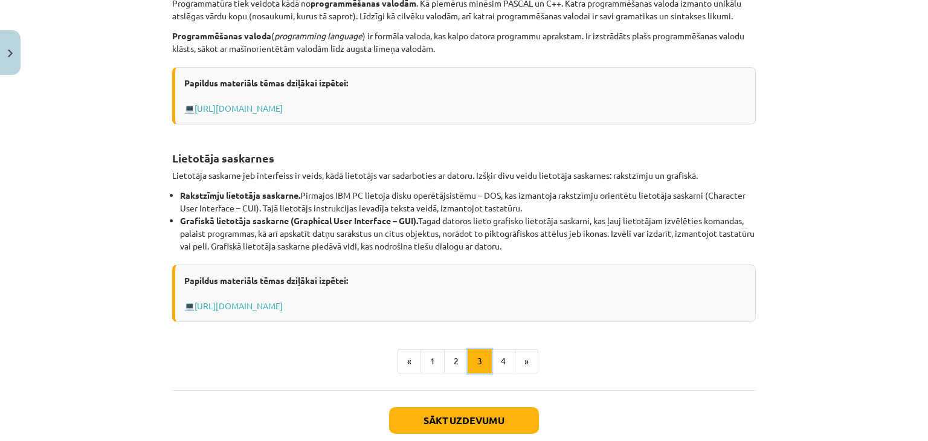
scroll to position [397, 0]
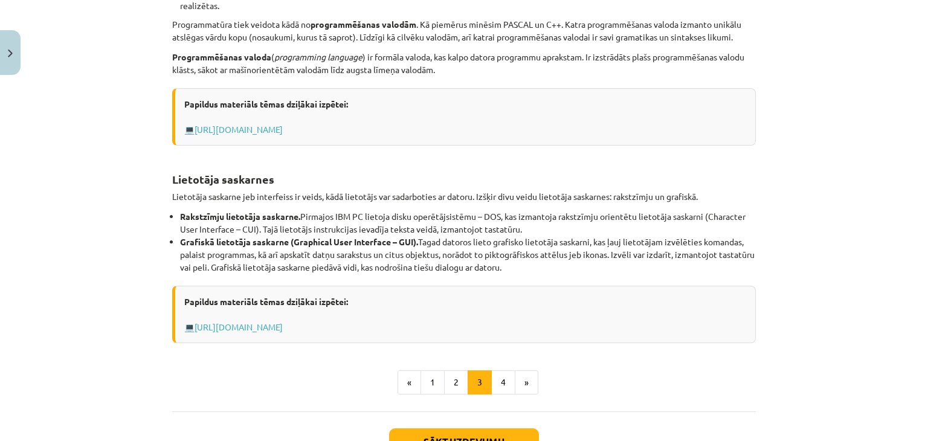
drag, startPoint x: 735, startPoint y: 192, endPoint x: 691, endPoint y: 201, distance: 44.9
click at [735, 192] on p "Lietotāja saskarne jeb interfeiss ir veids, kādā lietotājs var sadarboties ar d…" at bounding box center [464, 196] width 584 height 13
click at [495, 382] on button "4" at bounding box center [503, 382] width 24 height 24
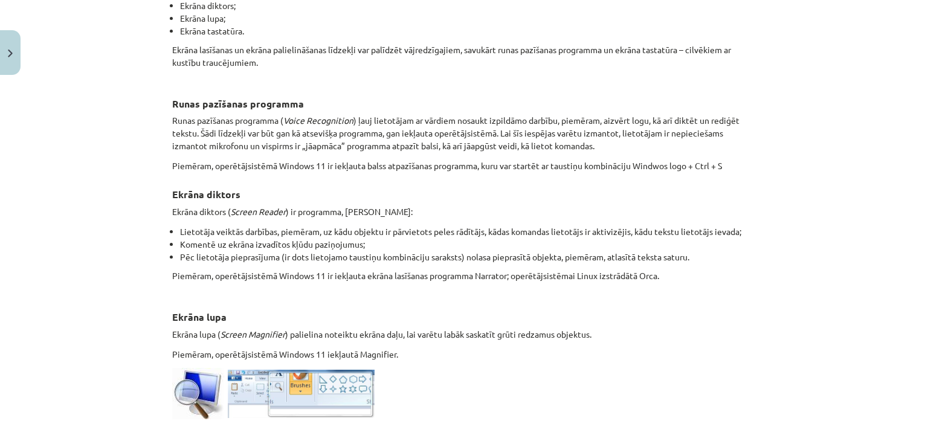
scroll to position [302, 0]
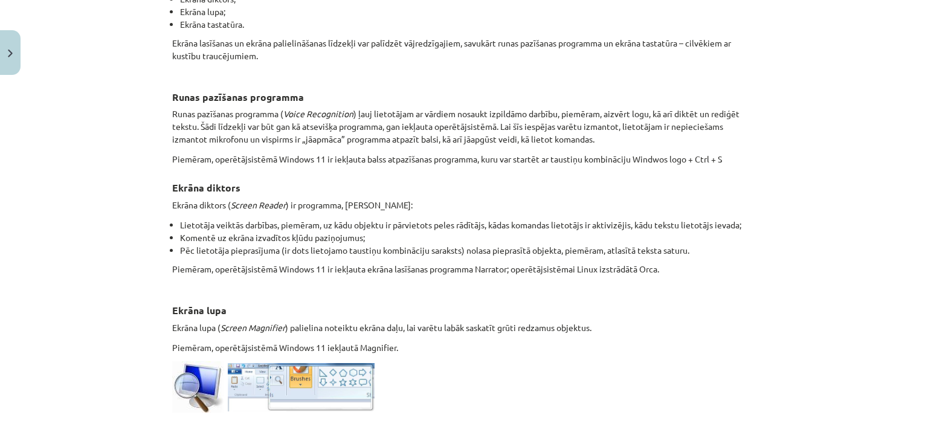
drag, startPoint x: 561, startPoint y: 141, endPoint x: 565, endPoint y: 121, distance: 19.8
drag, startPoint x: 565, startPoint y: 121, endPoint x: 512, endPoint y: 177, distance: 76.9
click at [512, 177] on h3 "Ekrāna diktors" at bounding box center [464, 184] width 584 height 22
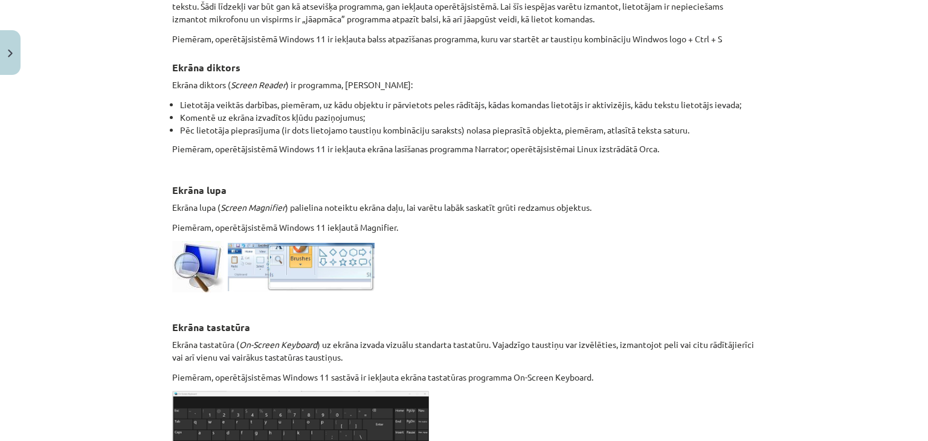
scroll to position [423, 0]
click at [433, 175] on h3 "Ekrāna lupa" at bounding box center [464, 186] width 584 height 22
drag, startPoint x: 433, startPoint y: 175, endPoint x: 364, endPoint y: 158, distance: 70.2
click at [364, 158] on p "Piemēram, operētājsistēmā Windows 11 ir iekļauta ekrāna lasīšanas programma Nar…" at bounding box center [464, 154] width 584 height 25
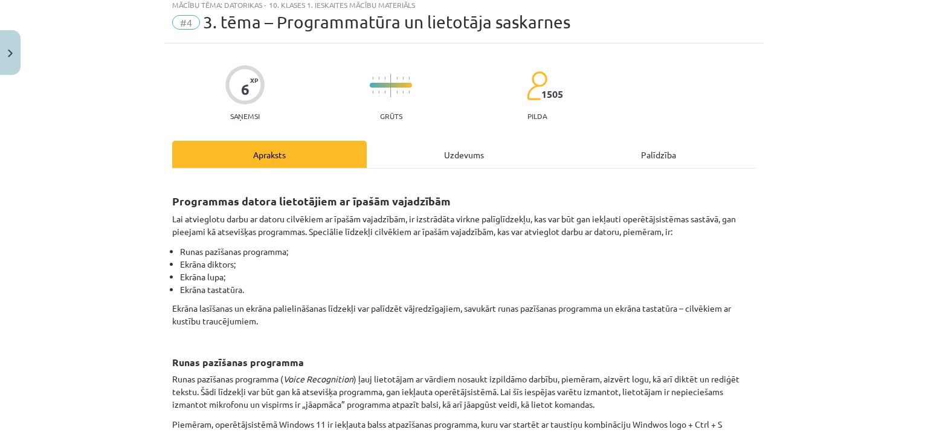
scroll to position [0, 0]
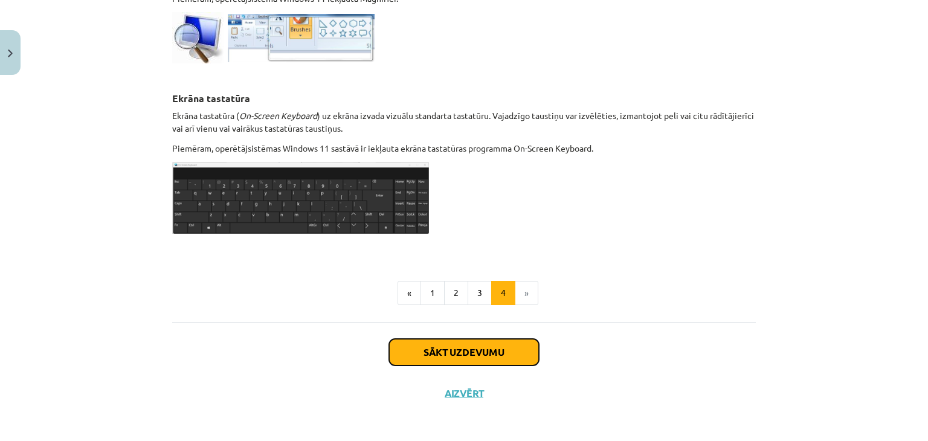
click at [493, 339] on button "Sākt uzdevumu" at bounding box center [464, 352] width 150 height 27
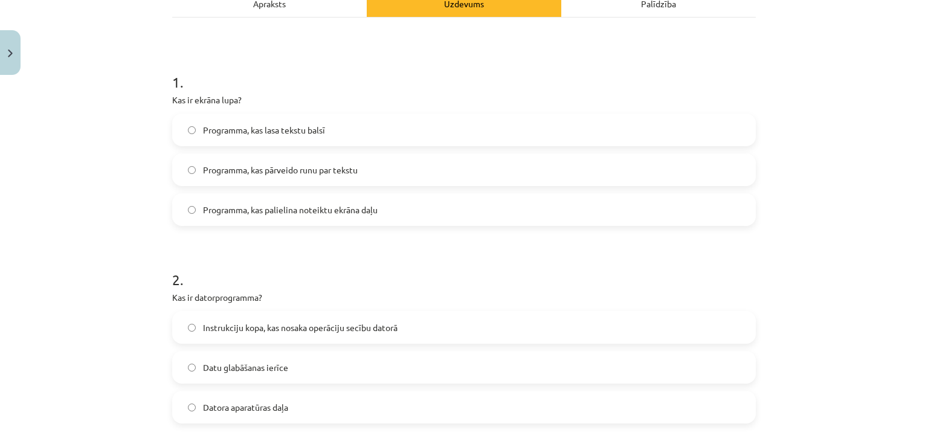
scroll to position [112, 0]
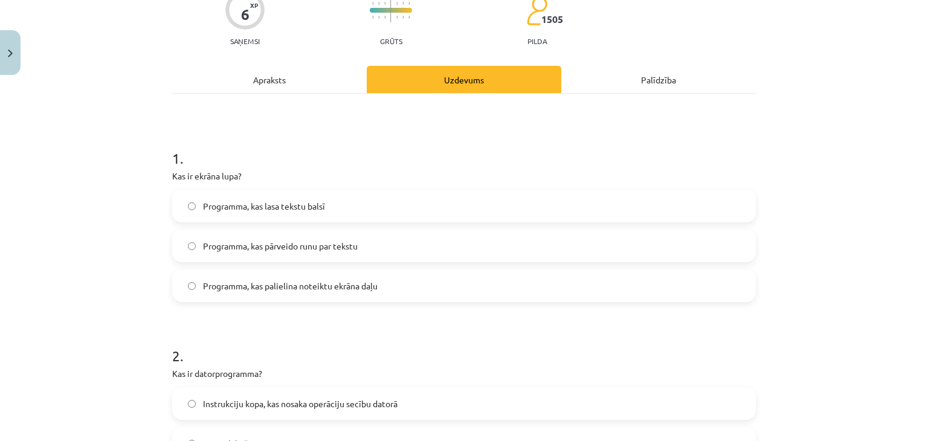
click at [328, 297] on label "Programma, kas palielina noteiktu ekrāna daļu" at bounding box center [463, 286] width 581 height 30
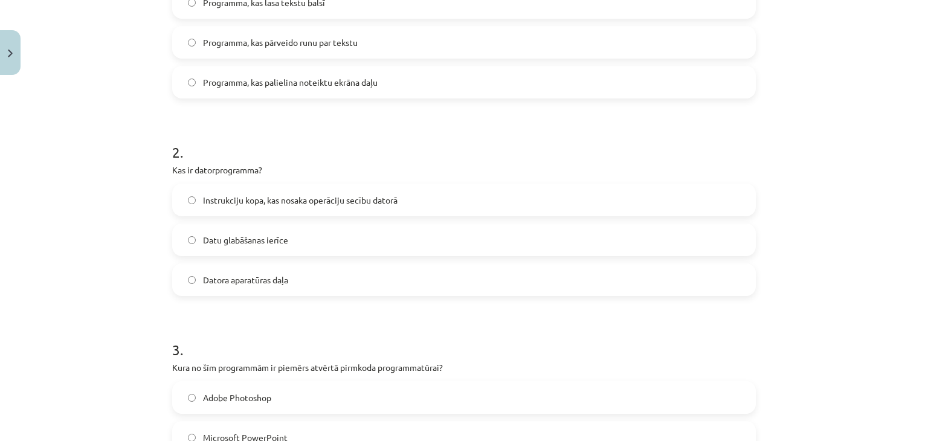
scroll to position [353, 0]
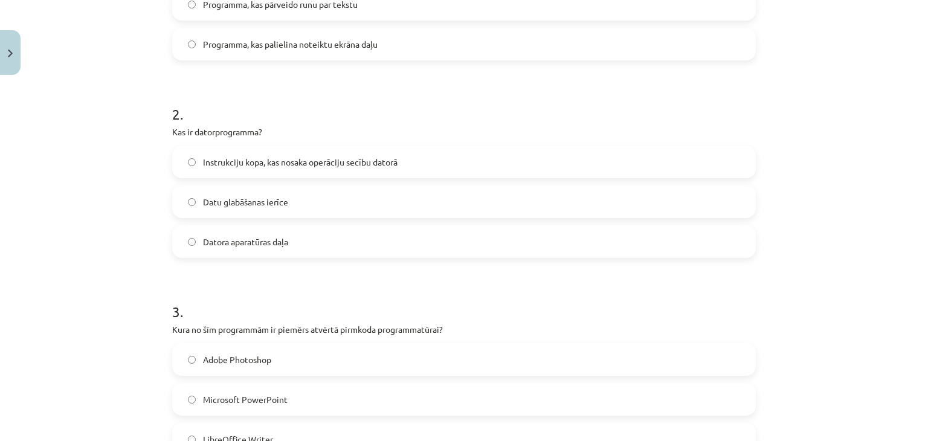
click at [230, 175] on label "Instrukciju kopa, kas nosaka operāciju secību datorā" at bounding box center [463, 162] width 581 height 30
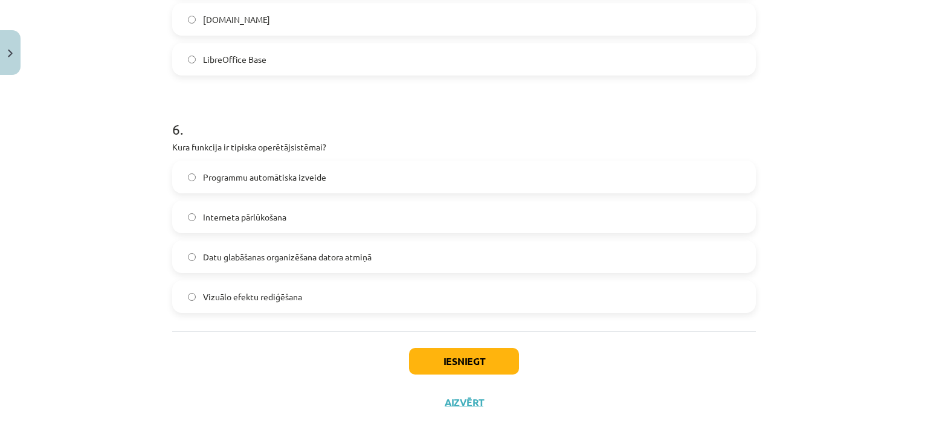
scroll to position [1259, 0]
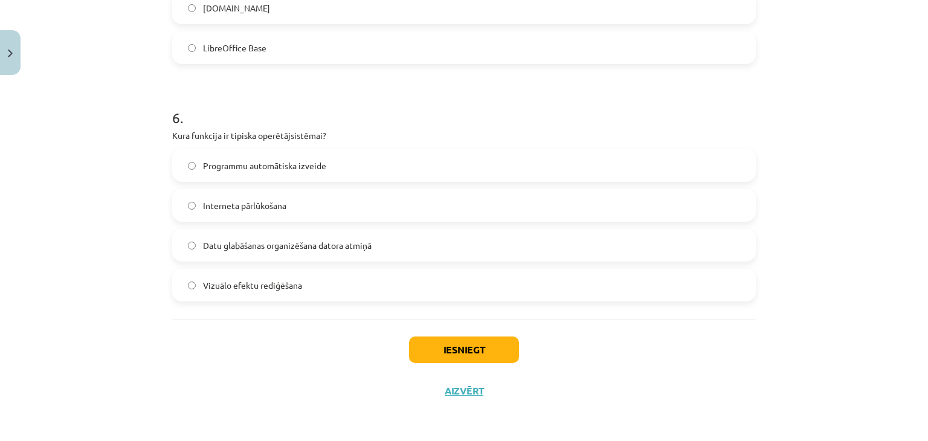
click at [310, 252] on label "Datu glabāšanas organizēšana datora atmiņā" at bounding box center [463, 245] width 581 height 30
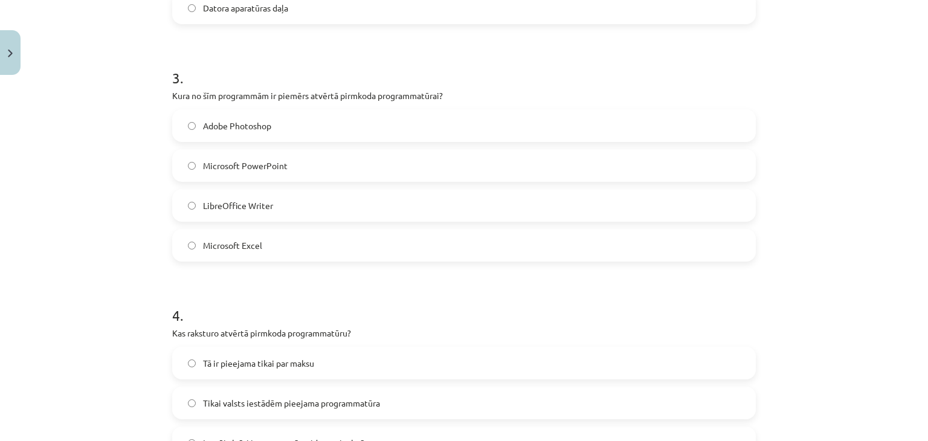
scroll to position [604, 0]
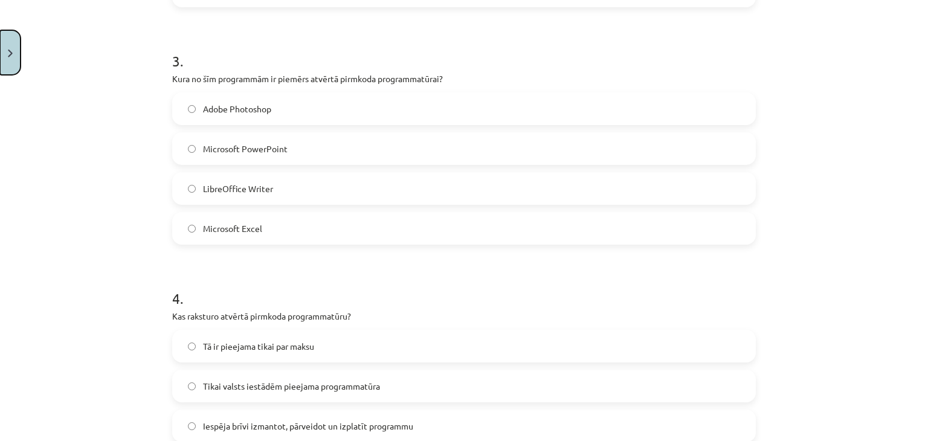
click at [16, 42] on button "Close" at bounding box center [10, 52] width 21 height 45
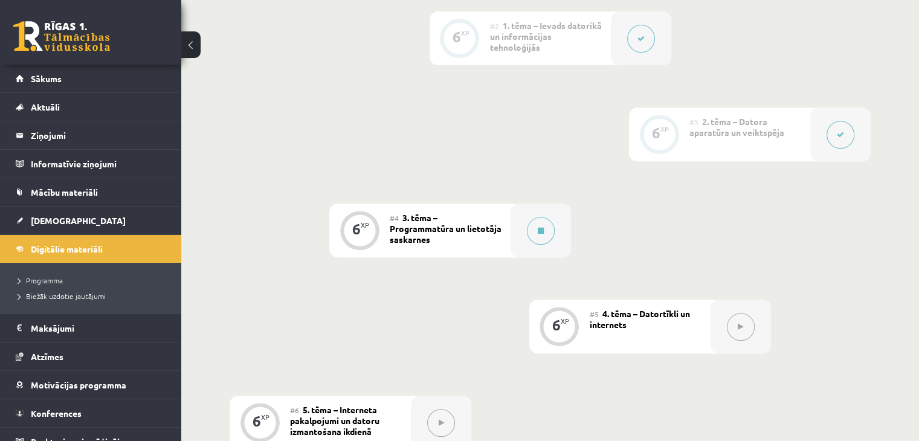
click at [522, 204] on div at bounding box center [540, 231] width 60 height 54
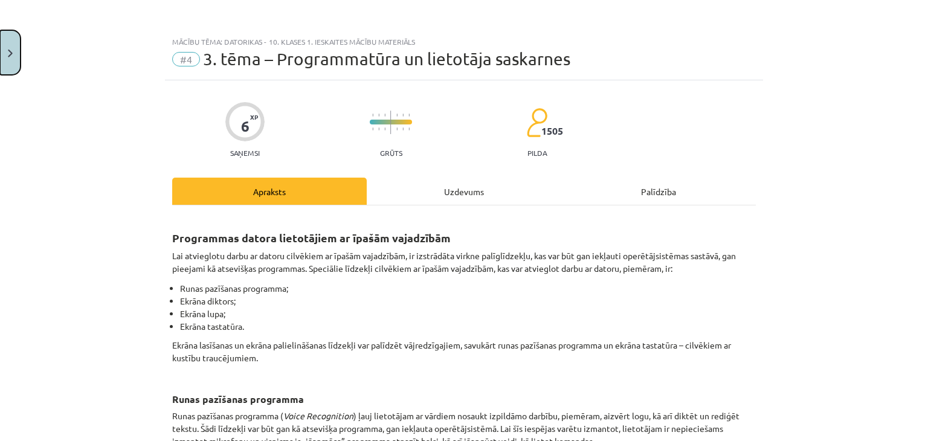
click at [17, 53] on button "Close" at bounding box center [10, 52] width 21 height 45
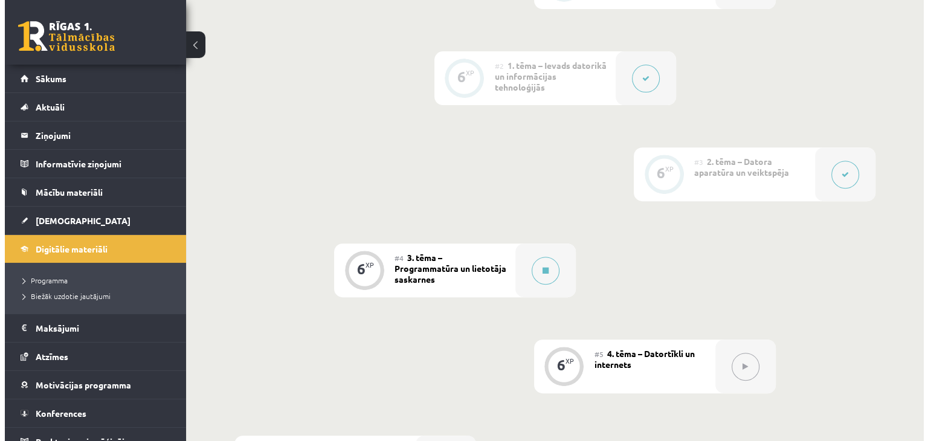
scroll to position [423, 0]
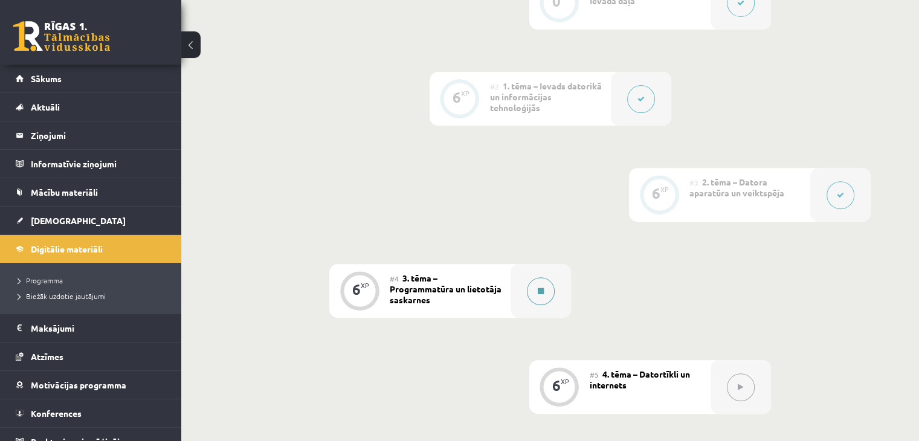
click at [559, 264] on div at bounding box center [540, 291] width 60 height 54
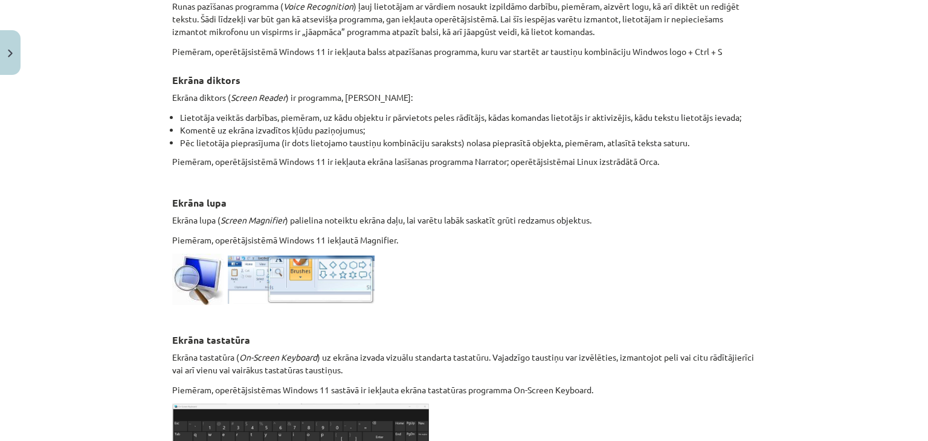
scroll to position [651, 0]
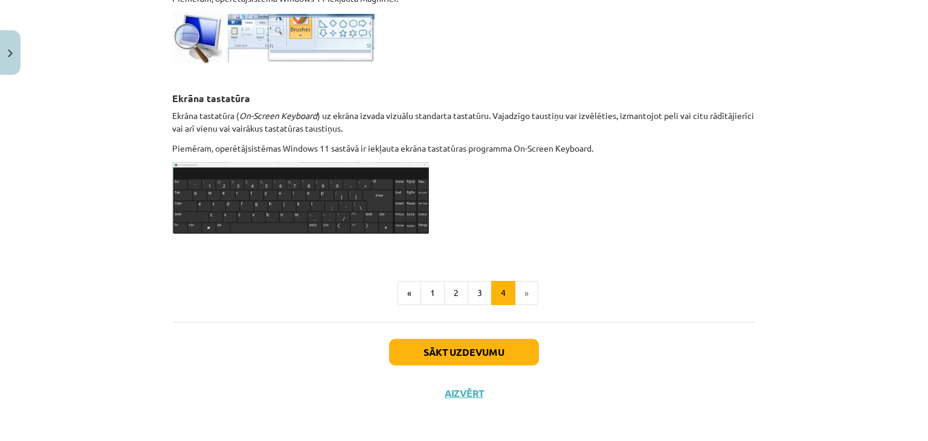
click at [491, 285] on button "4" at bounding box center [503, 293] width 24 height 24
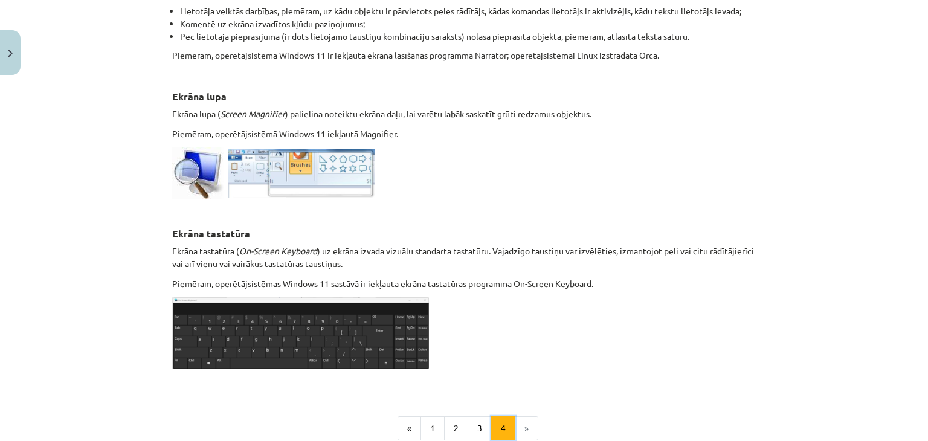
scroll to position [518, 0]
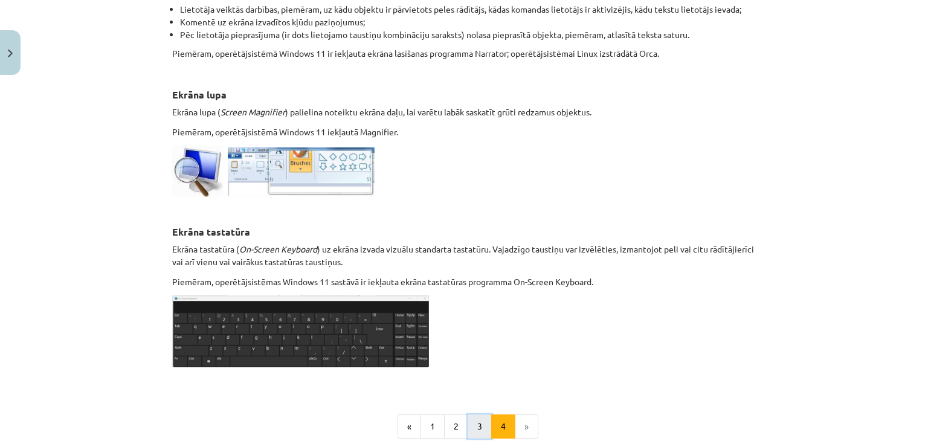
click at [476, 430] on button "3" at bounding box center [480, 426] width 24 height 24
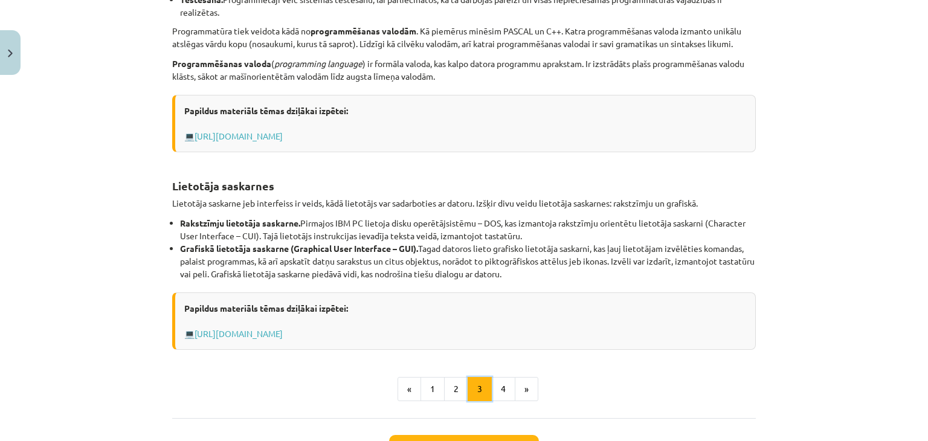
scroll to position [397, 0]
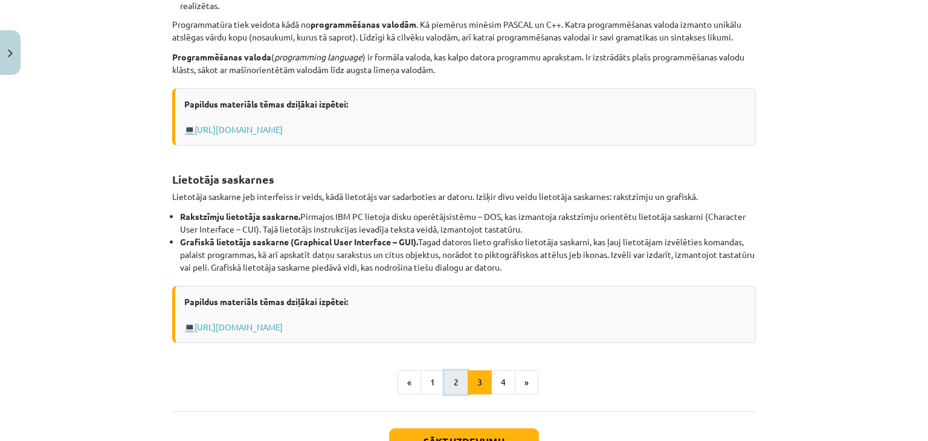
click at [446, 372] on button "2" at bounding box center [456, 382] width 24 height 24
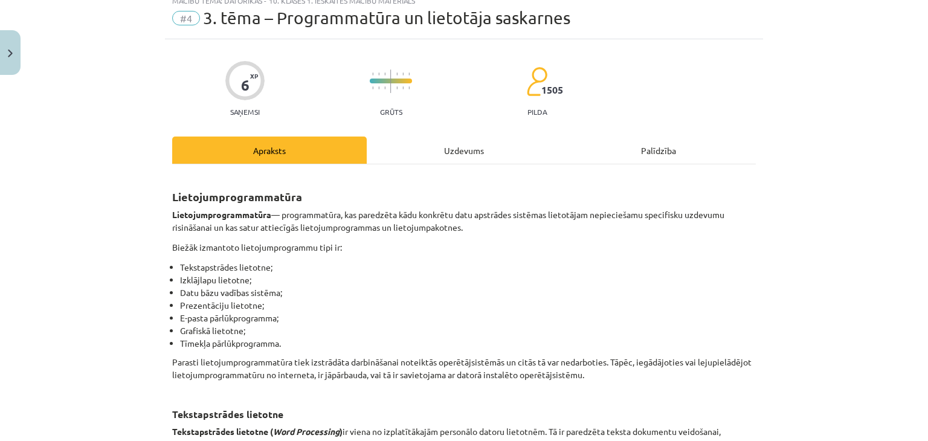
scroll to position [34, 0]
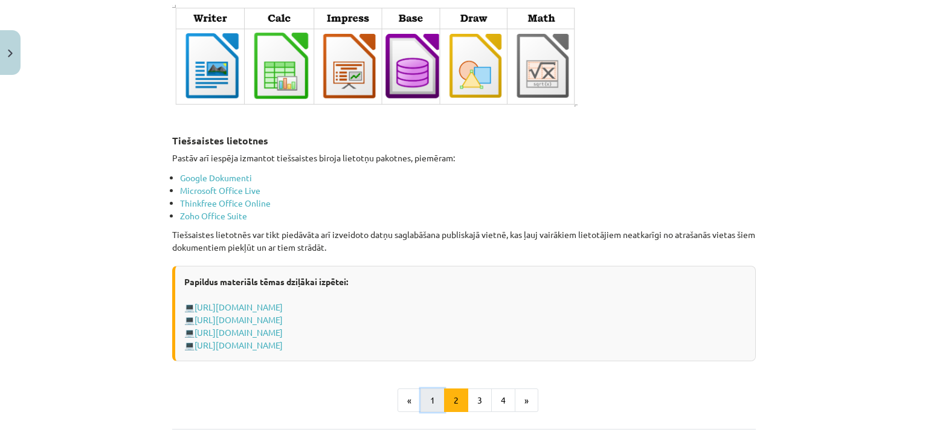
click at [427, 388] on button "1" at bounding box center [432, 400] width 24 height 24
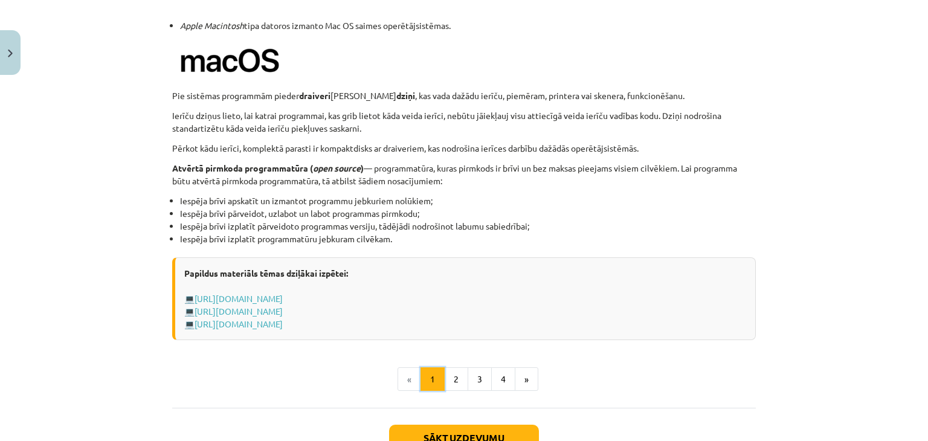
scroll to position [1182, 0]
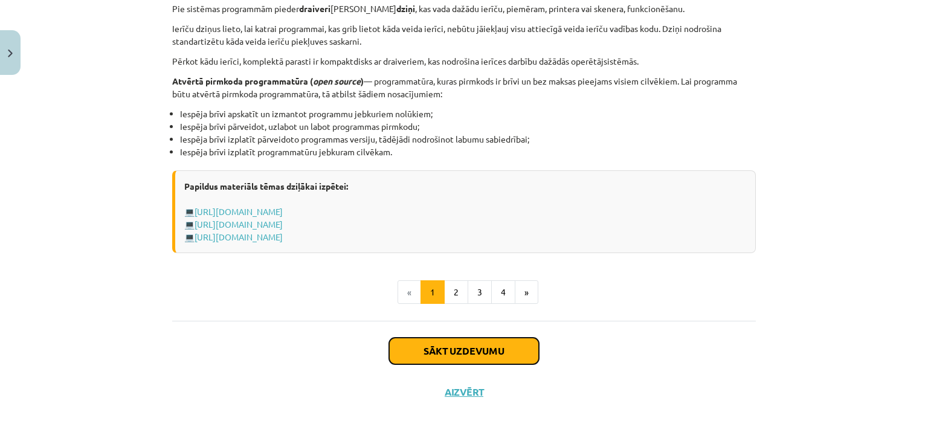
click at [449, 352] on button "Sākt uzdevumu" at bounding box center [464, 351] width 150 height 27
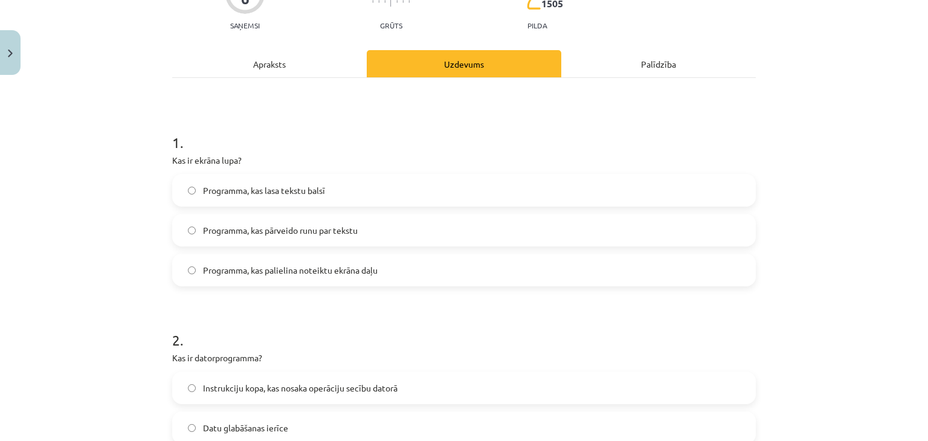
scroll to position [30, 0]
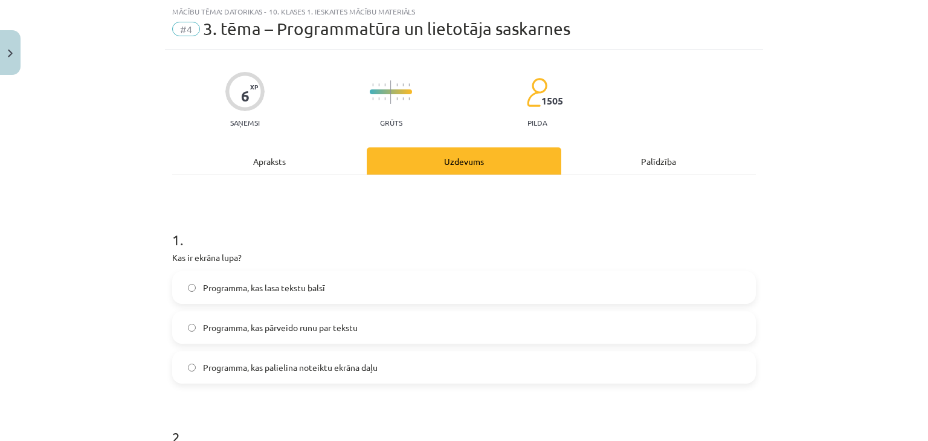
click at [419, 363] on label "Programma, kas palielina noteiktu ekrāna daļu" at bounding box center [463, 367] width 581 height 30
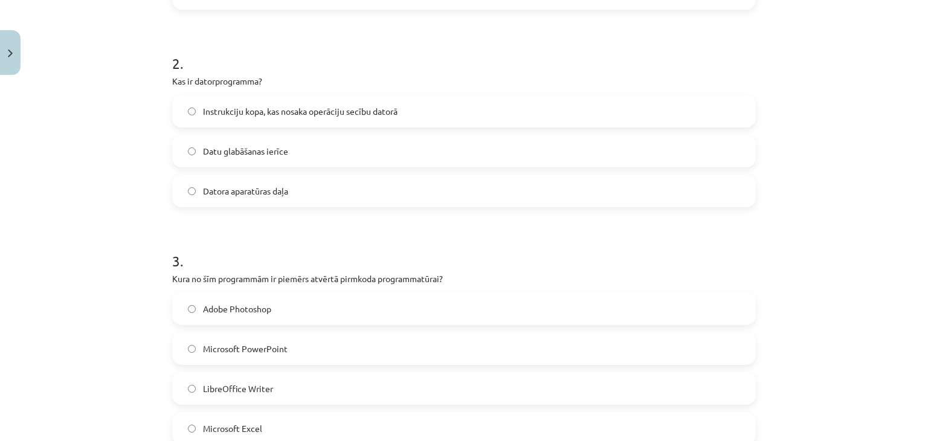
scroll to position [423, 0]
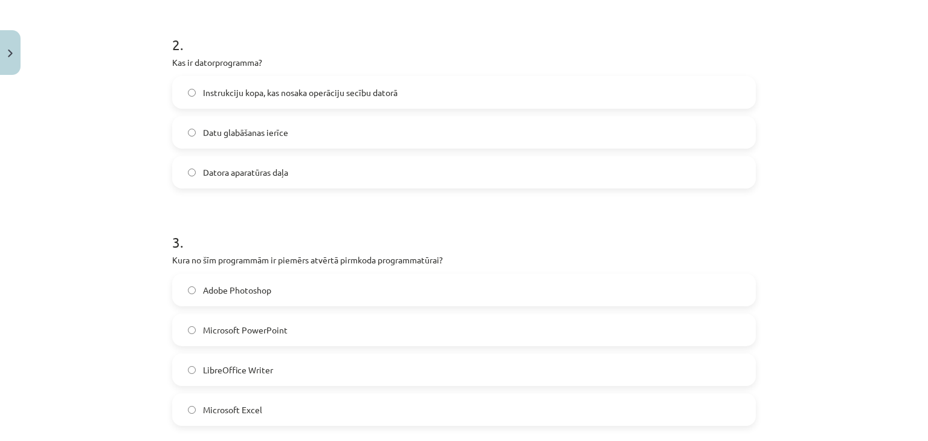
click at [196, 93] on label "Instrukciju kopa, kas nosaka operāciju secību datorā" at bounding box center [463, 92] width 581 height 30
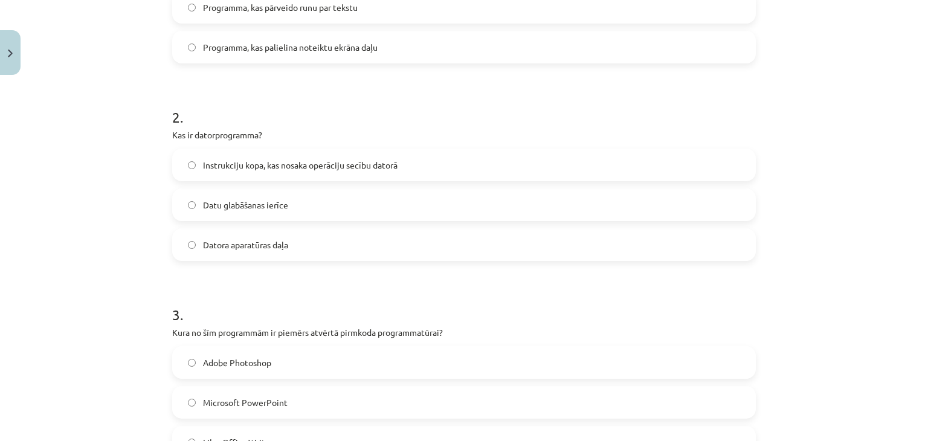
scroll to position [483, 0]
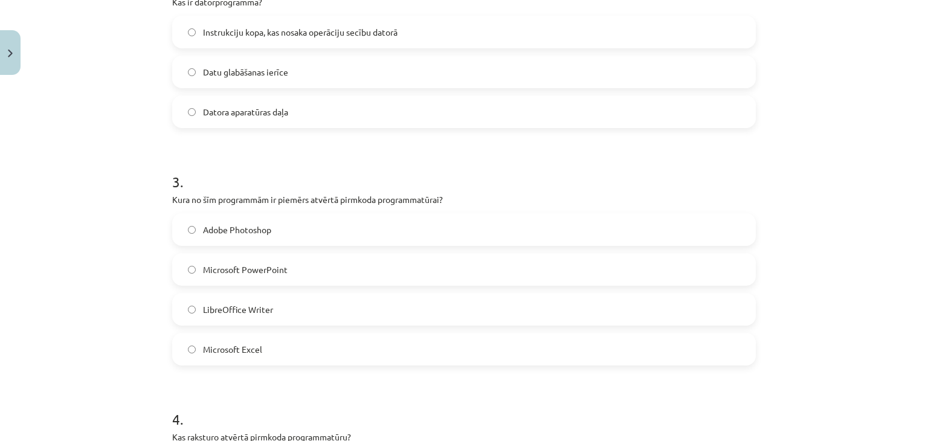
click at [314, 315] on label "LibreOffice Writer" at bounding box center [463, 309] width 581 height 30
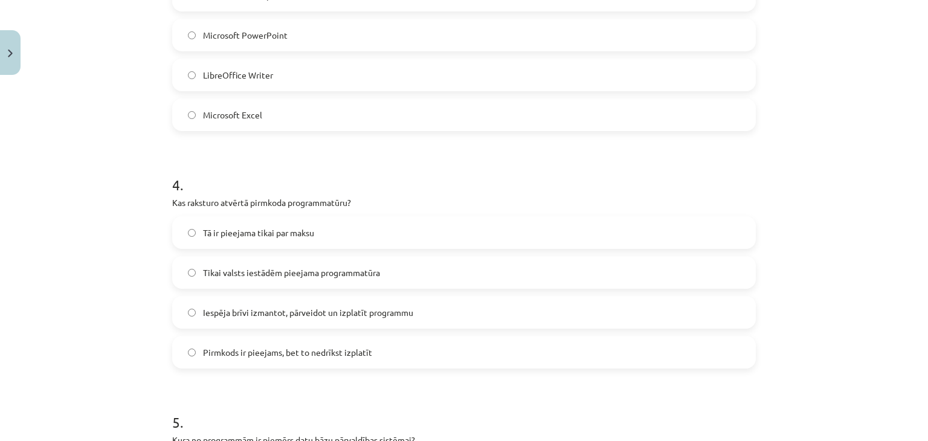
scroll to position [725, 0]
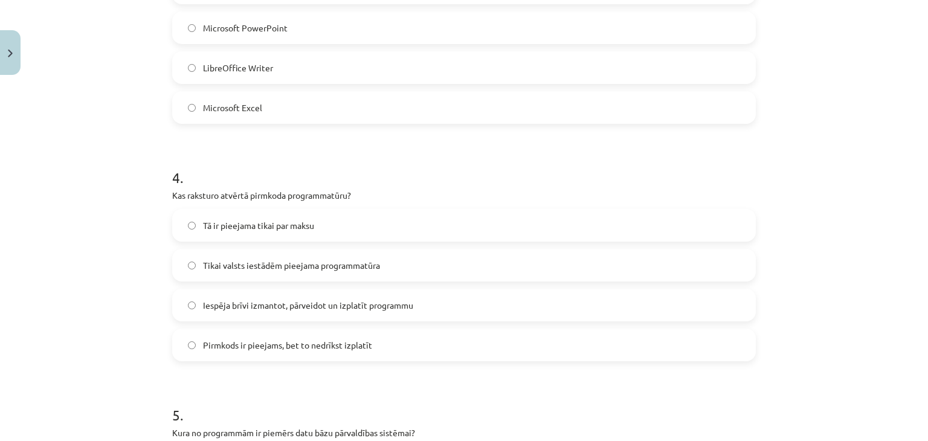
click at [299, 307] on span "Iespēja brīvi izmantot, pārveidot un izplatīt programmu" at bounding box center [308, 305] width 210 height 13
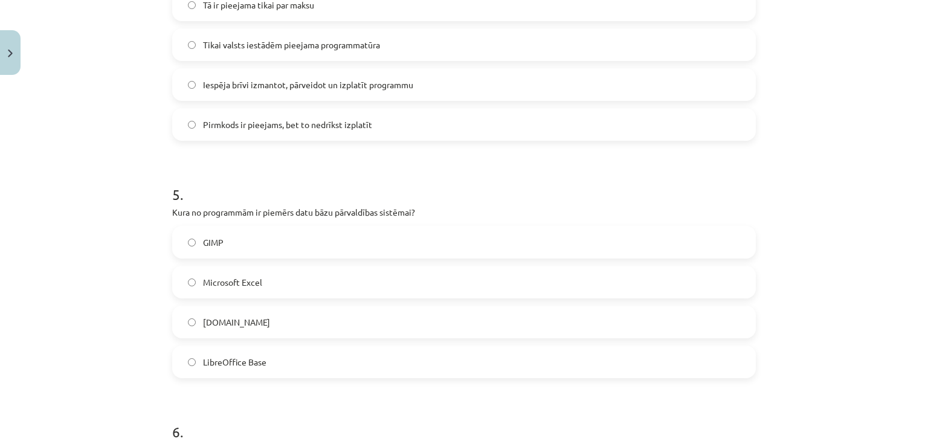
scroll to position [966, 0]
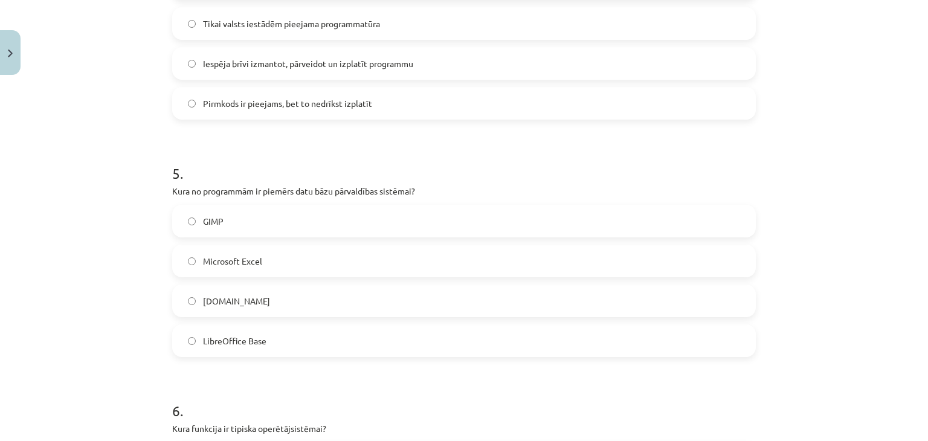
click at [278, 257] on label "Microsoft Excel" at bounding box center [463, 261] width 581 height 30
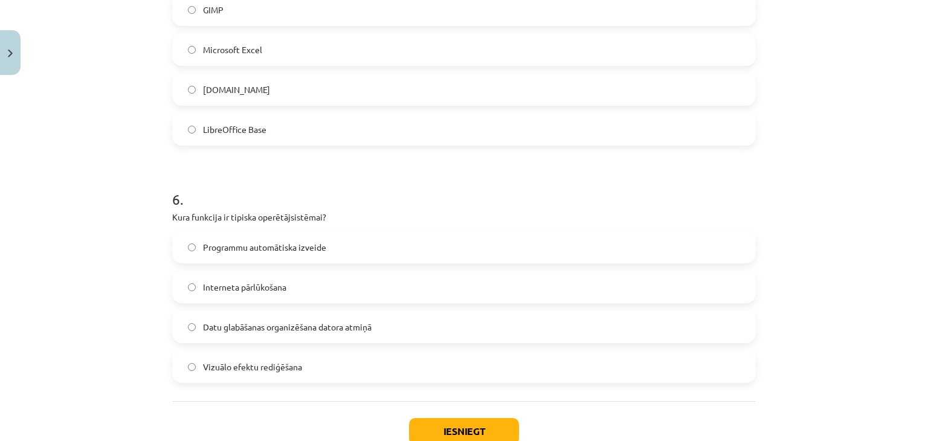
scroll to position [1208, 0]
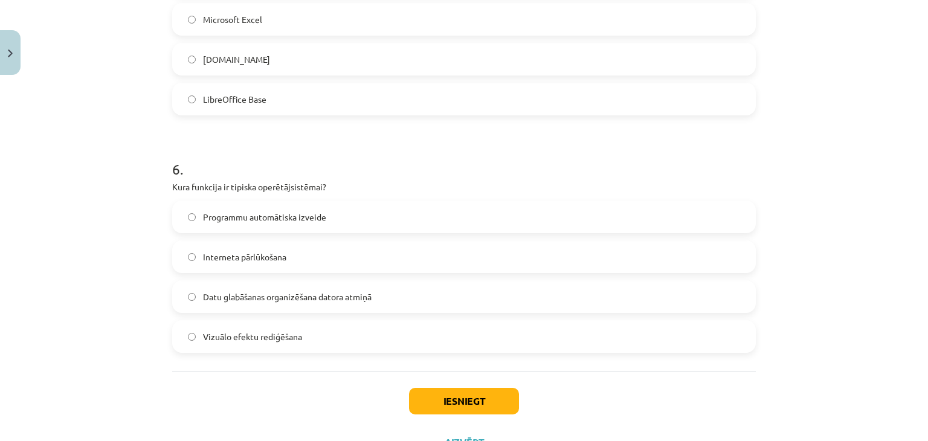
click at [303, 294] on span "Datu glabāšanas organizēšana datora atmiņā" at bounding box center [287, 297] width 169 height 13
click at [140, 258] on div "Mācību tēma: Datorikas - 10. klases 1. ieskaites mācību materiāls #4 3. tēma – …" at bounding box center [464, 220] width 928 height 441
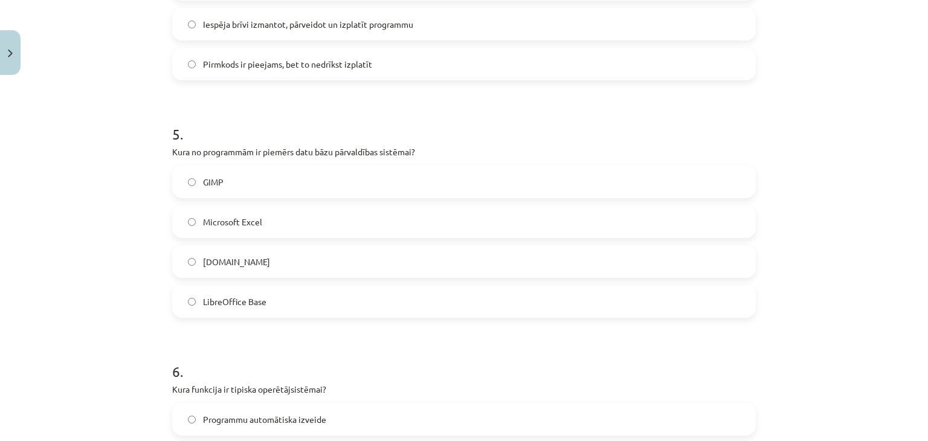
scroll to position [1087, 0]
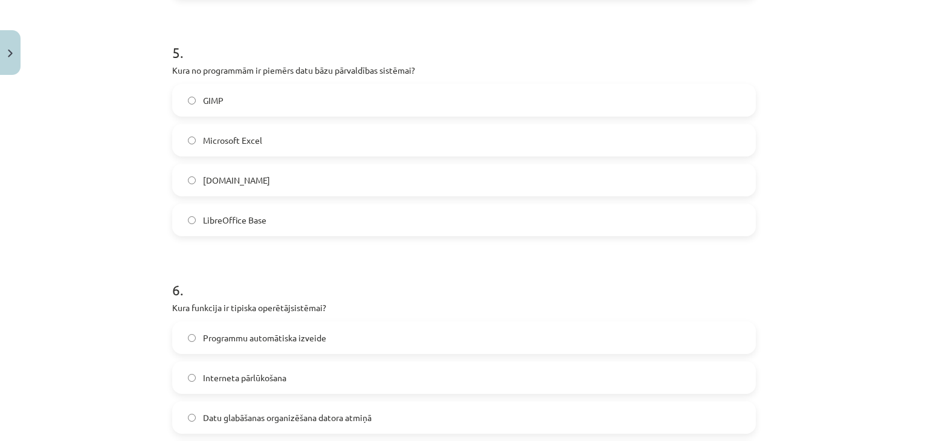
click at [249, 114] on label "GIMP" at bounding box center [463, 100] width 581 height 30
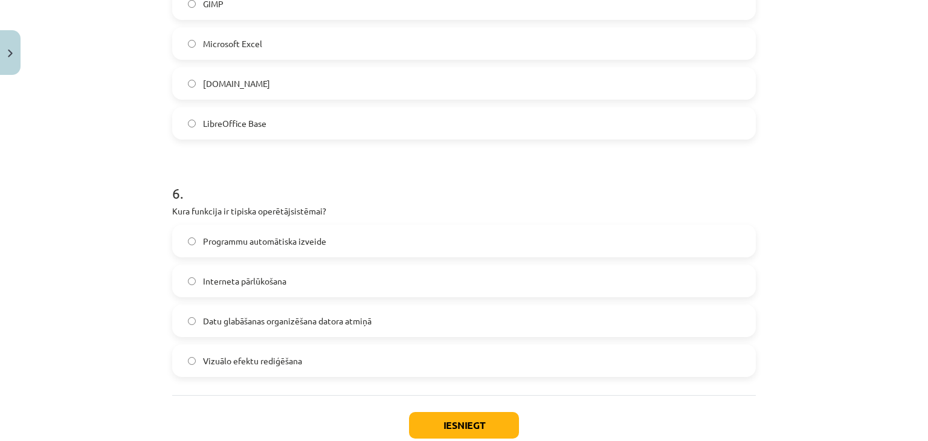
scroll to position [1259, 0]
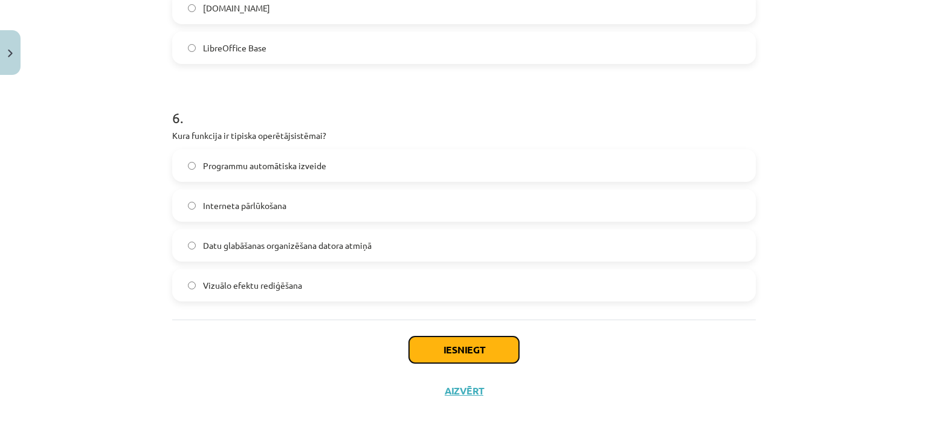
click at [452, 353] on button "Iesniegt" at bounding box center [464, 349] width 110 height 27
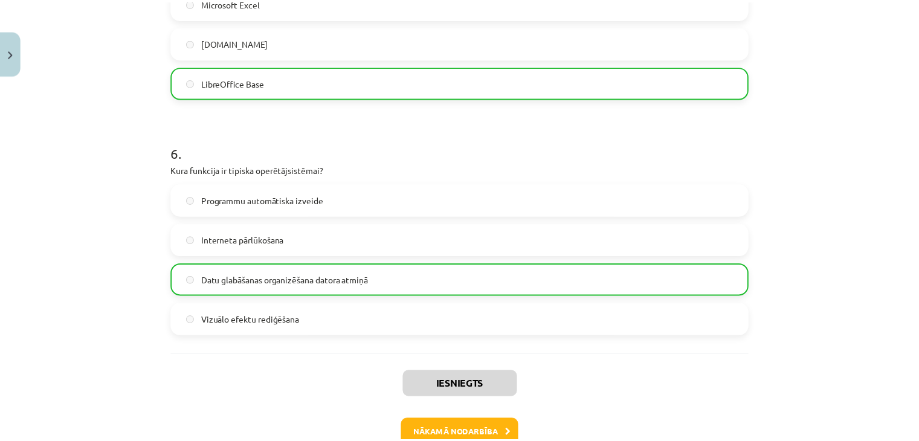
scroll to position [1298, 0]
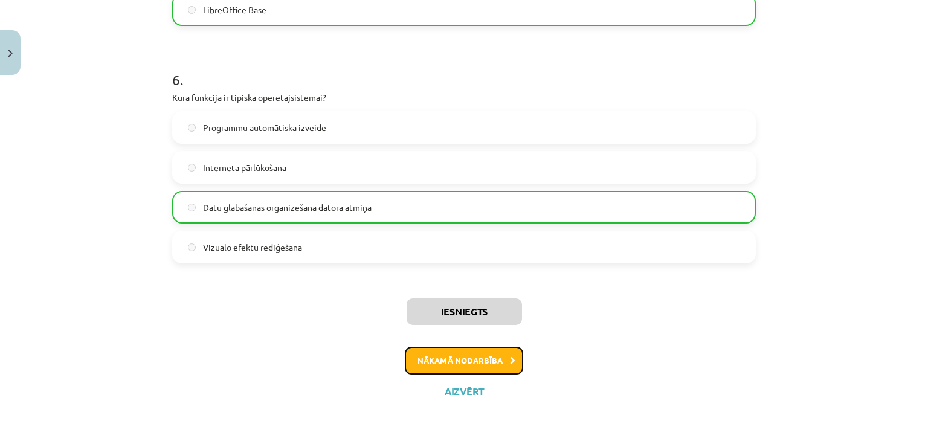
drag, startPoint x: 451, startPoint y: 361, endPoint x: 504, endPoint y: 386, distance: 58.4
click at [507, 384] on div "Iesniegts Nākamā nodarbība Aizvērt" at bounding box center [464, 342] width 584 height 123
click at [469, 390] on button "Aizvērt" at bounding box center [464, 391] width 46 height 12
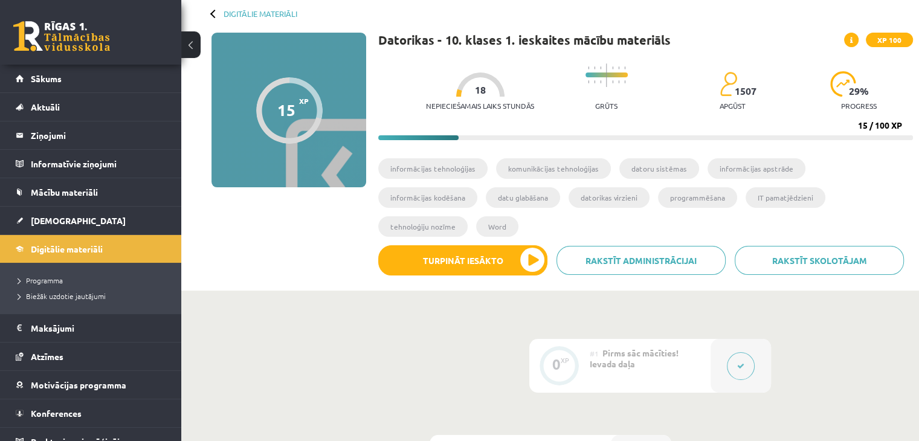
scroll to position [60, 0]
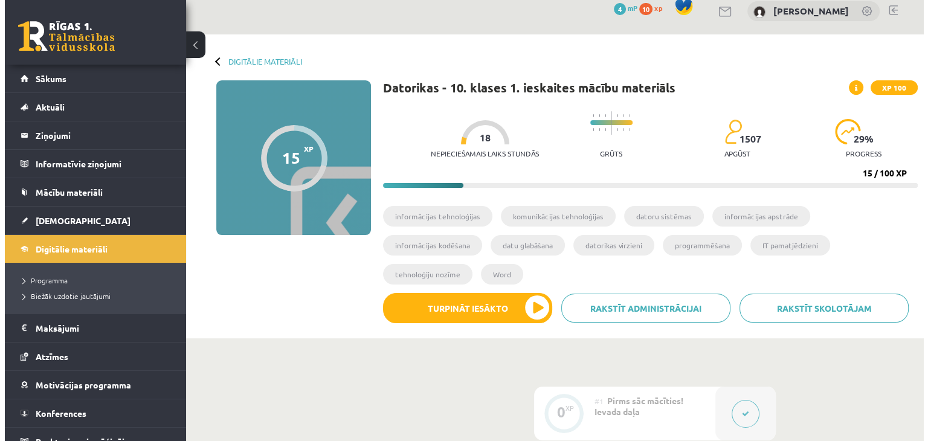
scroll to position [0, 0]
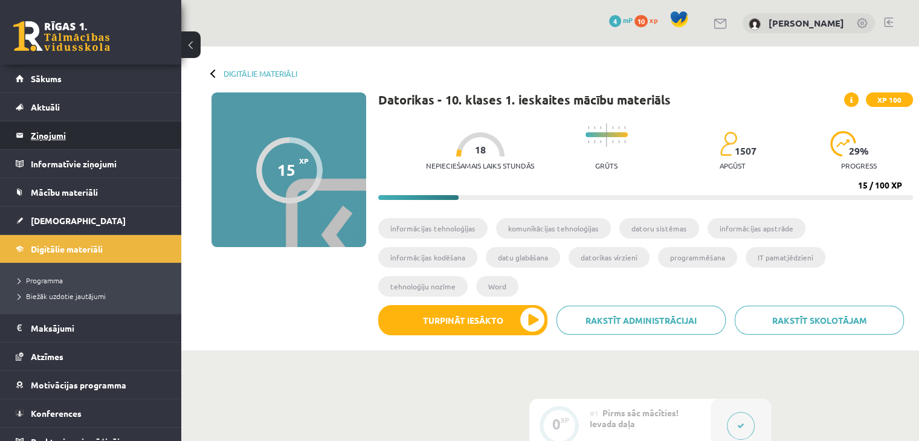
click at [118, 133] on legend "Ziņojumi 0" at bounding box center [98, 135] width 135 height 28
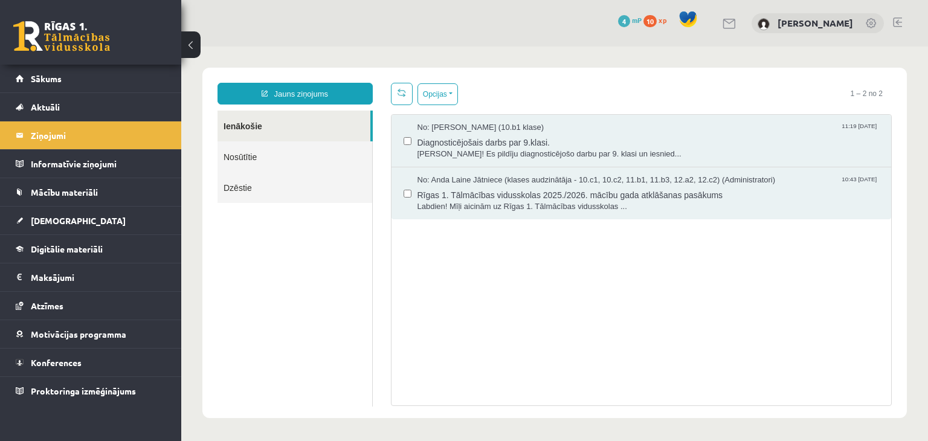
click at [770, 28] on div at bounding box center [763, 24] width 12 height 13
click at [800, 23] on link "[PERSON_NAME]" at bounding box center [815, 23] width 76 height 12
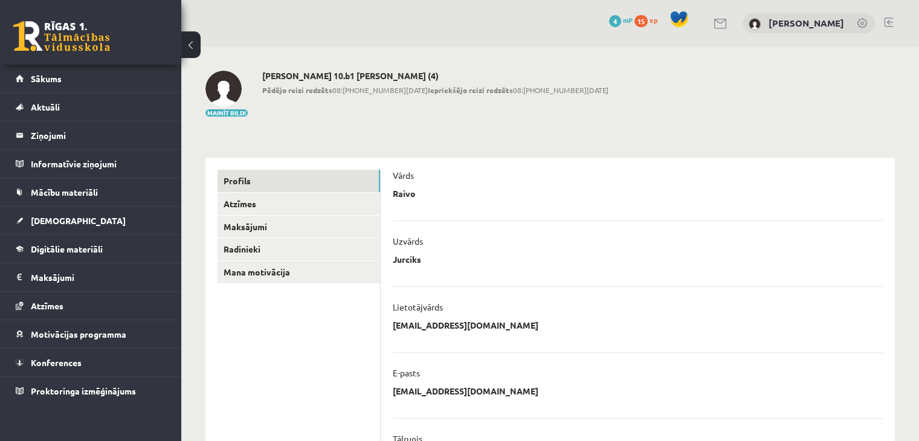
click at [416, 262] on p "Jurciks" at bounding box center [407, 259] width 28 height 11
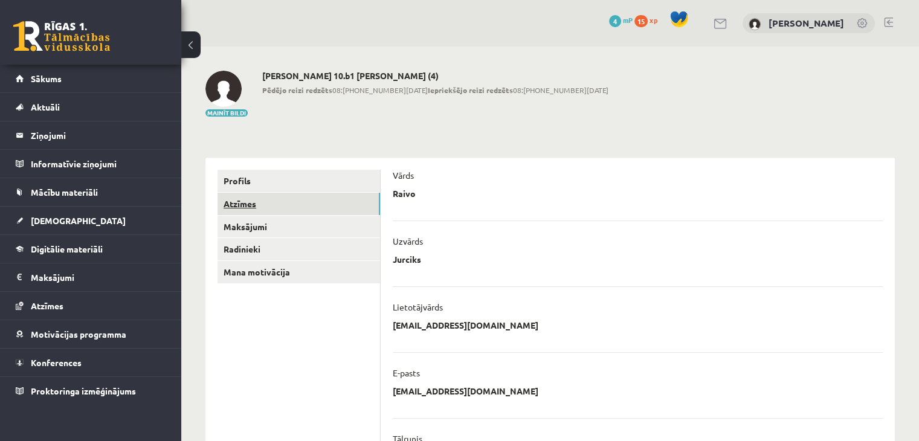
click at [287, 207] on link "Atzīmes" at bounding box center [298, 204] width 162 height 22
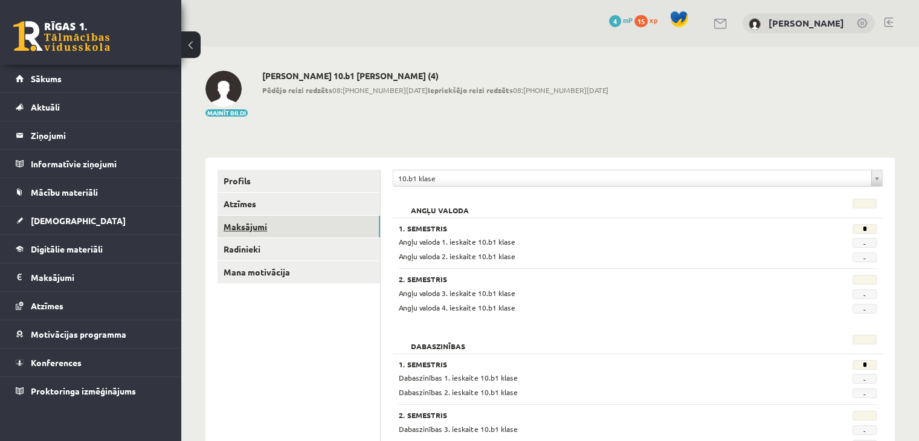
click at [287, 218] on link "Maksājumi" at bounding box center [298, 227] width 162 height 22
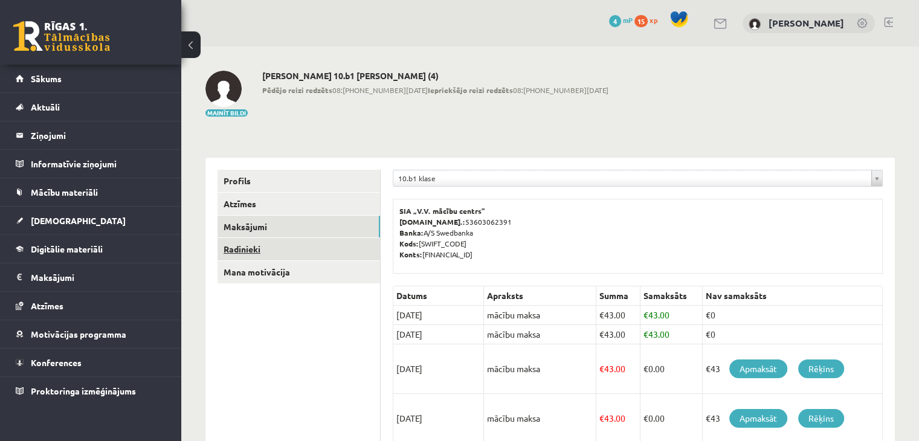
click at [282, 238] on link "Radinieki" at bounding box center [298, 249] width 162 height 22
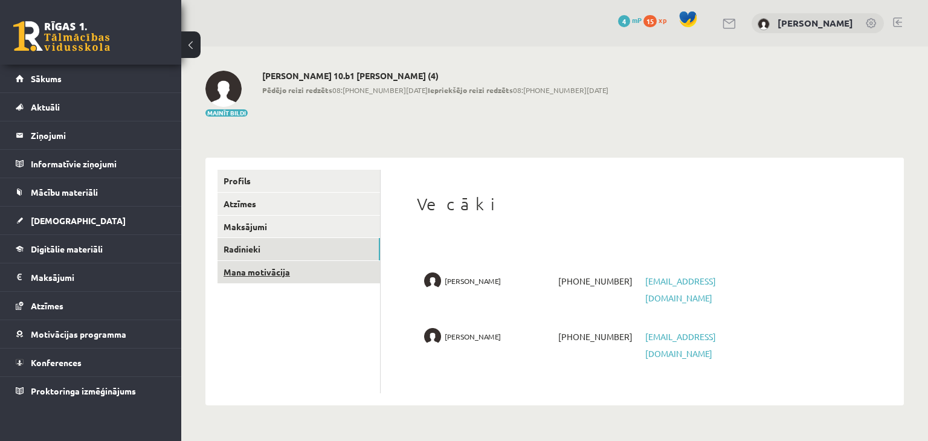
click at [277, 271] on link "Mana motivācija" at bounding box center [298, 272] width 162 height 22
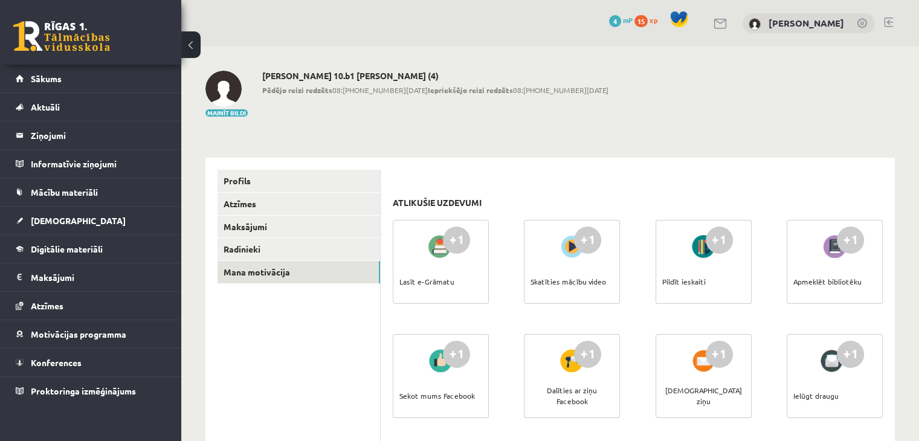
click at [368, 76] on h2 "[PERSON_NAME] 10.b1 klase (4)" at bounding box center [435, 76] width 346 height 10
click at [82, 66] on link "Sākums" at bounding box center [91, 79] width 150 height 28
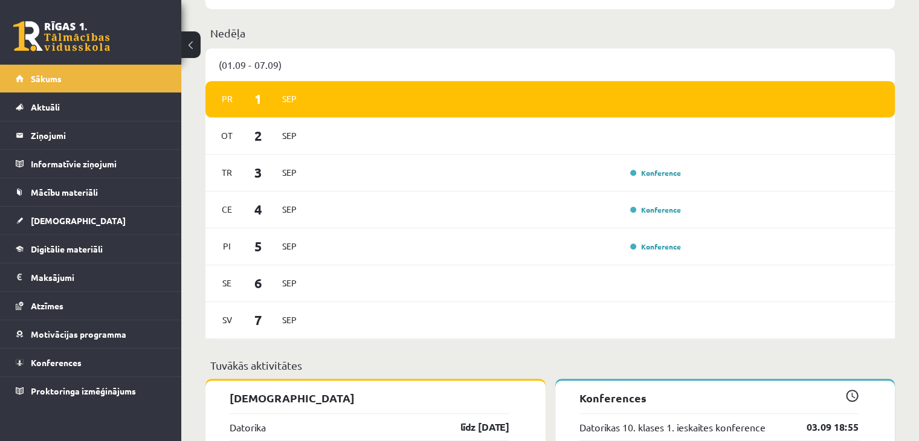
scroll to position [544, 0]
